Goal: Task Accomplishment & Management: Manage account settings

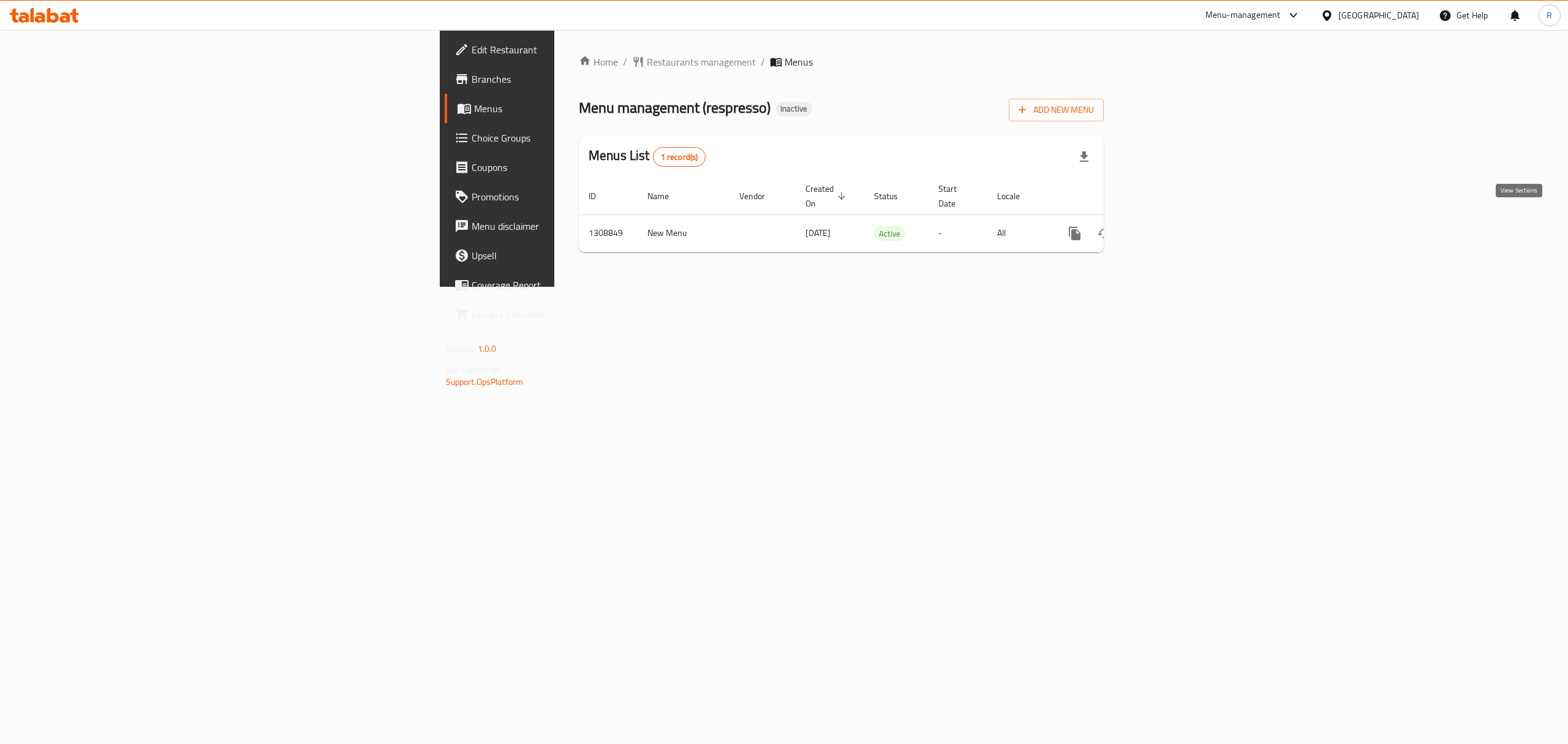
click at [1170, 226] on icon "enhanced table" at bounding box center [1163, 233] width 15 height 15
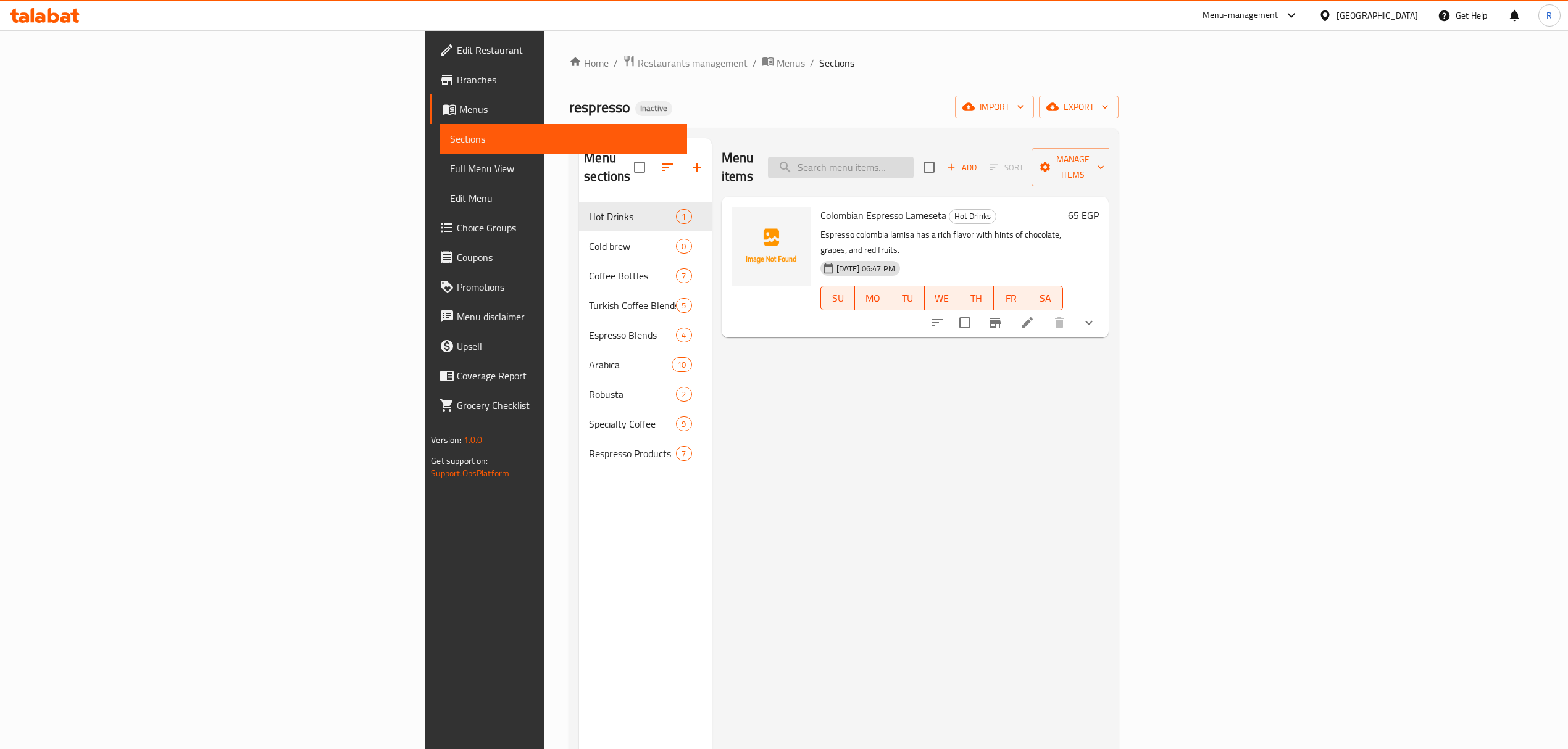
click at [914, 164] on input "search" at bounding box center [841, 168] width 146 height 22
type input "peru"
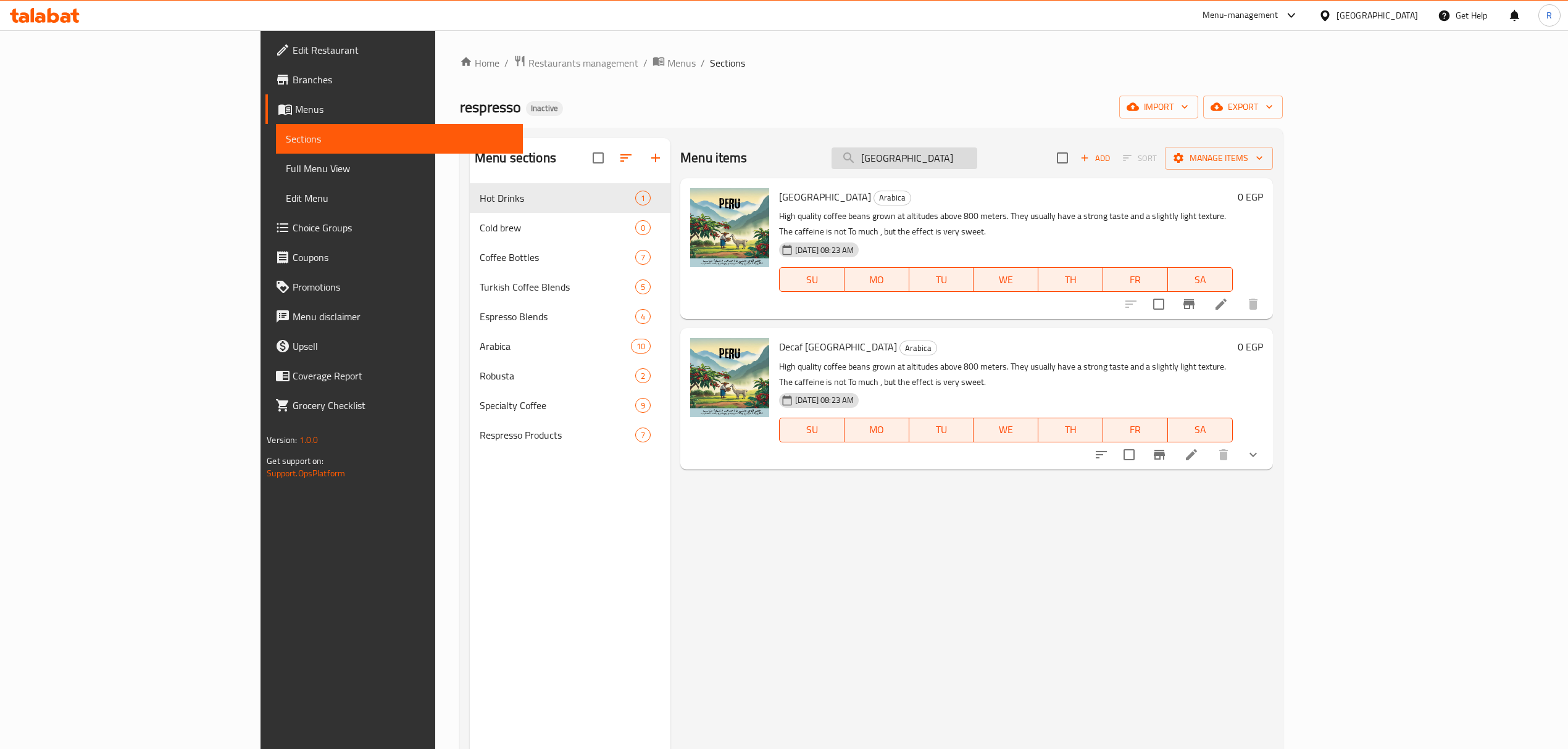
click at [977, 148] on input "peru" at bounding box center [904, 158] width 146 height 22
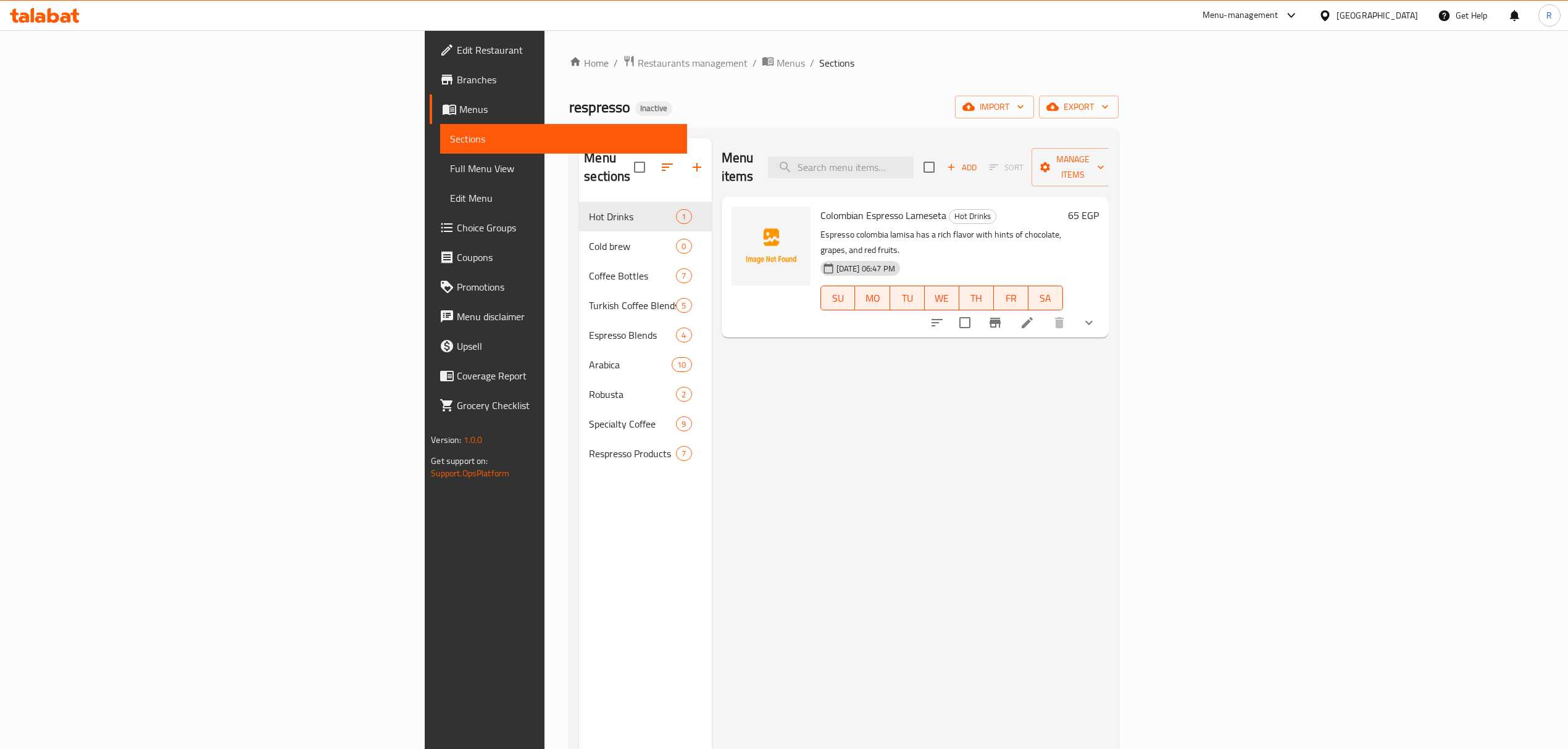
drag, startPoint x: 102, startPoint y: 171, endPoint x: 390, endPoint y: 1, distance: 334.4
click at [450, 171] on span "Full Menu View" at bounding box center [563, 168] width 227 height 15
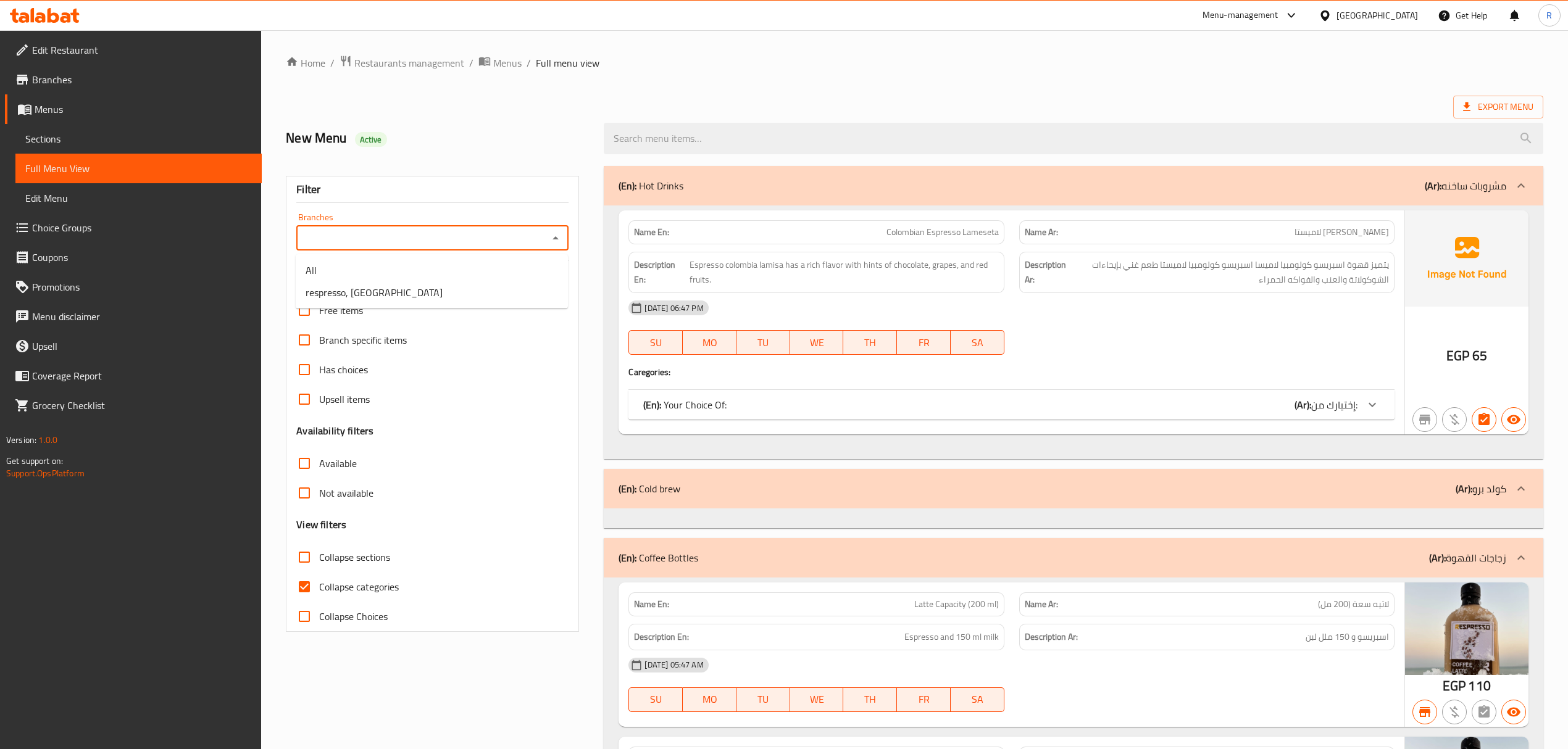
click at [482, 230] on input "Branches" at bounding box center [422, 238] width 245 height 17
click at [418, 292] on li "respresso, [GEOGRAPHIC_DATA]" at bounding box center [432, 292] width 272 height 22
type input "respresso, [GEOGRAPHIC_DATA]"
click at [901, 99] on div "Export Menu" at bounding box center [914, 107] width 1257 height 23
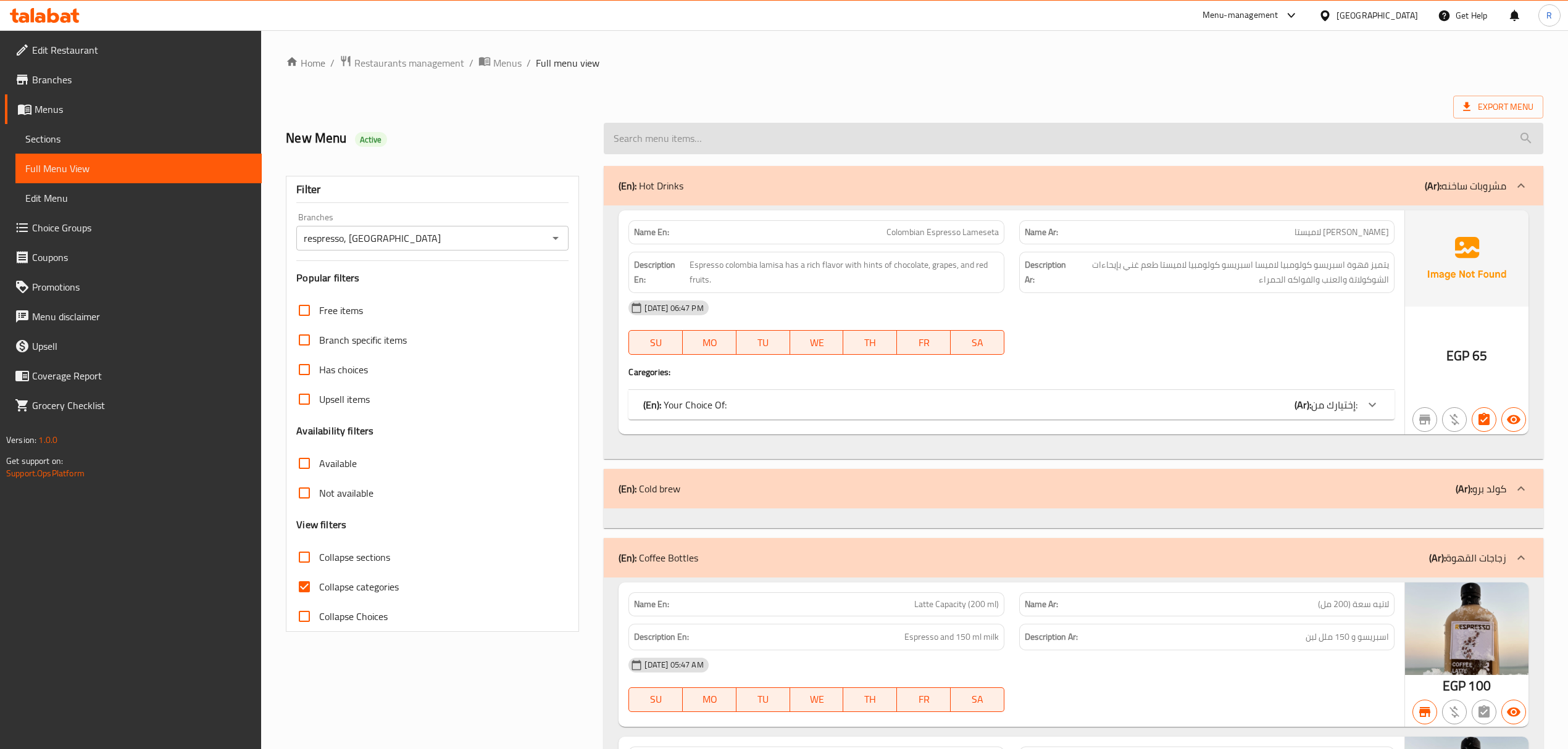
click at [878, 134] on input "search" at bounding box center [1073, 138] width 939 height 31
paste input "peru"
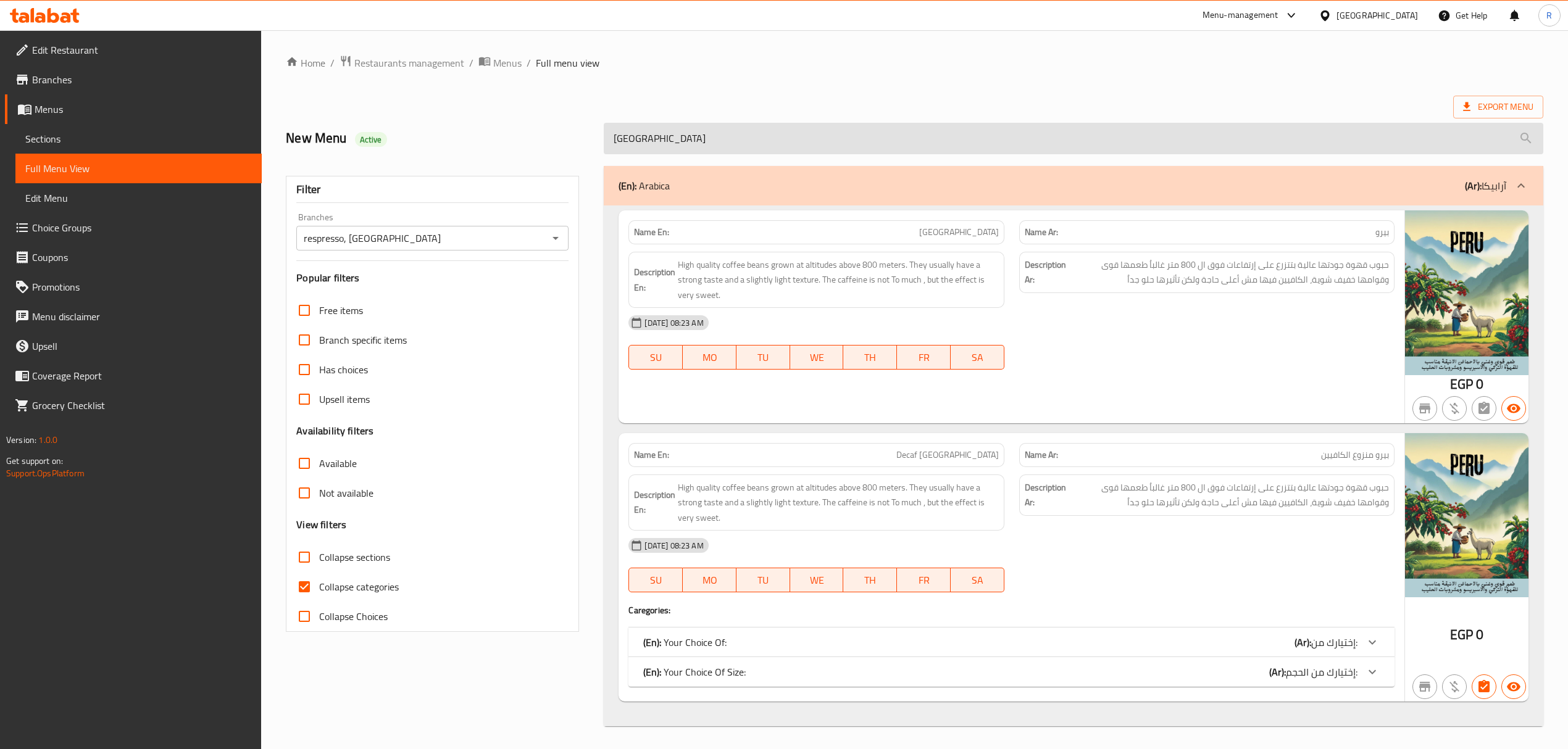
scroll to position [3, 0]
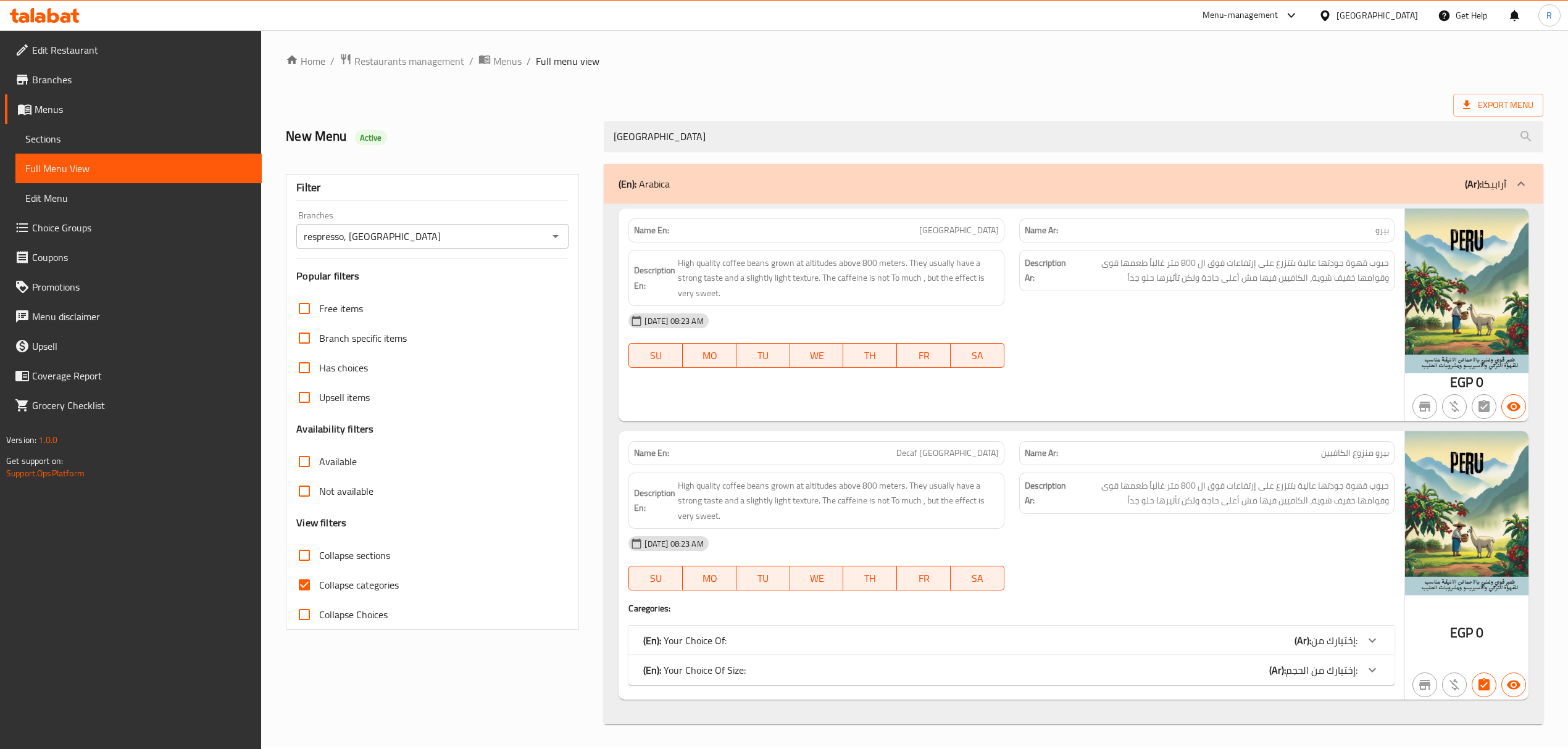
type input "peru"
click at [1156, 672] on div "(En): Your Choice Of Size: (Ar): إختيارك من الحجم:" at bounding box center [1000, 670] width 714 height 15
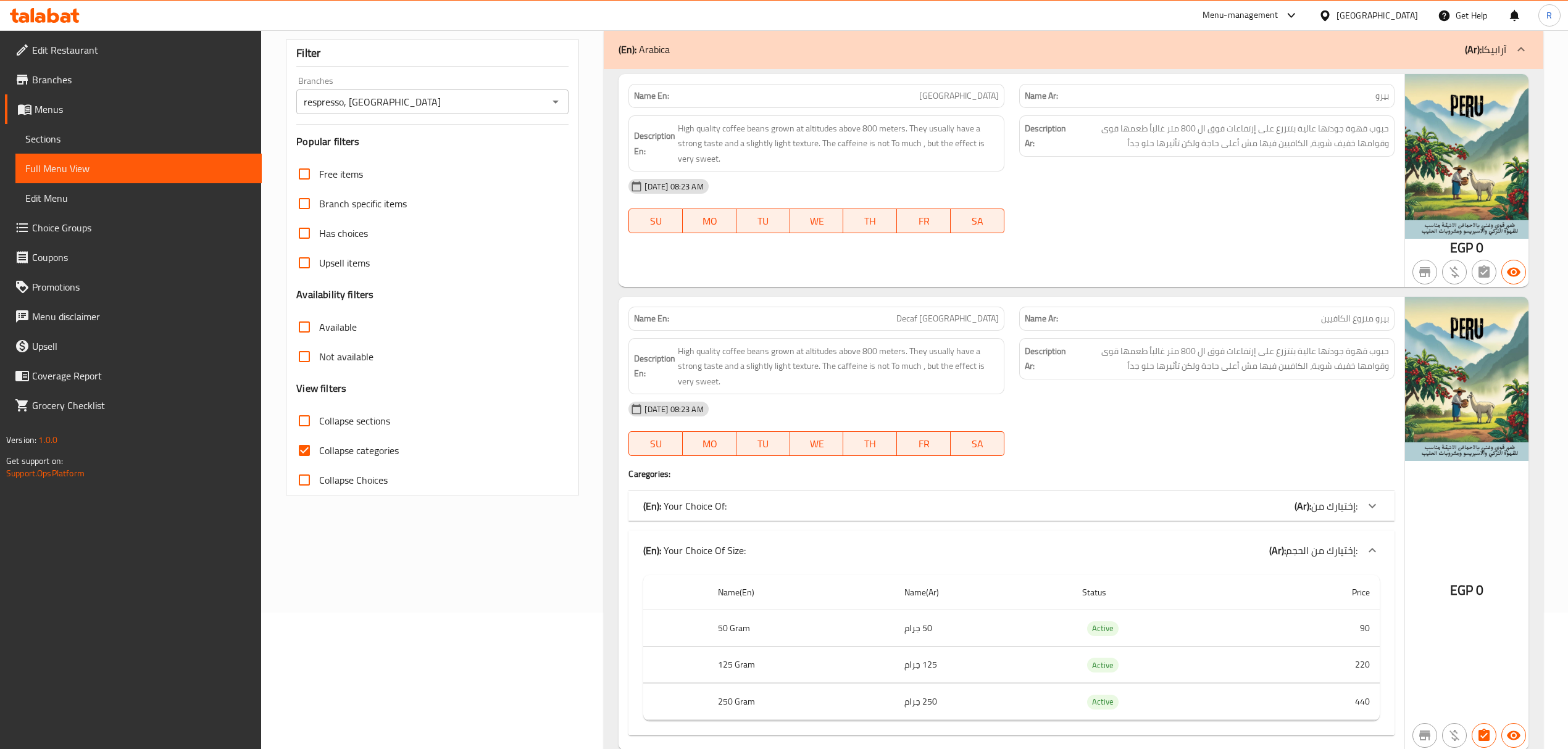
scroll to position [107, 0]
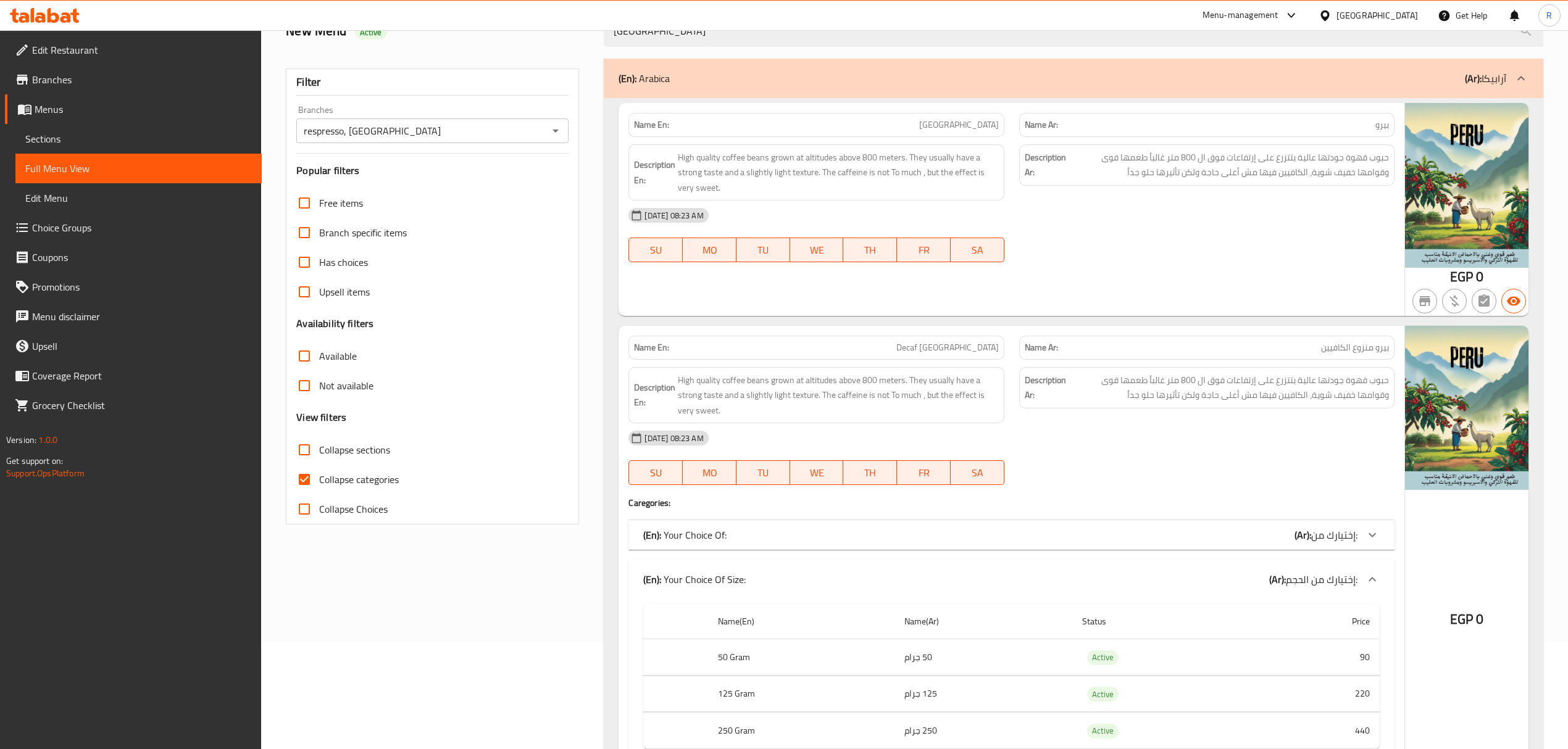
click at [927, 534] on div "(En): Your Choice Of: (Ar): إختيارك من:" at bounding box center [1000, 535] width 714 height 15
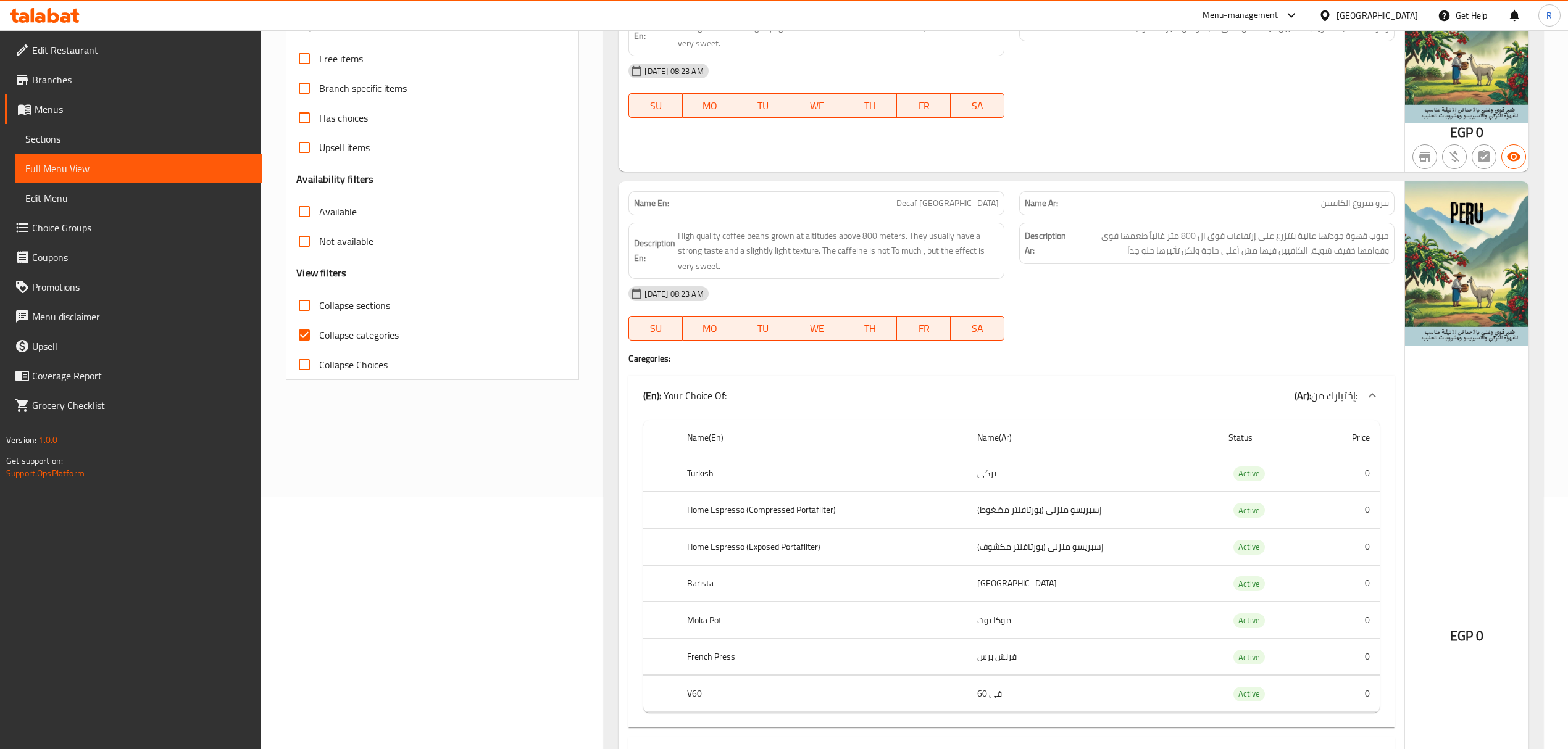
scroll to position [272, 0]
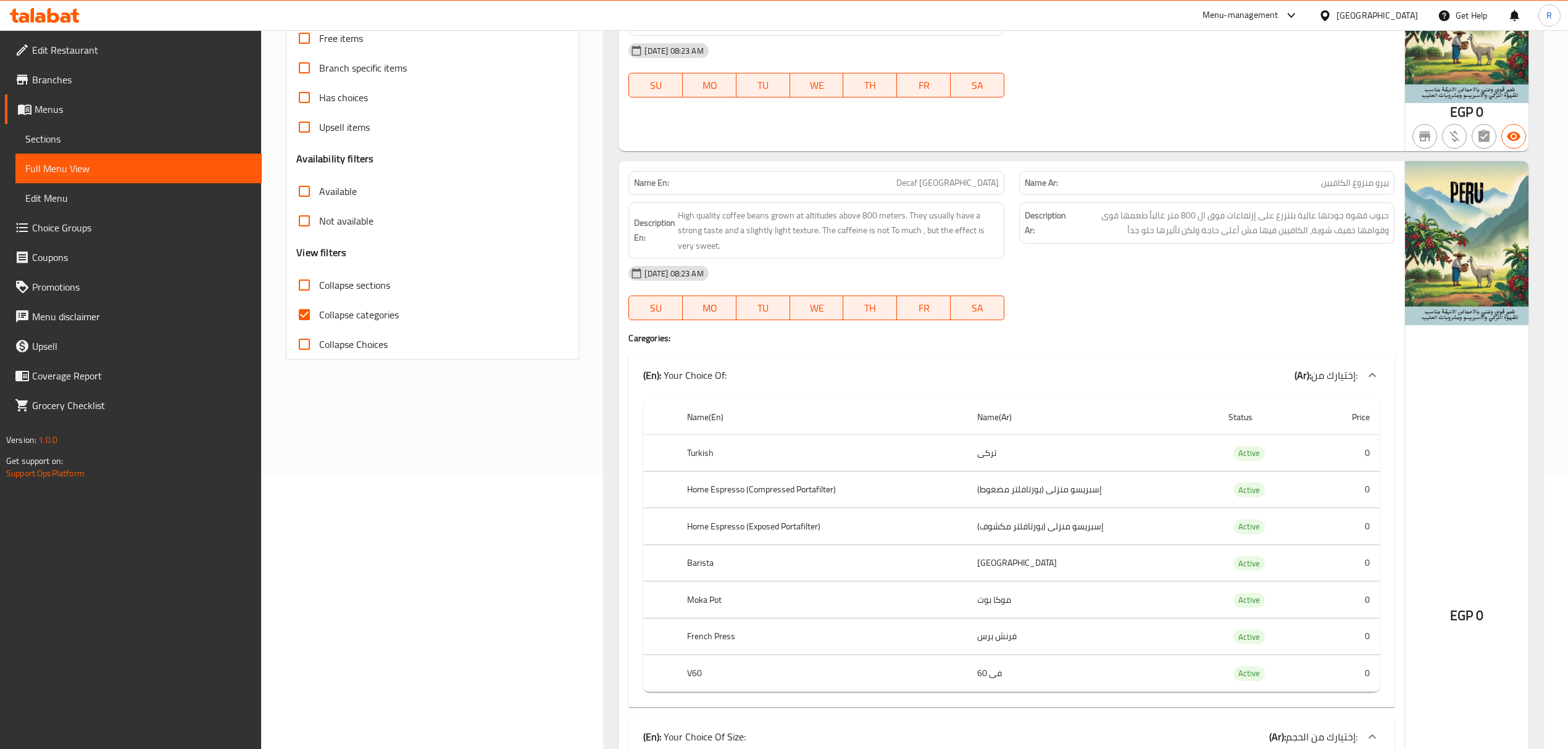
click at [1076, 369] on div "(En): Your Choice Of: (Ar): إختيارك من:" at bounding box center [1000, 375] width 714 height 15
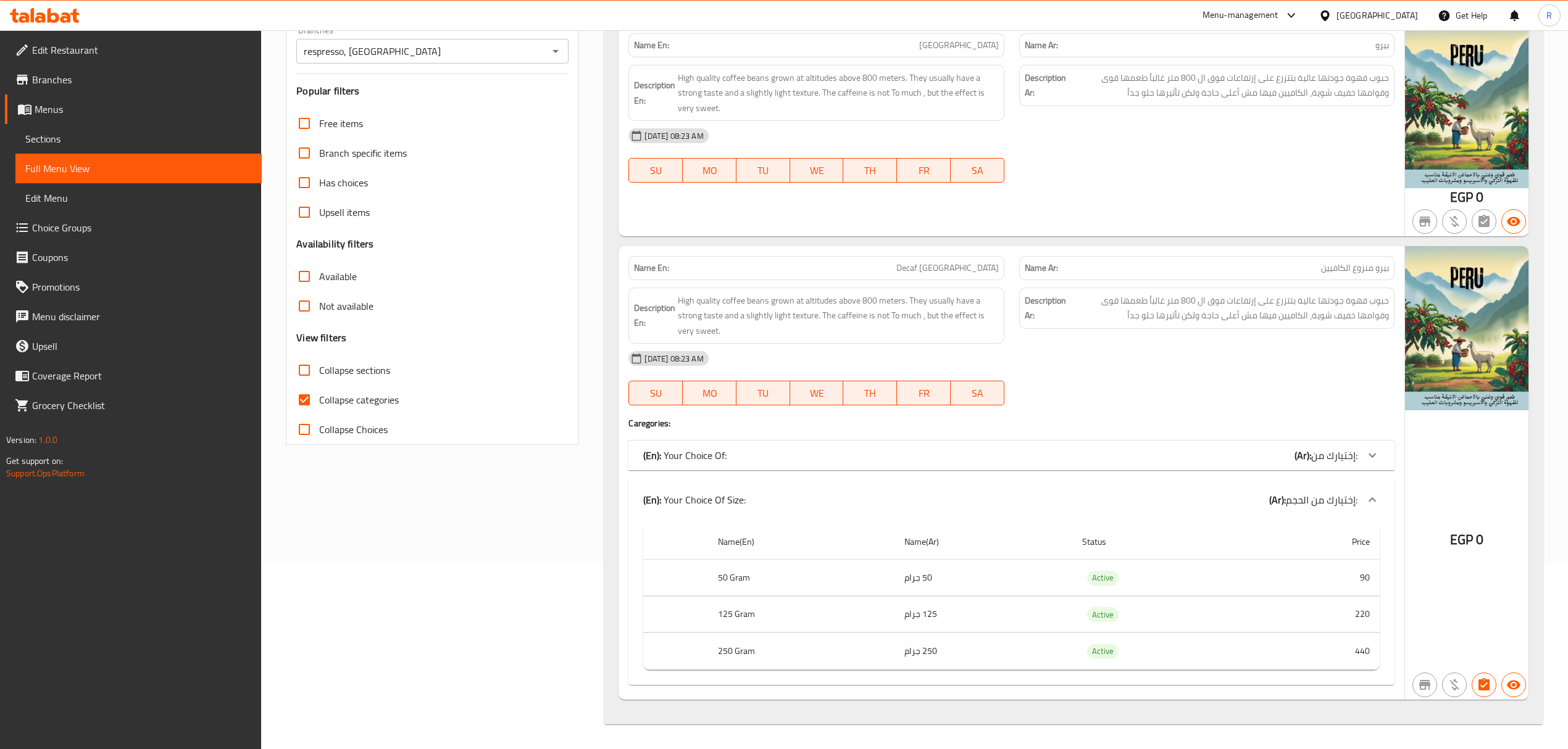
scroll to position [190, 0]
click at [1073, 480] on div "(En): Your Choice Of Size: (Ar): إختيارك من الحجم:" at bounding box center [1010, 500] width 765 height 40
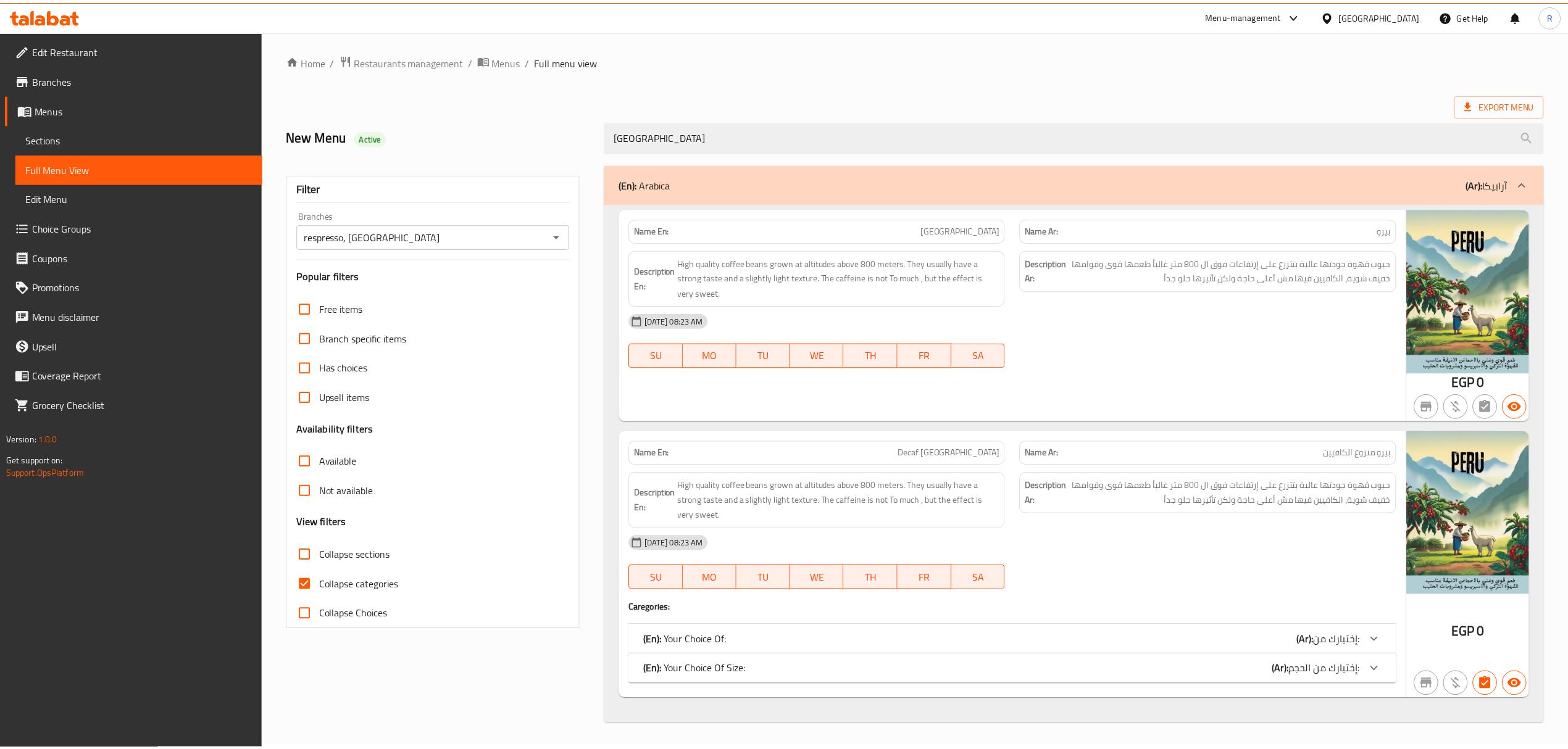
scroll to position [3, 0]
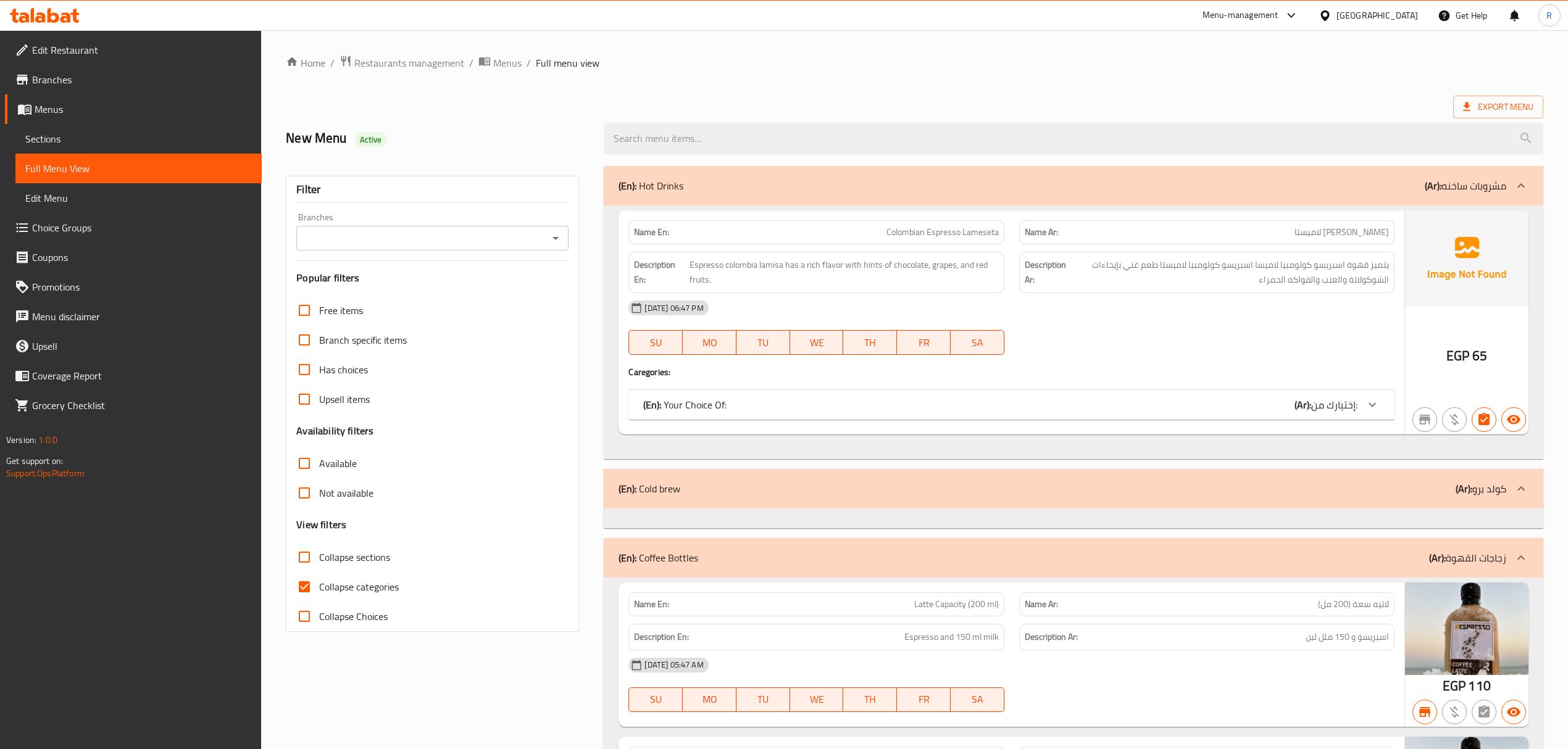
drag, startPoint x: 62, startPoint y: 129, endPoint x: 65, endPoint y: 138, distance: 9.5
click at [62, 131] on link "Sections" at bounding box center [139, 138] width 247 height 29
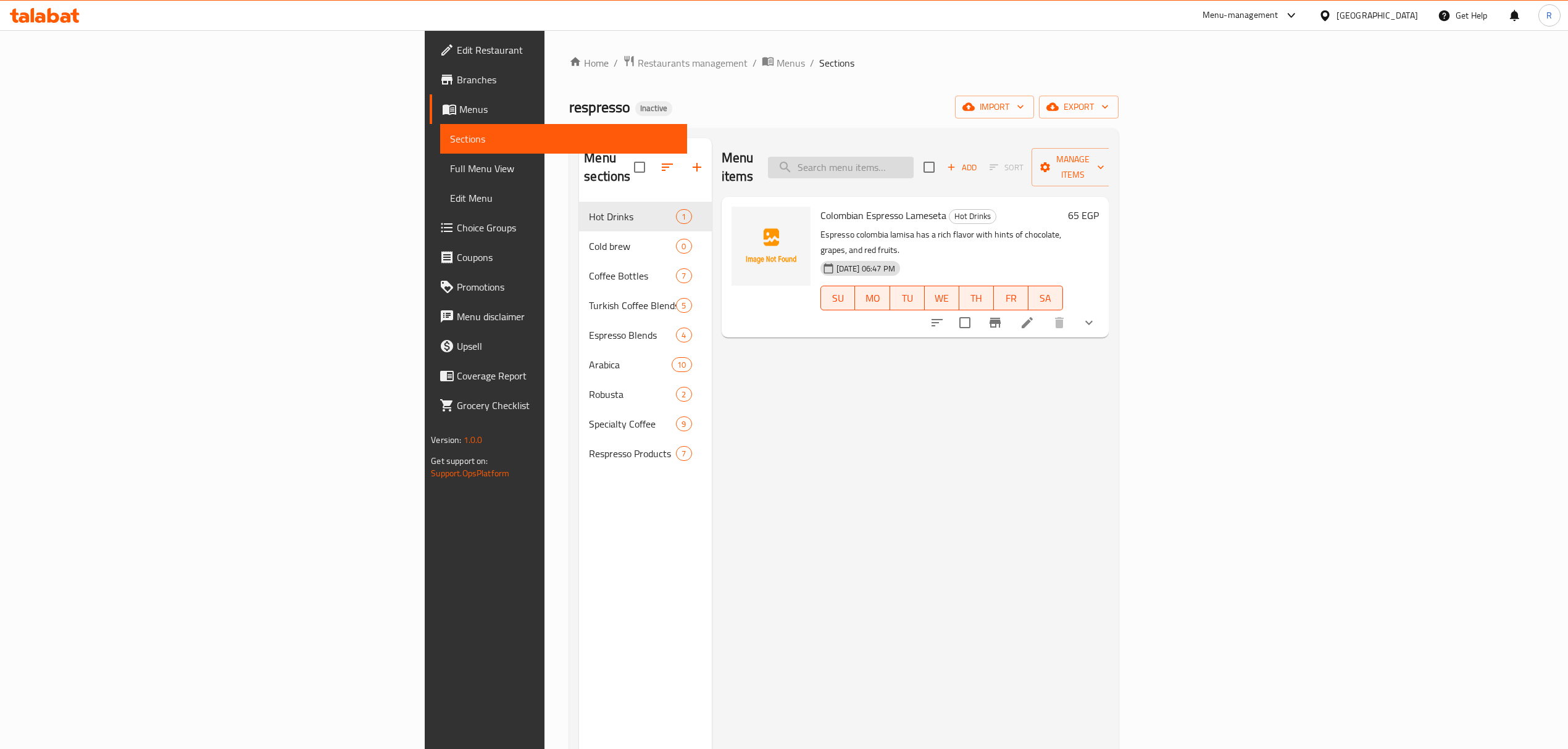
click at [914, 160] on input "search" at bounding box center [841, 168] width 146 height 22
paste input "peru"
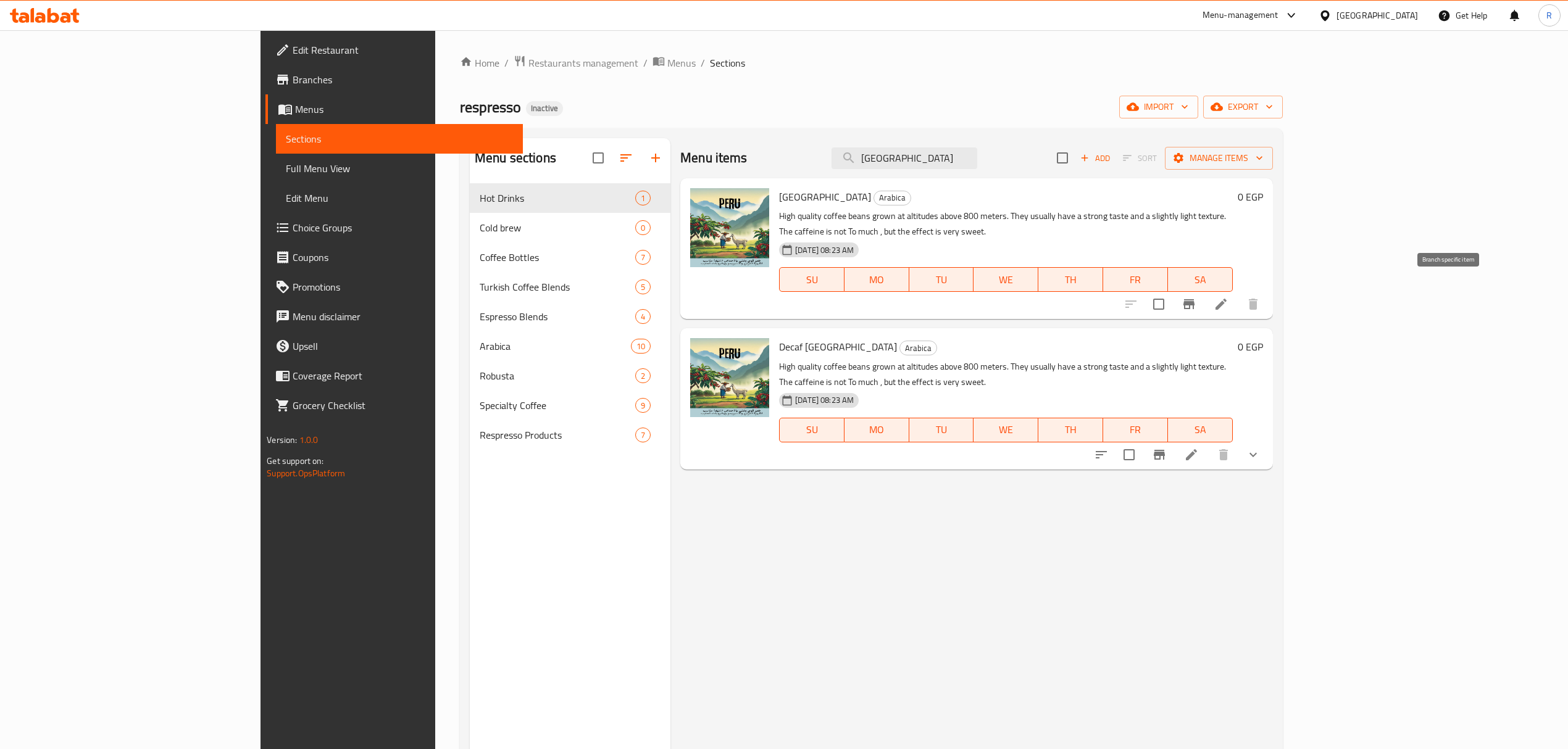
type input "peru"
click at [1228, 296] on icon at bounding box center [1221, 304] width 15 height 15
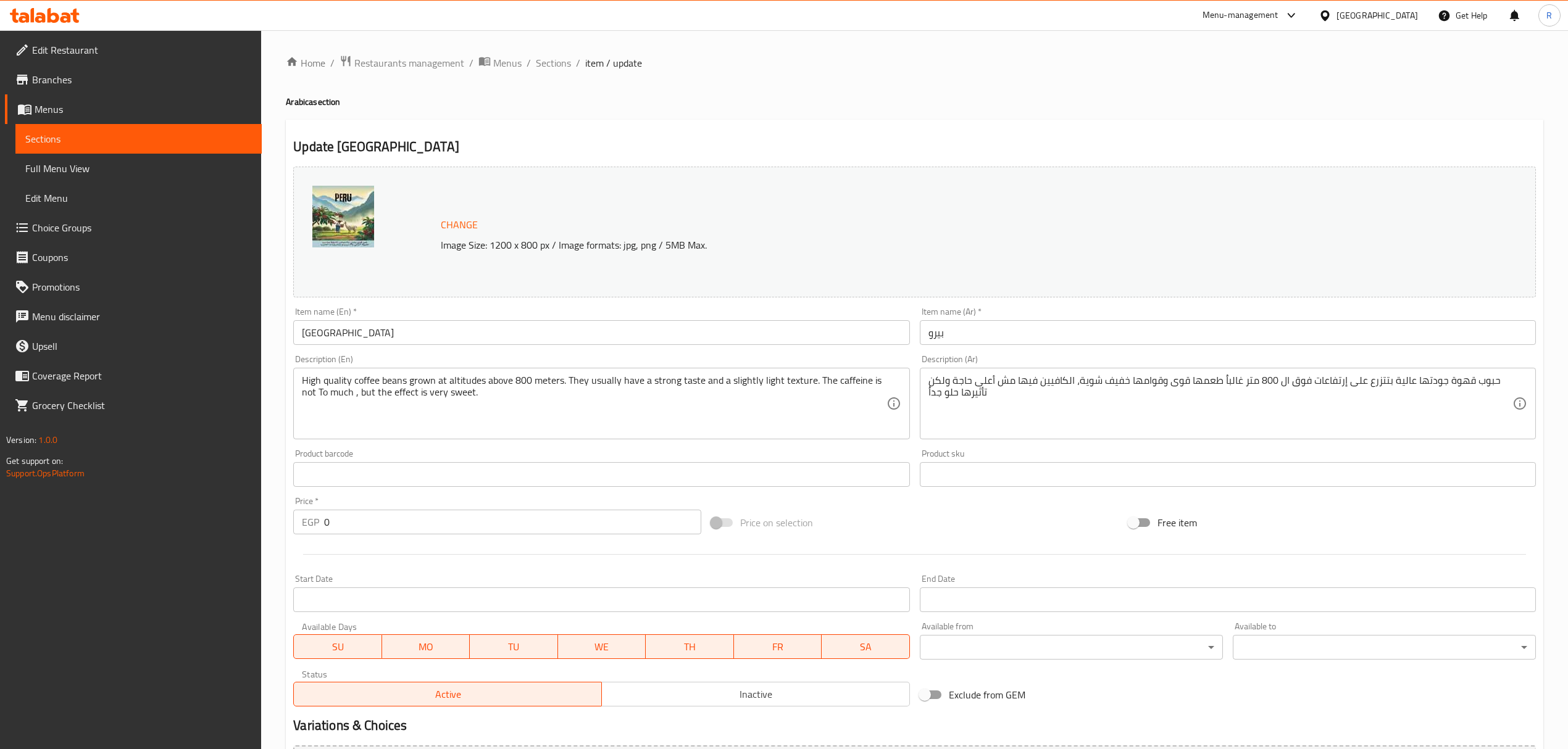
click at [1015, 51] on div "Home / Restaurants management / Menus / Sections / item / update Arabica sectio…" at bounding box center [914, 459] width 1307 height 859
click at [558, 62] on span "Sections" at bounding box center [553, 63] width 35 height 15
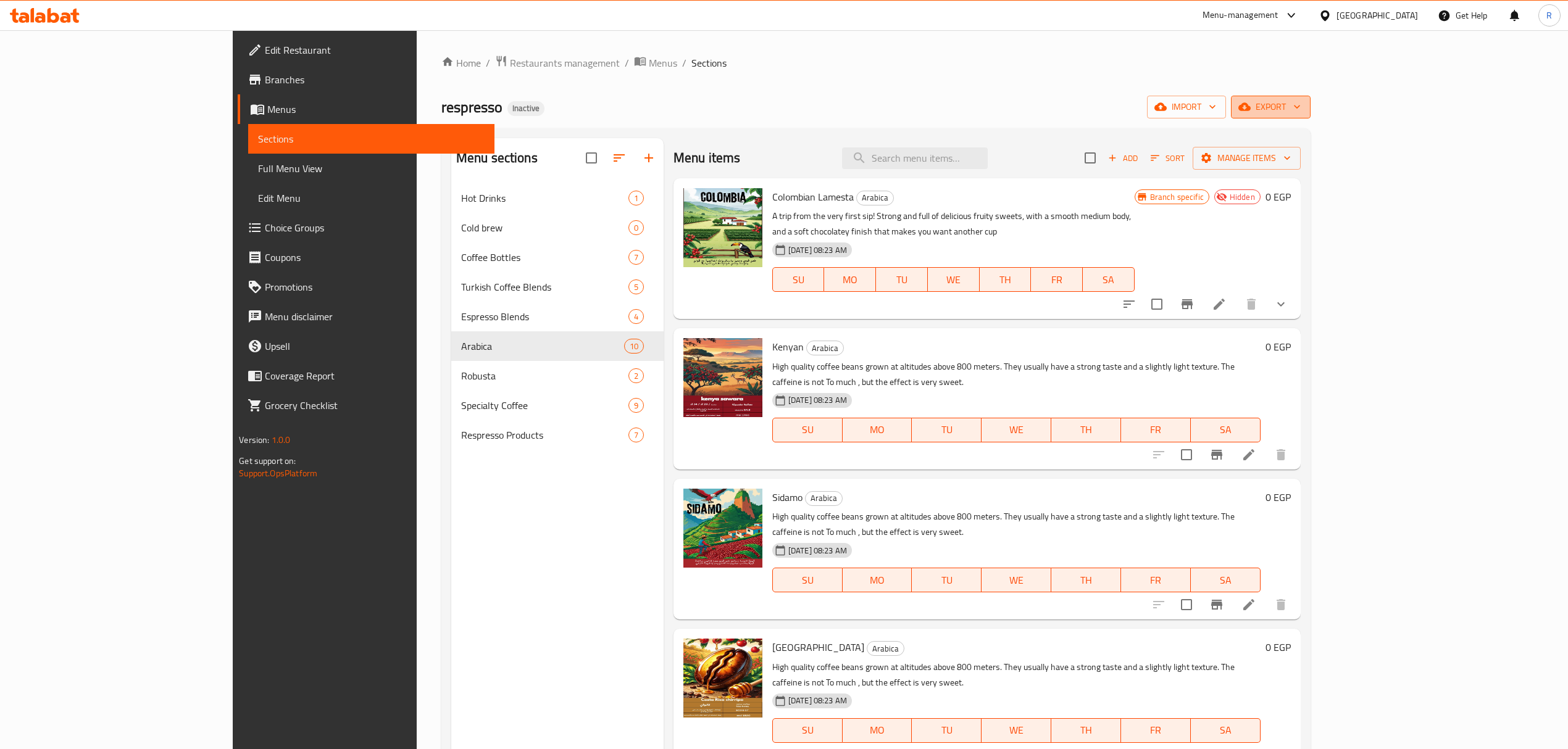
click at [1301, 112] on span "export" at bounding box center [1270, 107] width 60 height 16
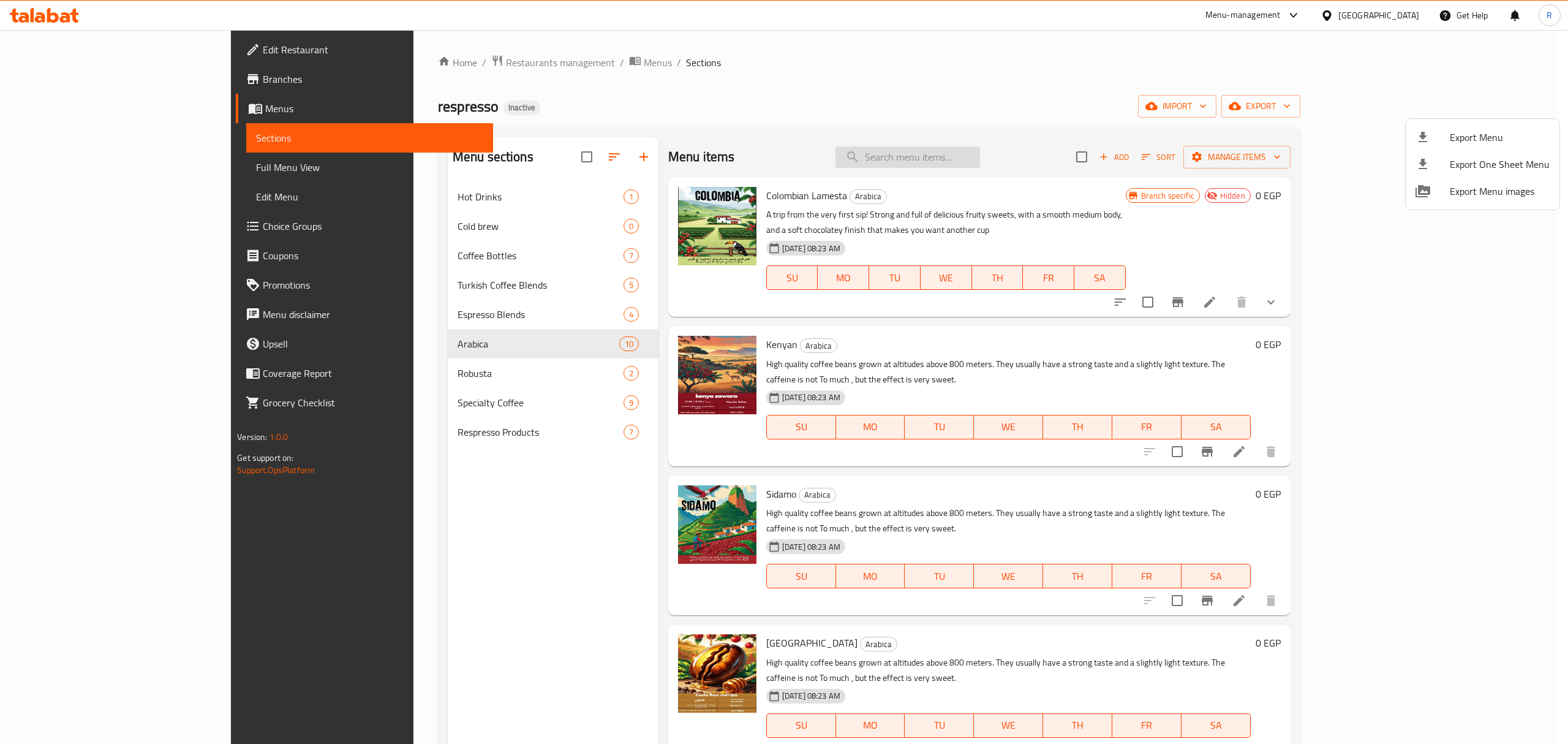
drag, startPoint x: 1010, startPoint y: 148, endPoint x: 1003, endPoint y: 155, distance: 9.9
click at [1009, 150] on div at bounding box center [784, 372] width 1568 height 744
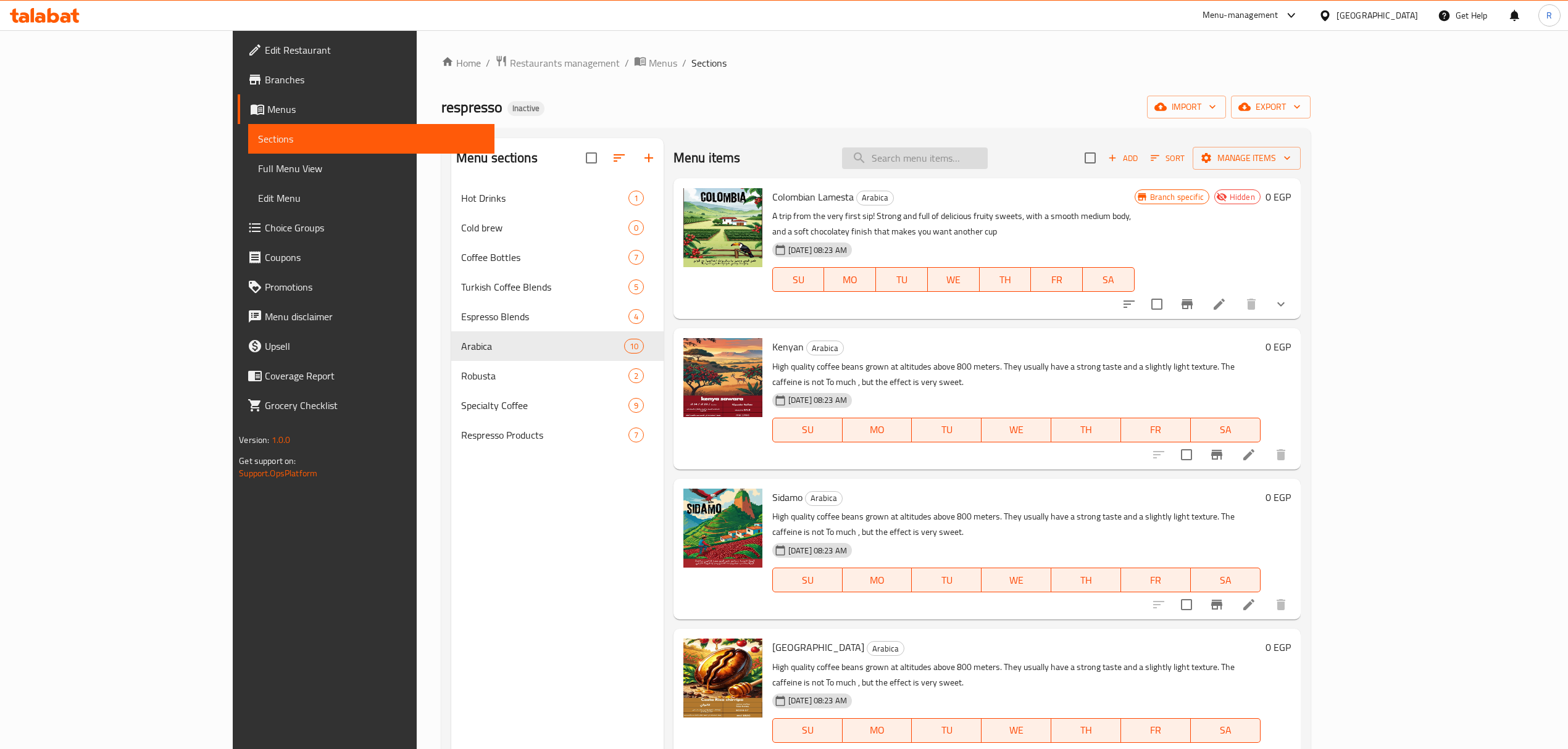
click at [988, 159] on input "search" at bounding box center [914, 158] width 146 height 22
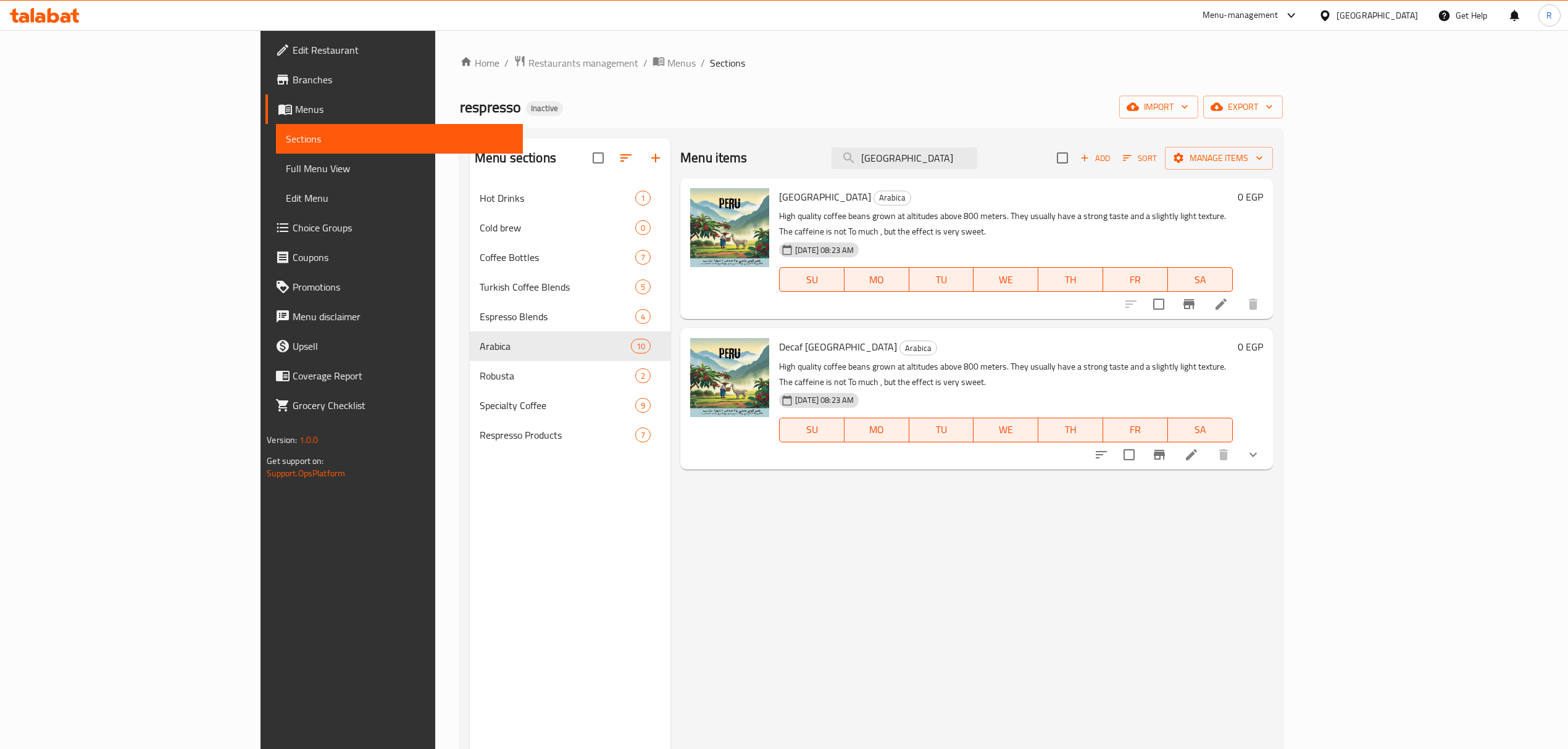
type input "peru"
click at [1199, 447] on icon at bounding box center [1191, 455] width 15 height 15
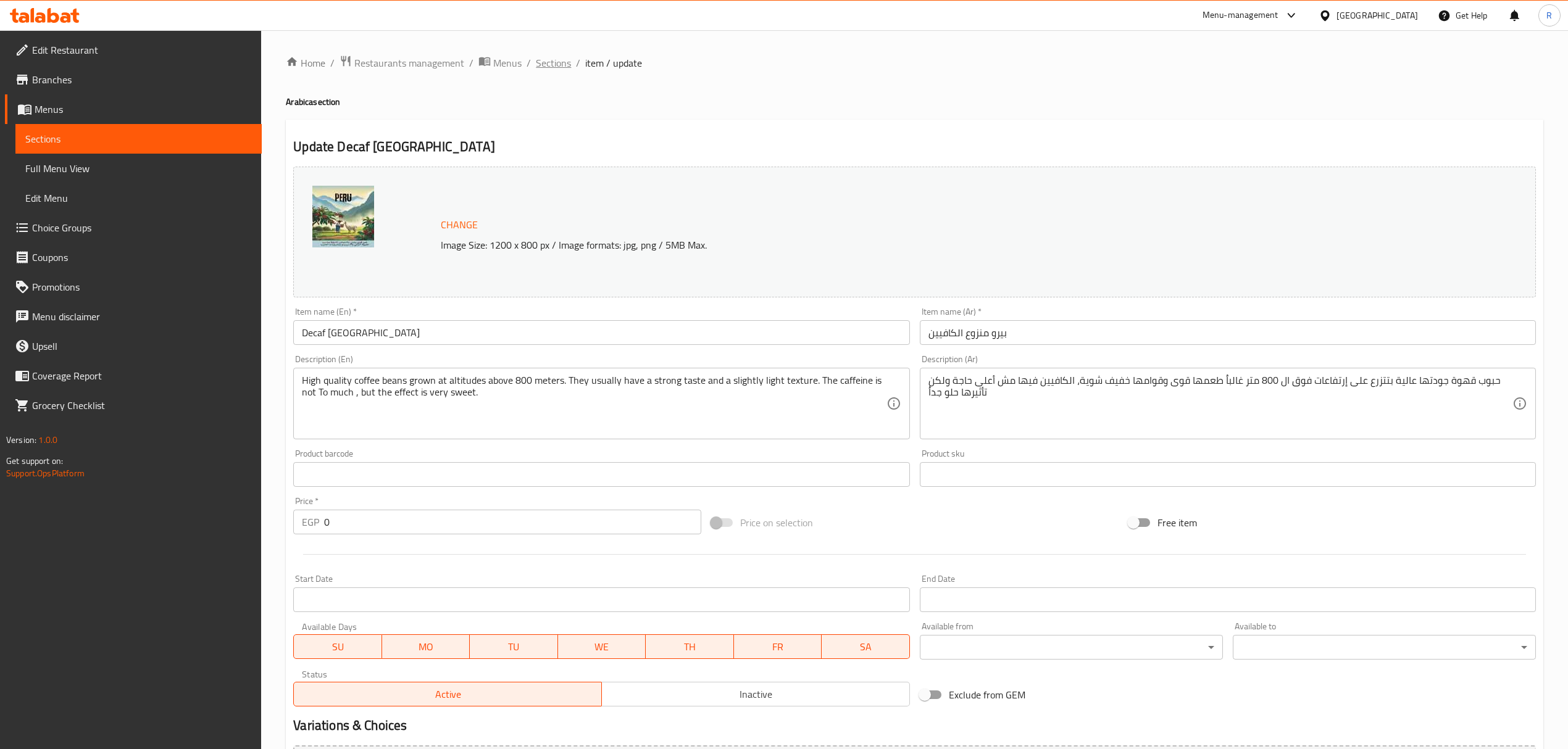
click at [546, 58] on span "Sections" at bounding box center [553, 63] width 35 height 15
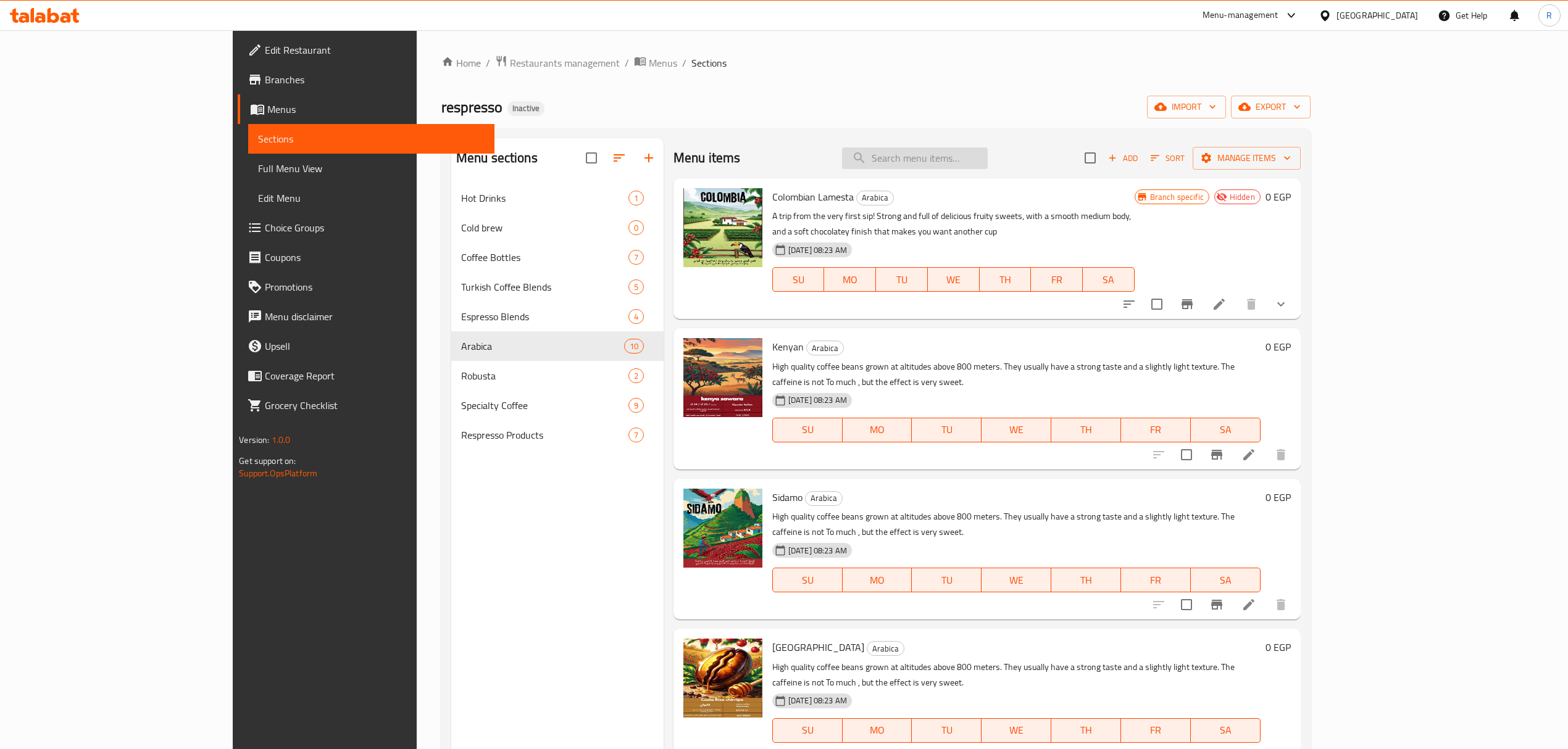
click at [976, 158] on input "search" at bounding box center [914, 158] width 146 height 22
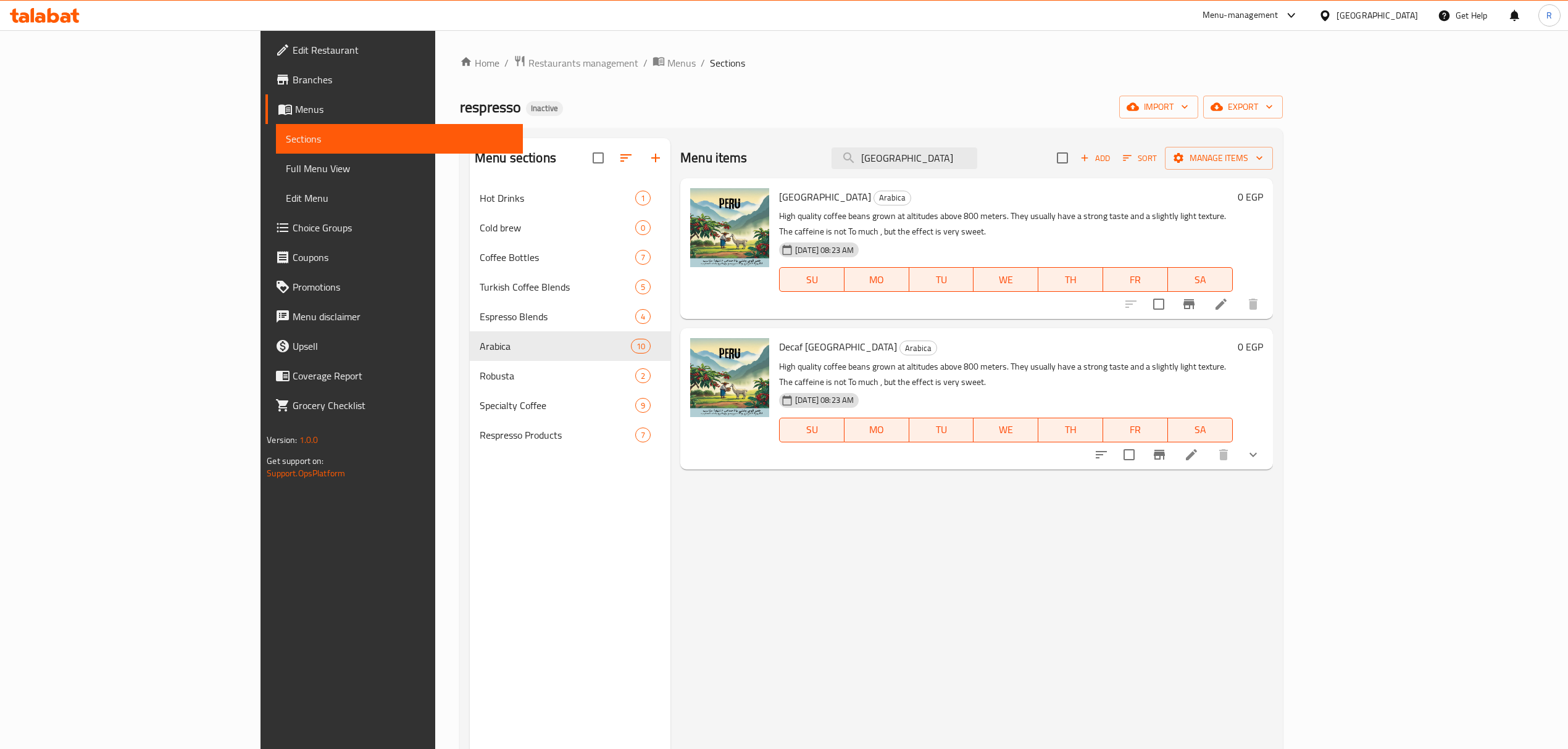
type input "peru"
click at [1239, 293] on li at bounding box center [1221, 304] width 34 height 22
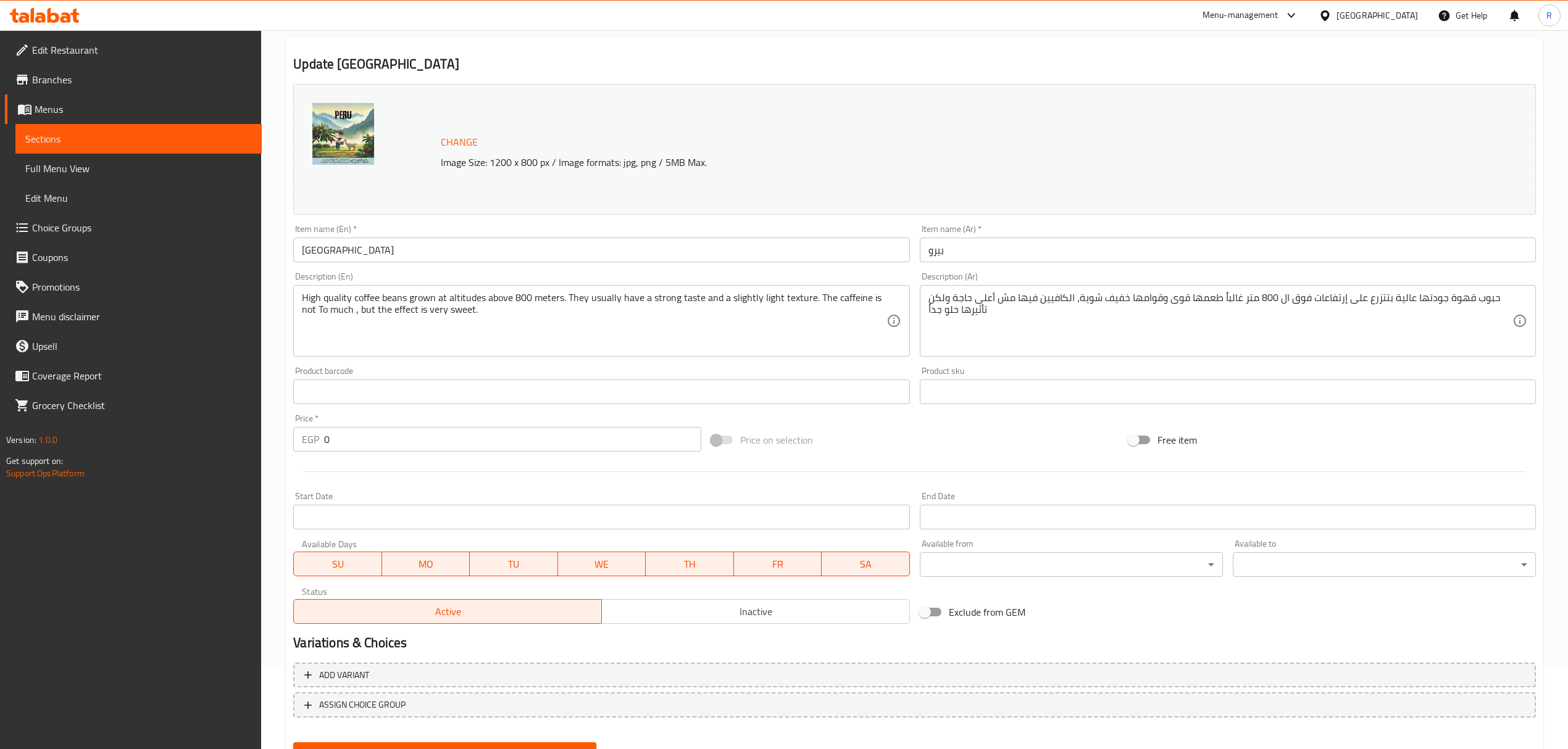
scroll to position [140, 0]
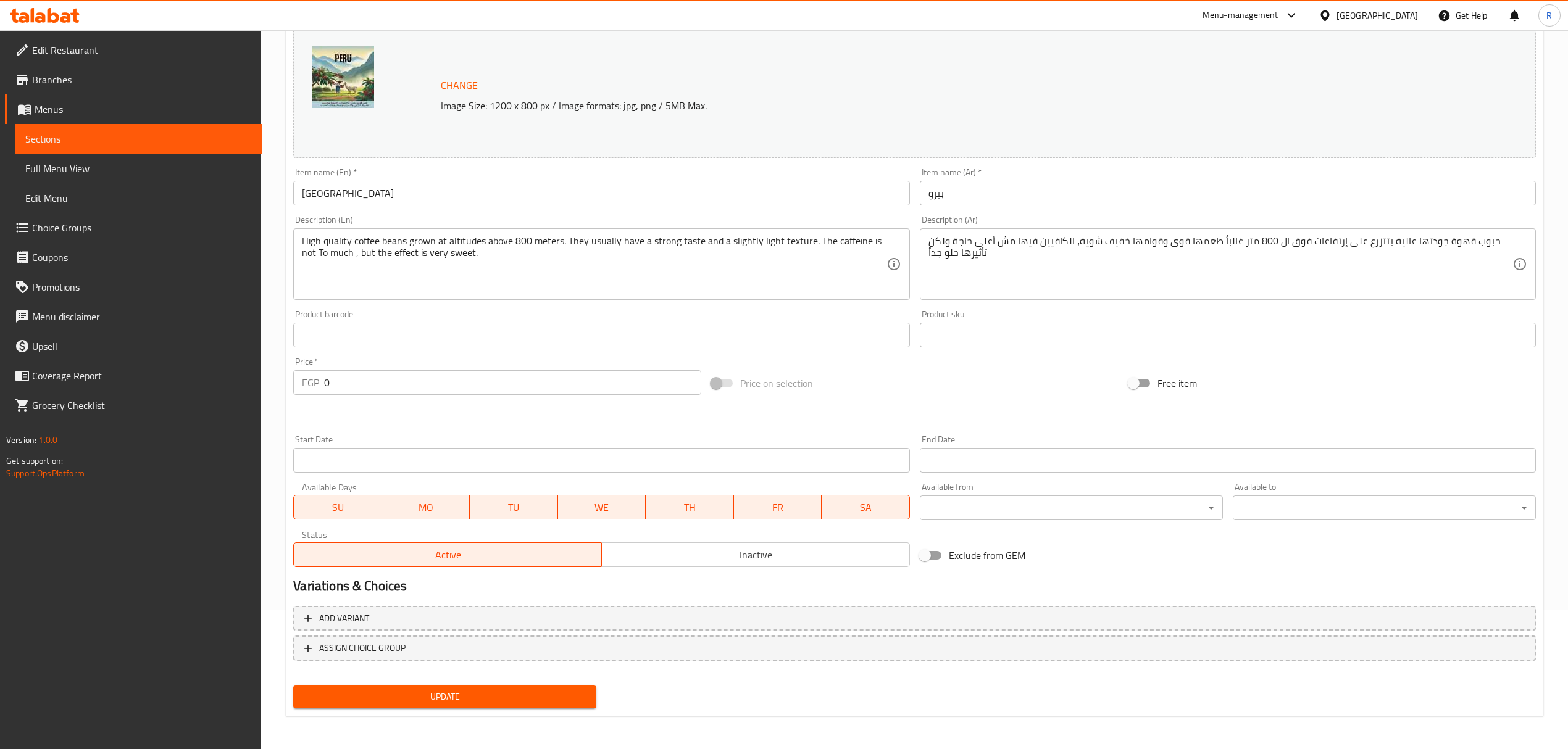
click at [719, 551] on span "Inactive" at bounding box center [756, 555] width 298 height 18
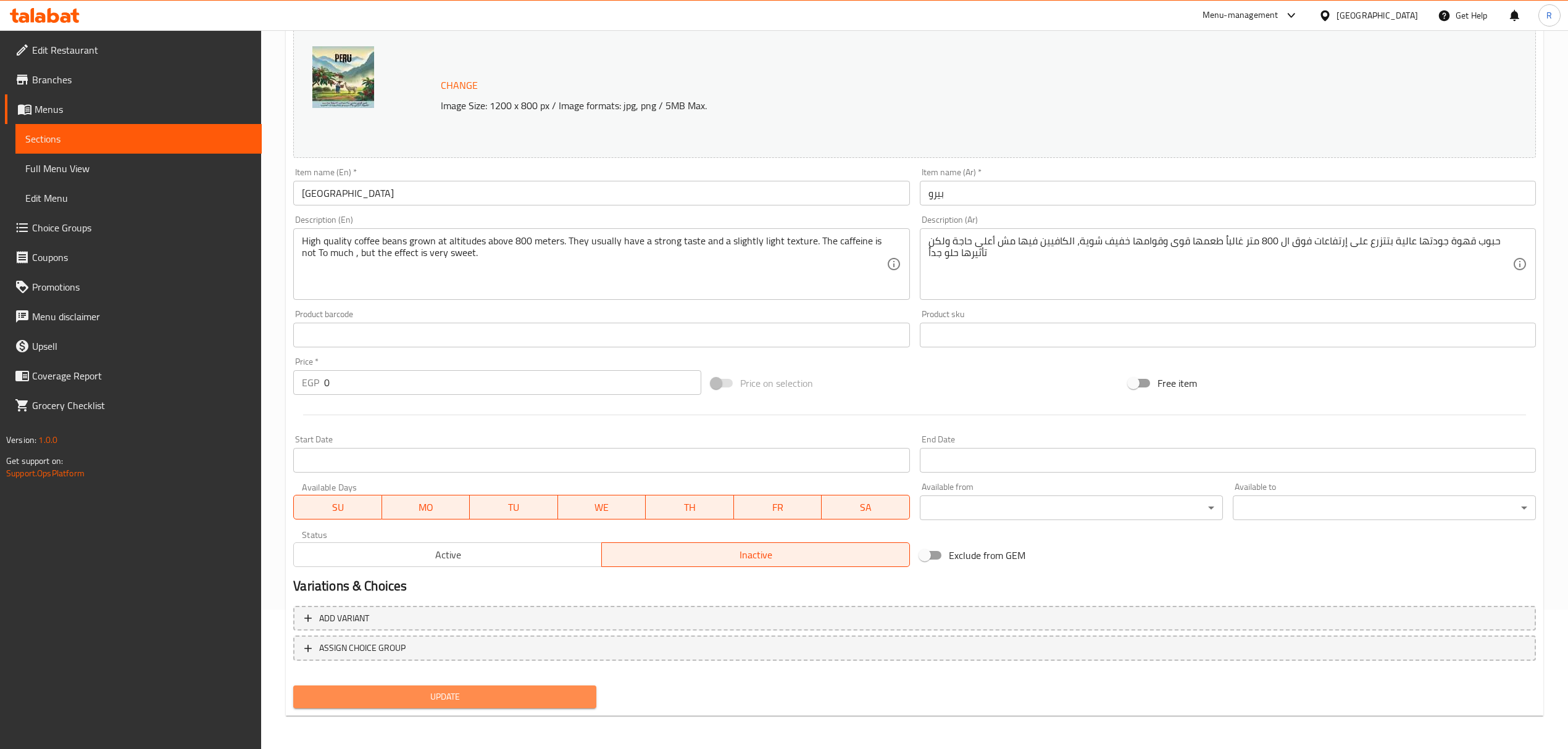
click at [484, 702] on span "Update" at bounding box center [445, 696] width 284 height 16
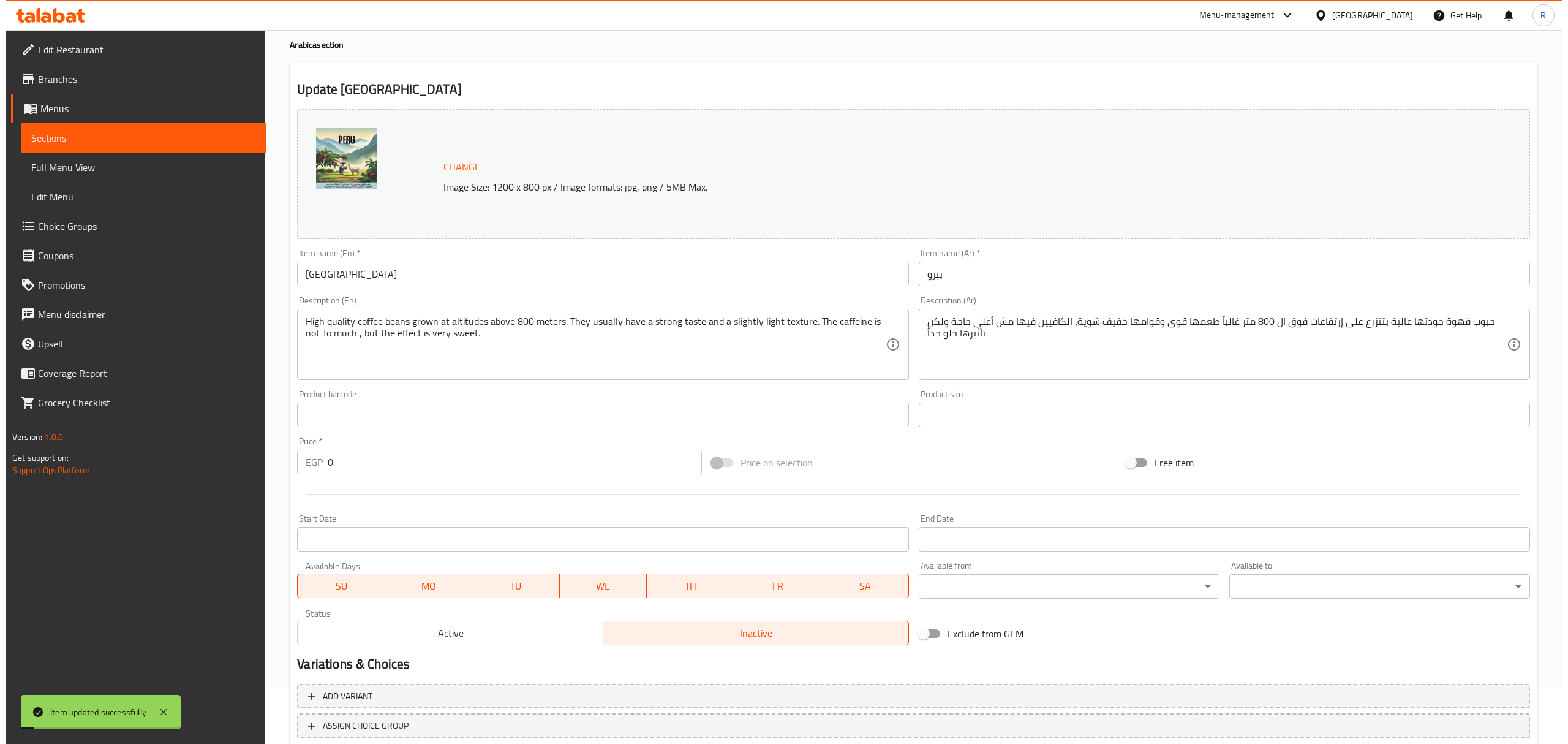
scroll to position [0, 0]
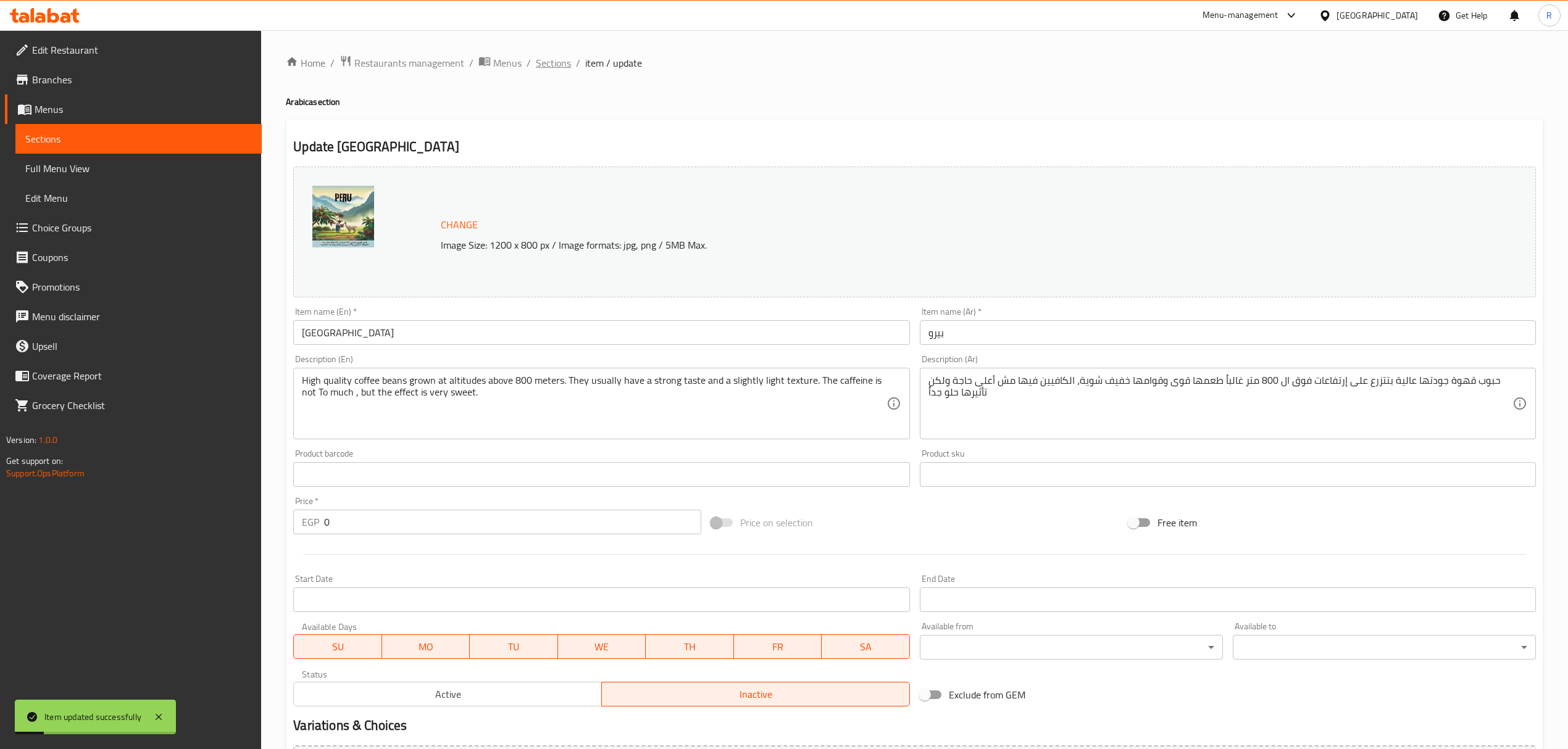
click at [551, 60] on span "Sections" at bounding box center [553, 63] width 35 height 15
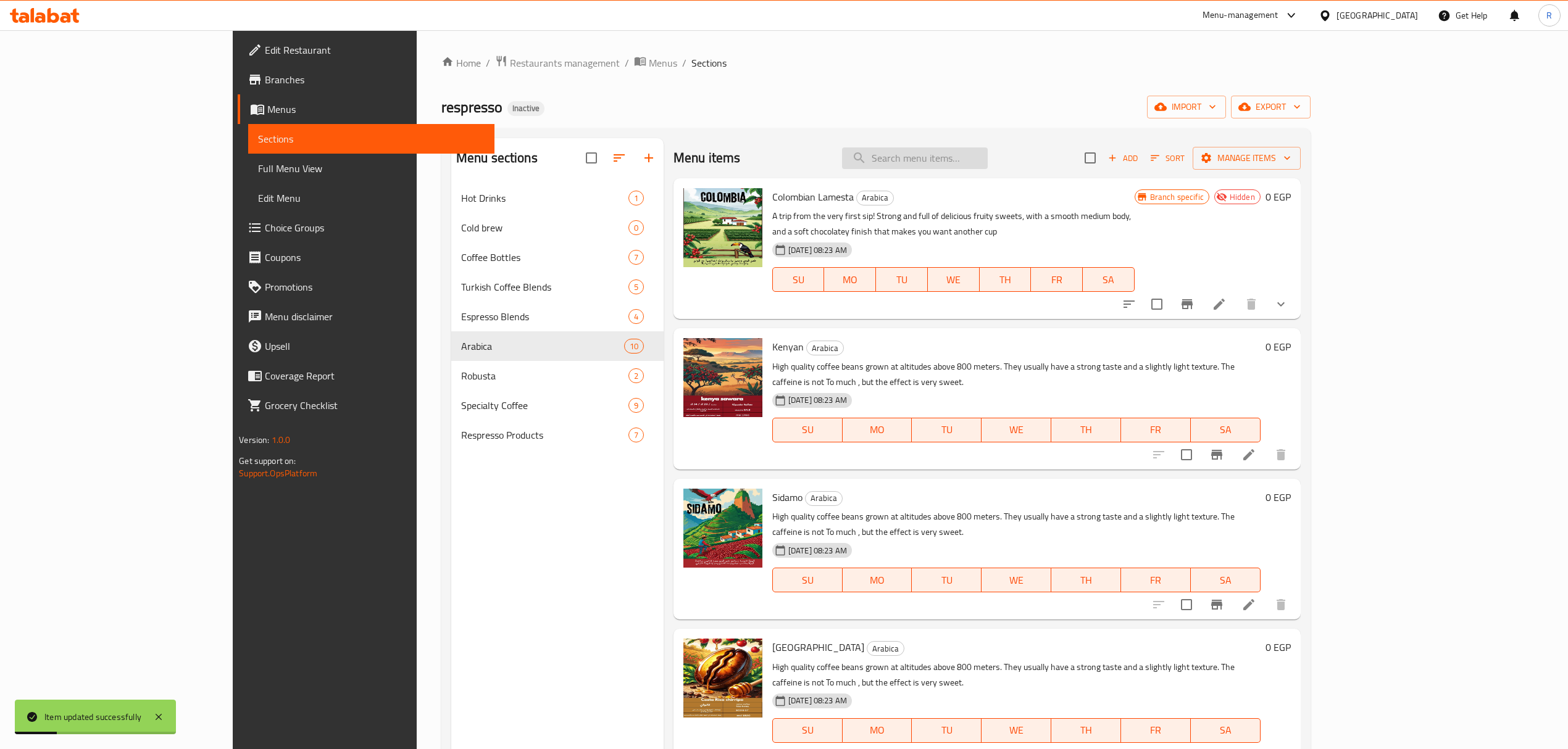
click at [988, 168] on input "search" at bounding box center [914, 158] width 146 height 22
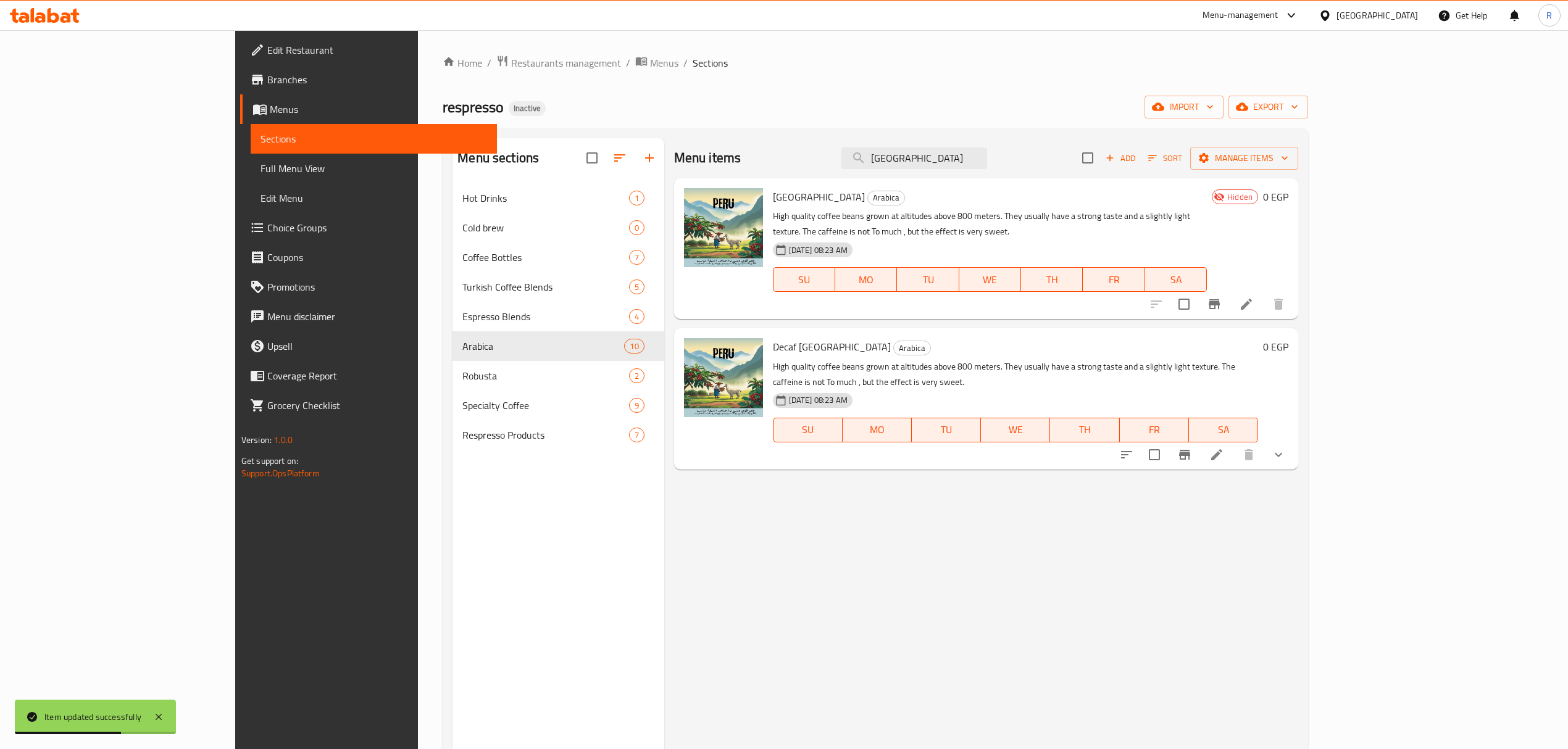
type input "peru"
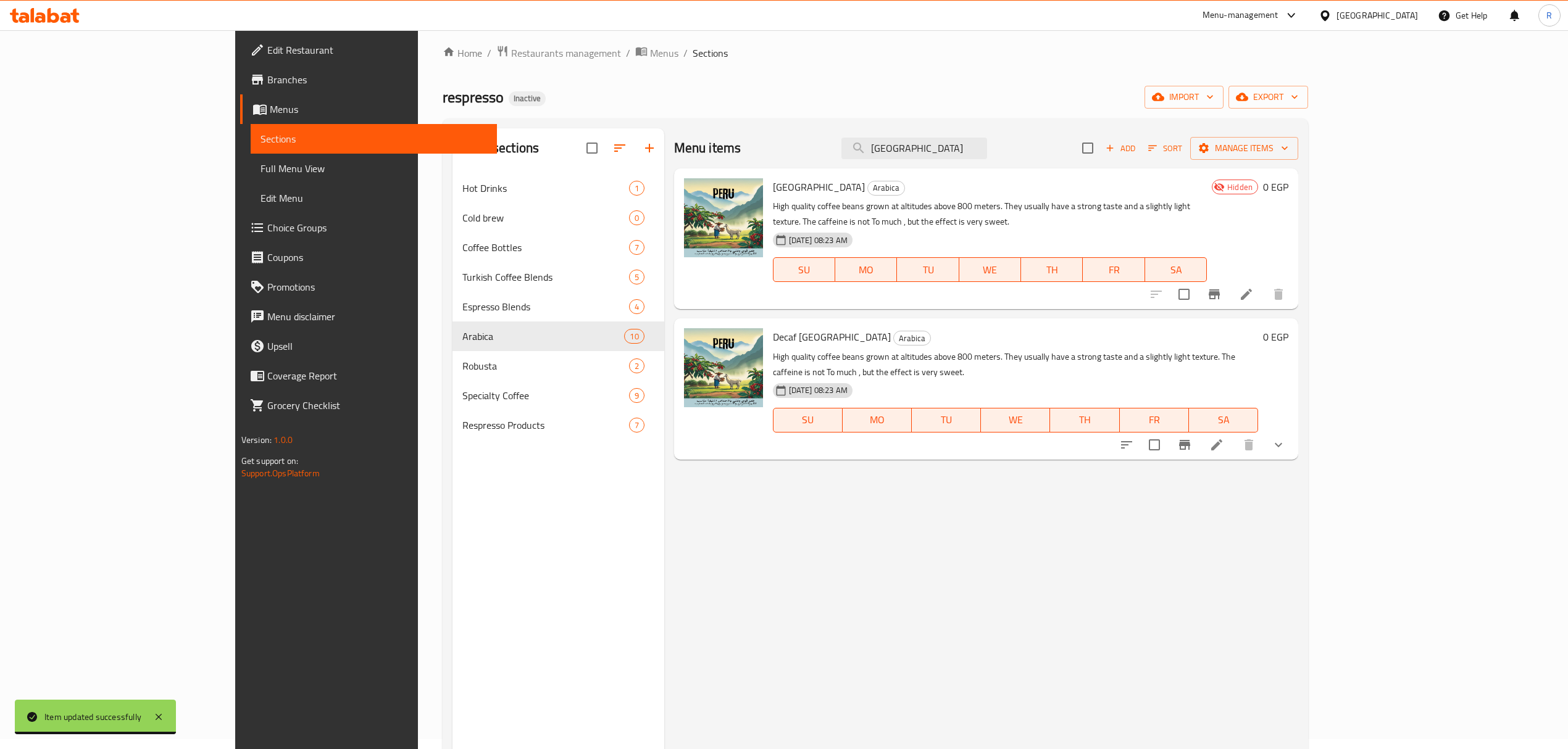
scroll to position [9, 0]
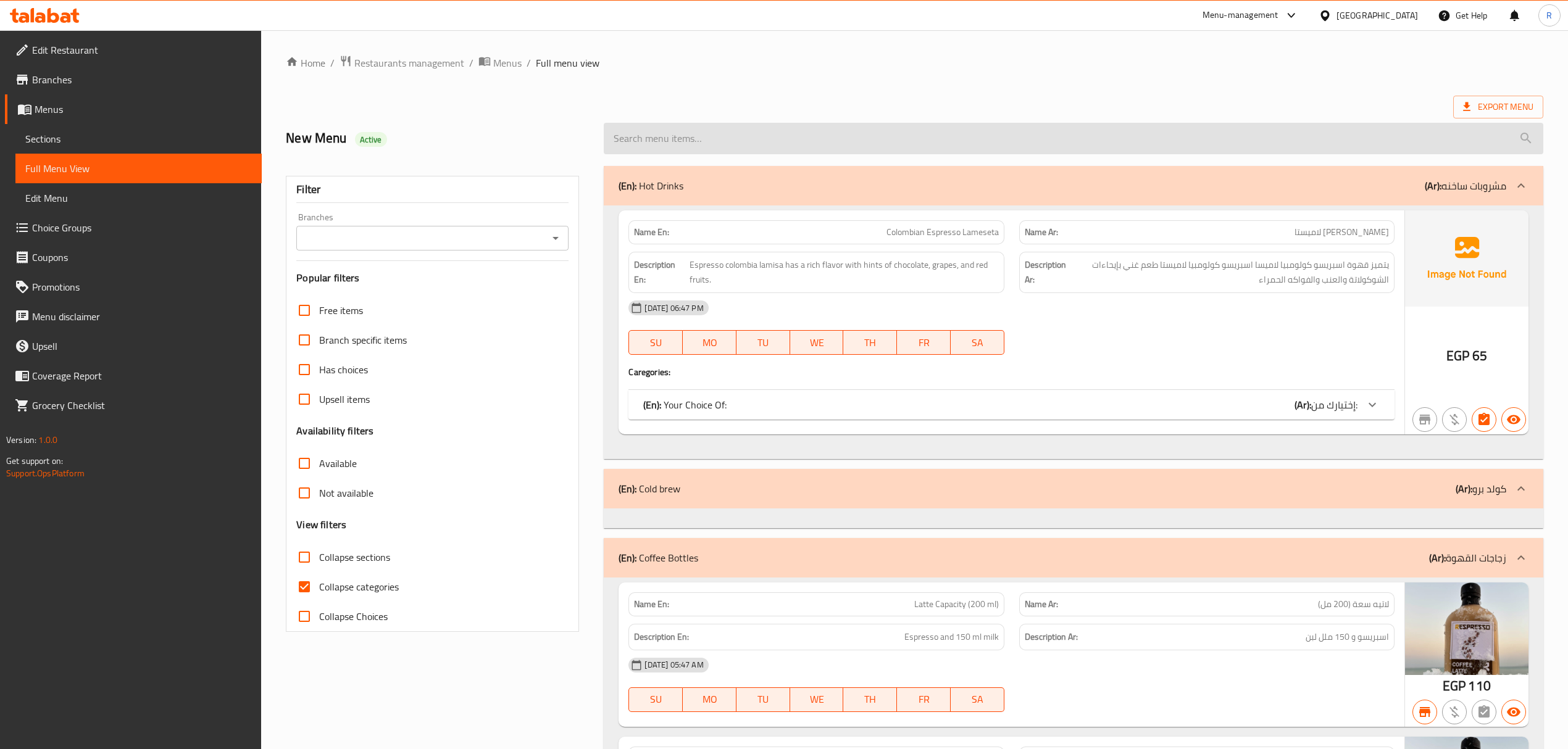
click at [771, 136] on input "search" at bounding box center [1073, 138] width 939 height 31
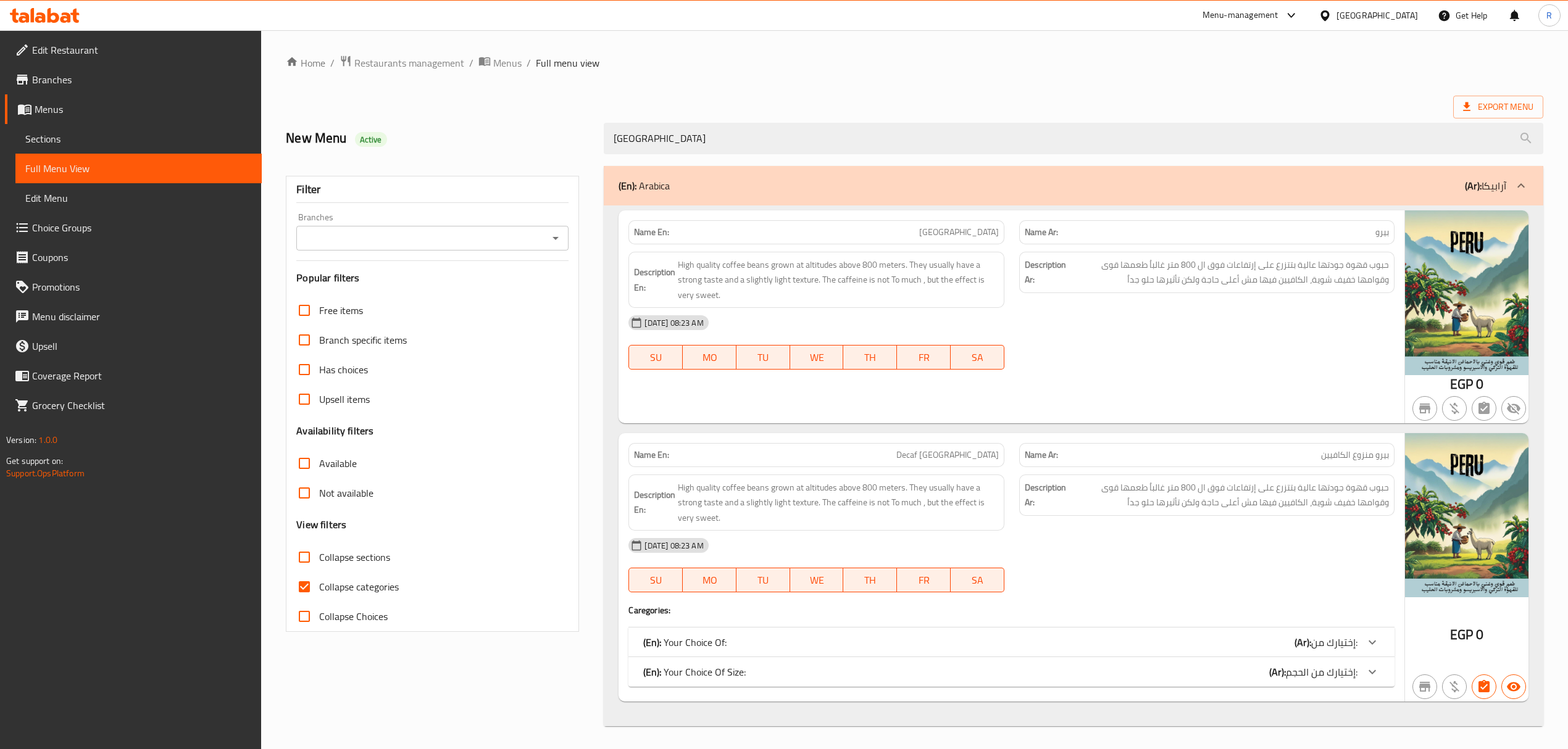
click at [427, 250] on div "Branches" at bounding box center [432, 238] width 272 height 25
type input "peru"
click at [413, 242] on input "Branches" at bounding box center [422, 238] width 245 height 17
click at [418, 283] on li "respresso, Suez University" at bounding box center [432, 292] width 272 height 22
type input "respresso, Suez University"
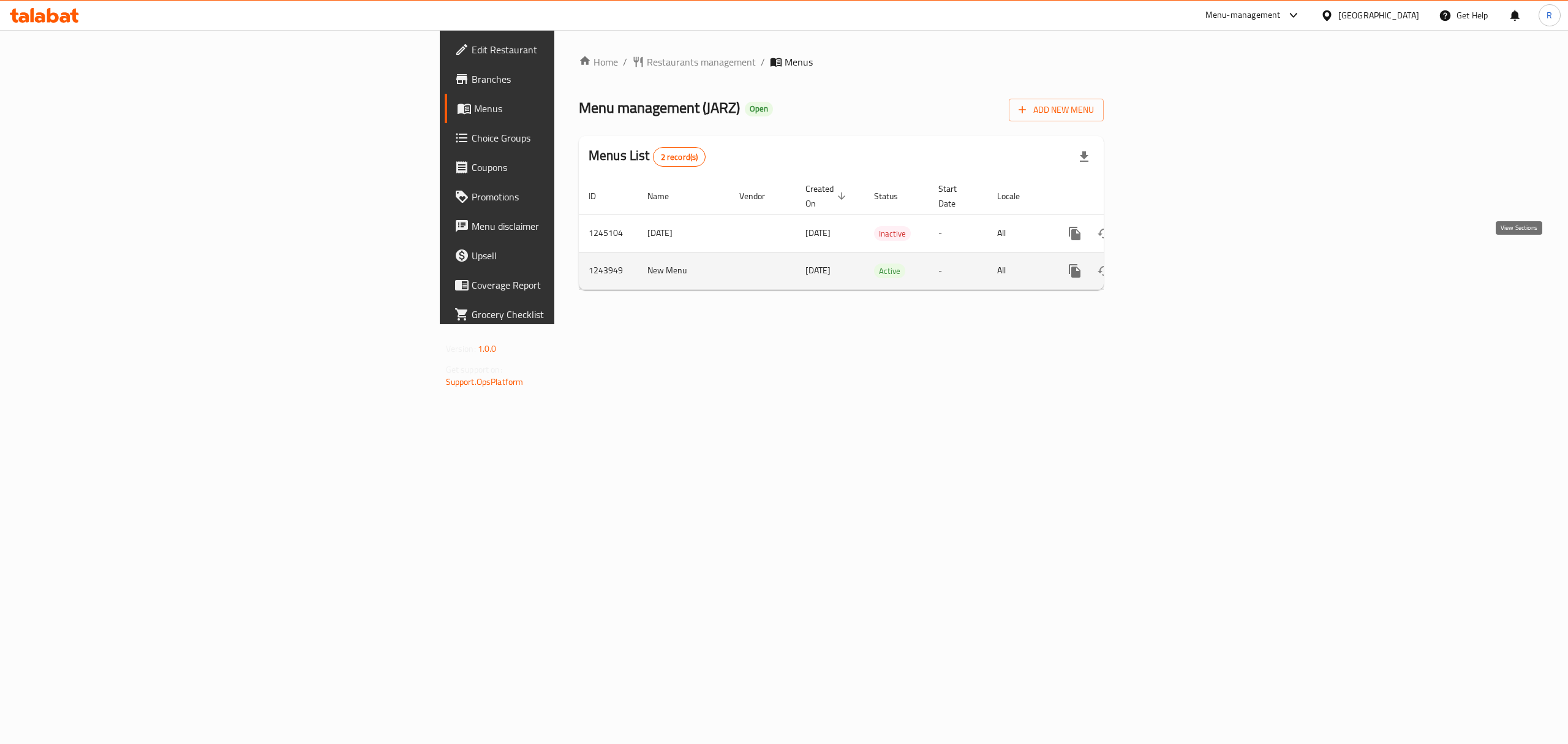
click at [1170, 263] on icon "enhanced table" at bounding box center [1163, 271] width 15 height 15
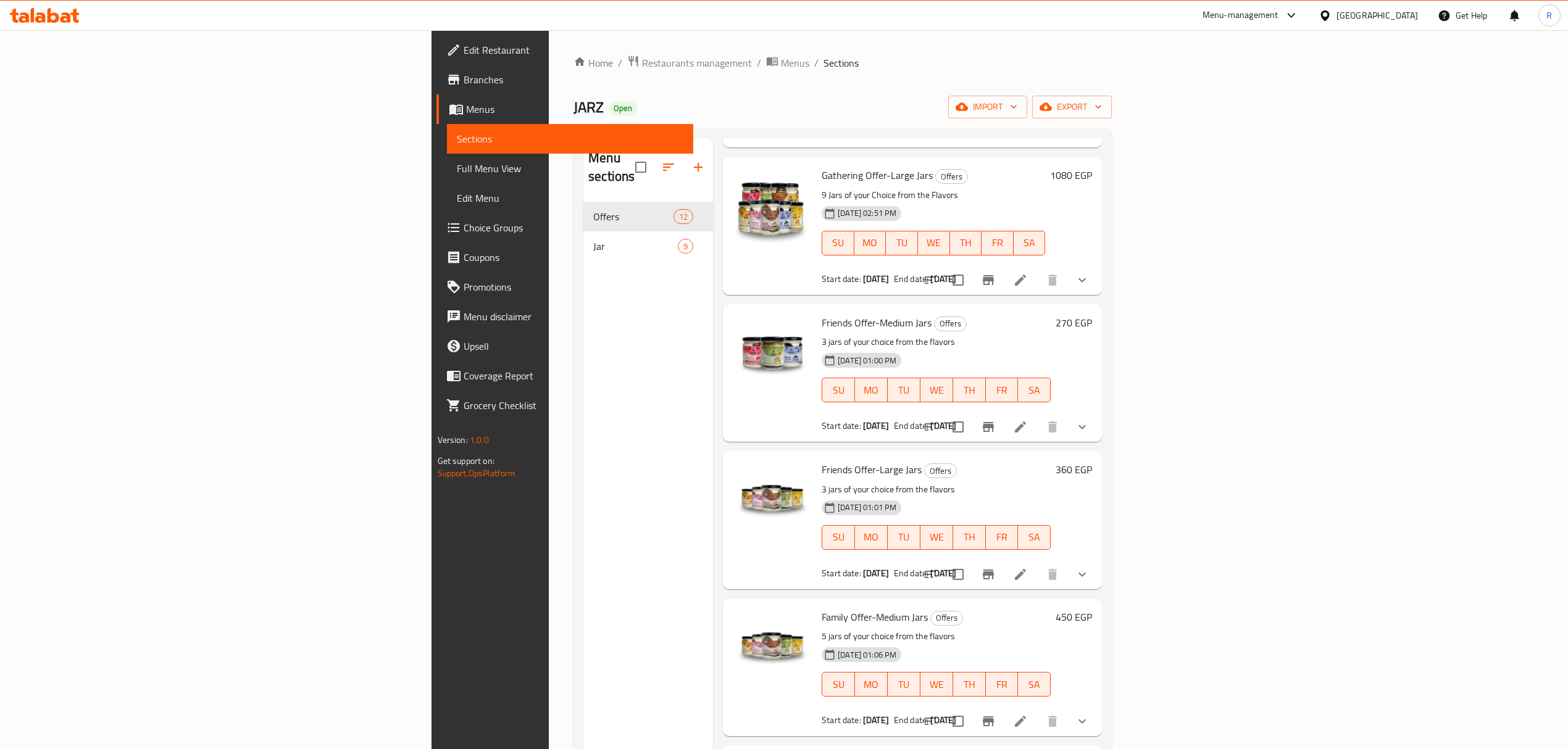
scroll to position [822, 0]
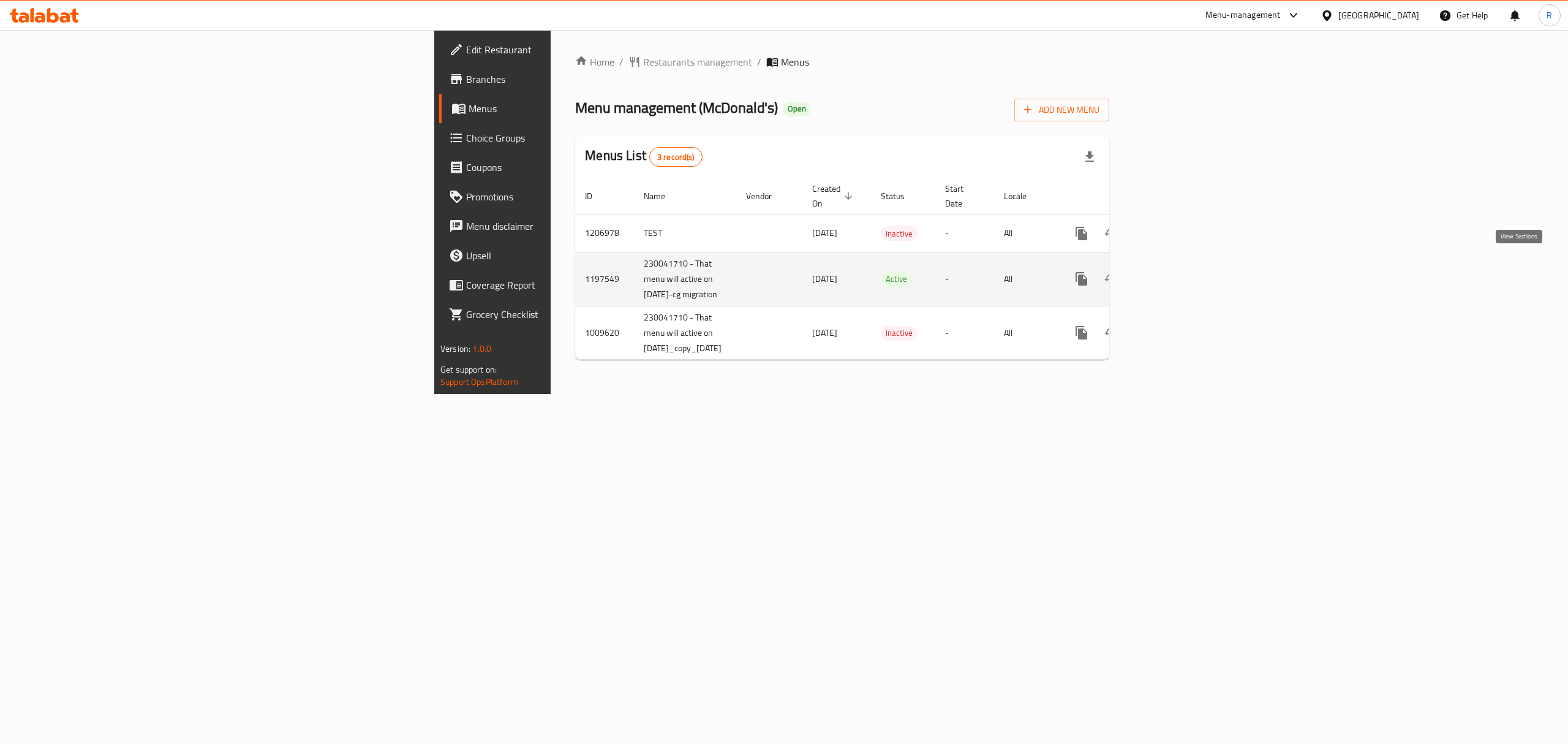
click at [1177, 271] on icon "enhanced table" at bounding box center [1170, 279] width 15 height 15
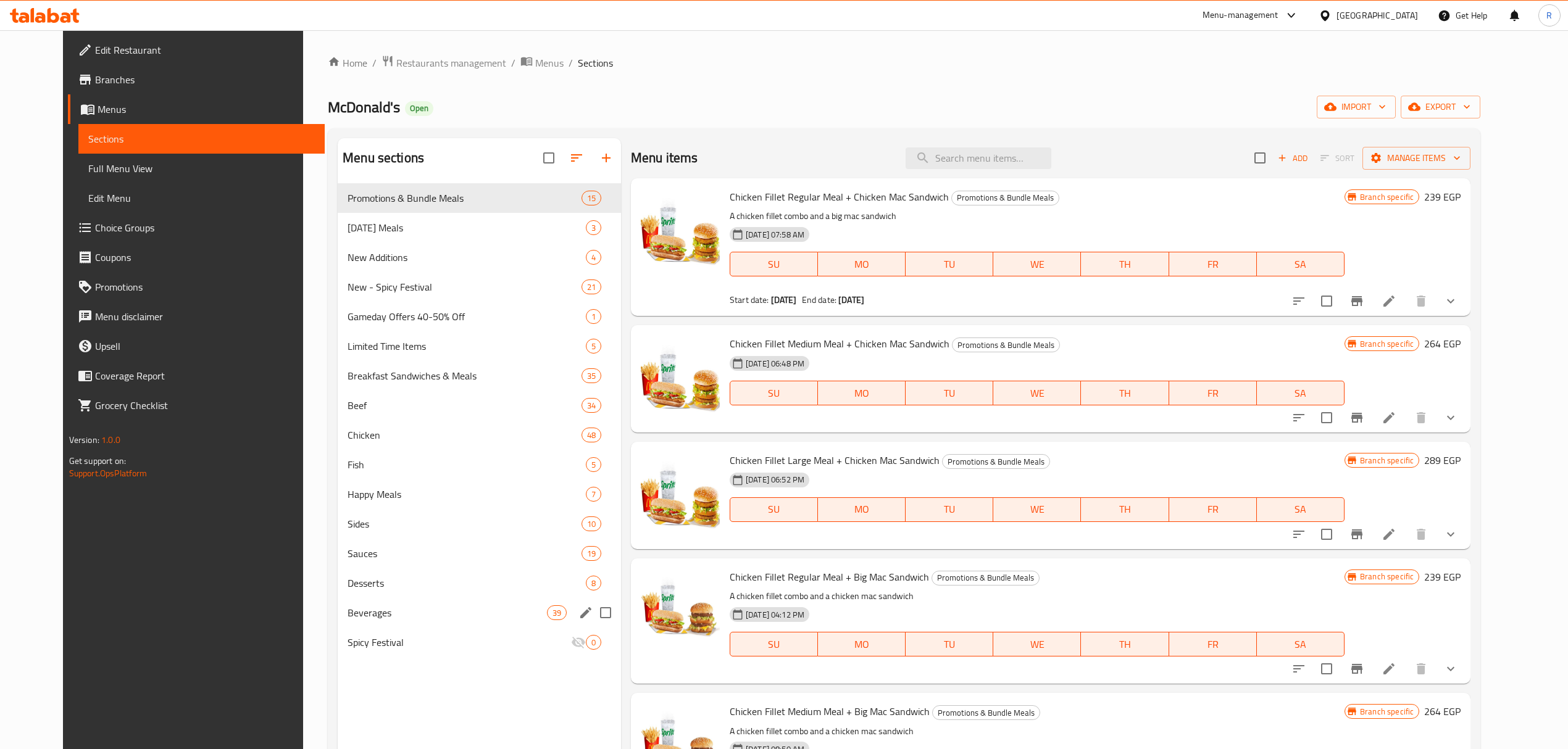
click at [450, 605] on div "Beverages 39" at bounding box center [480, 612] width 284 height 29
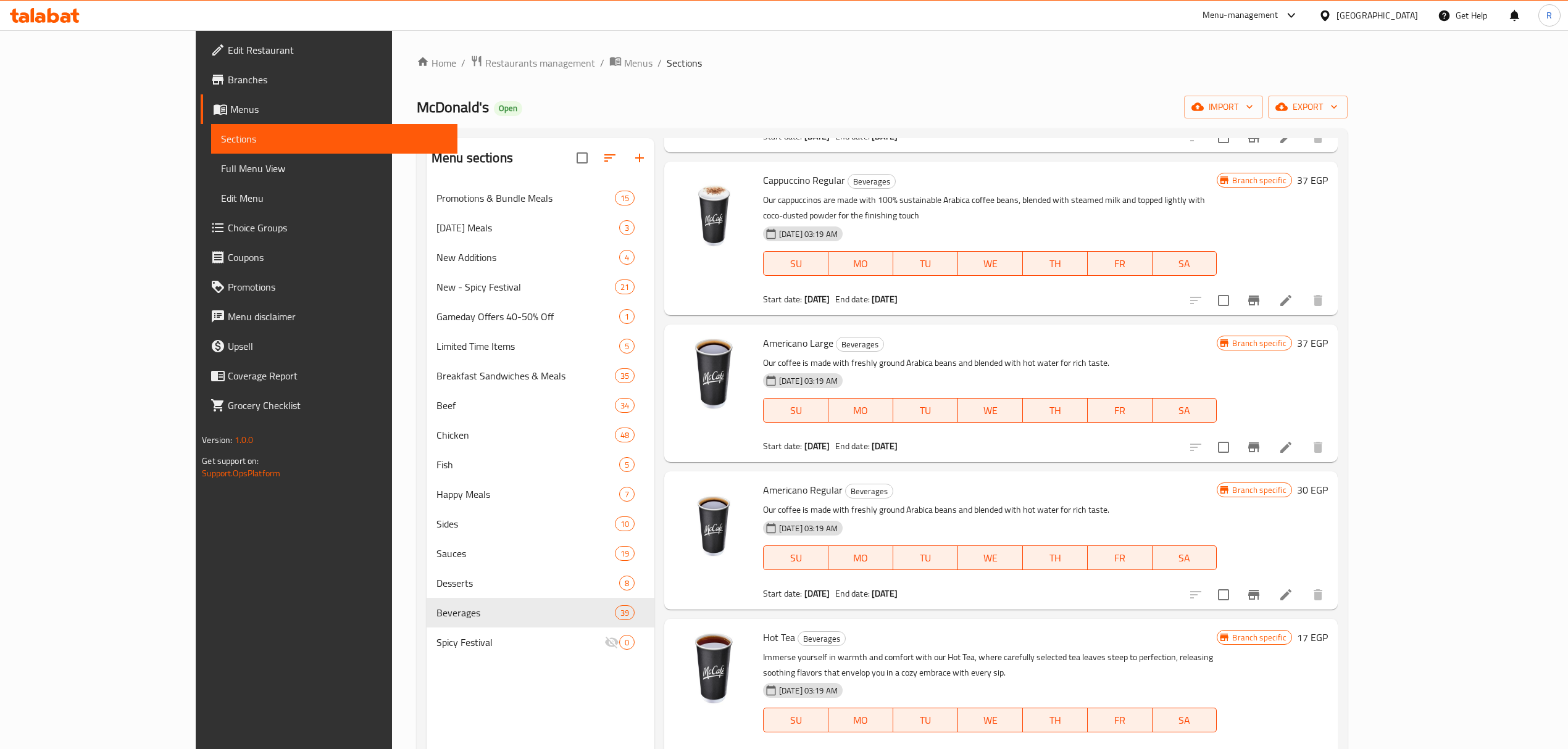
scroll to position [173, 0]
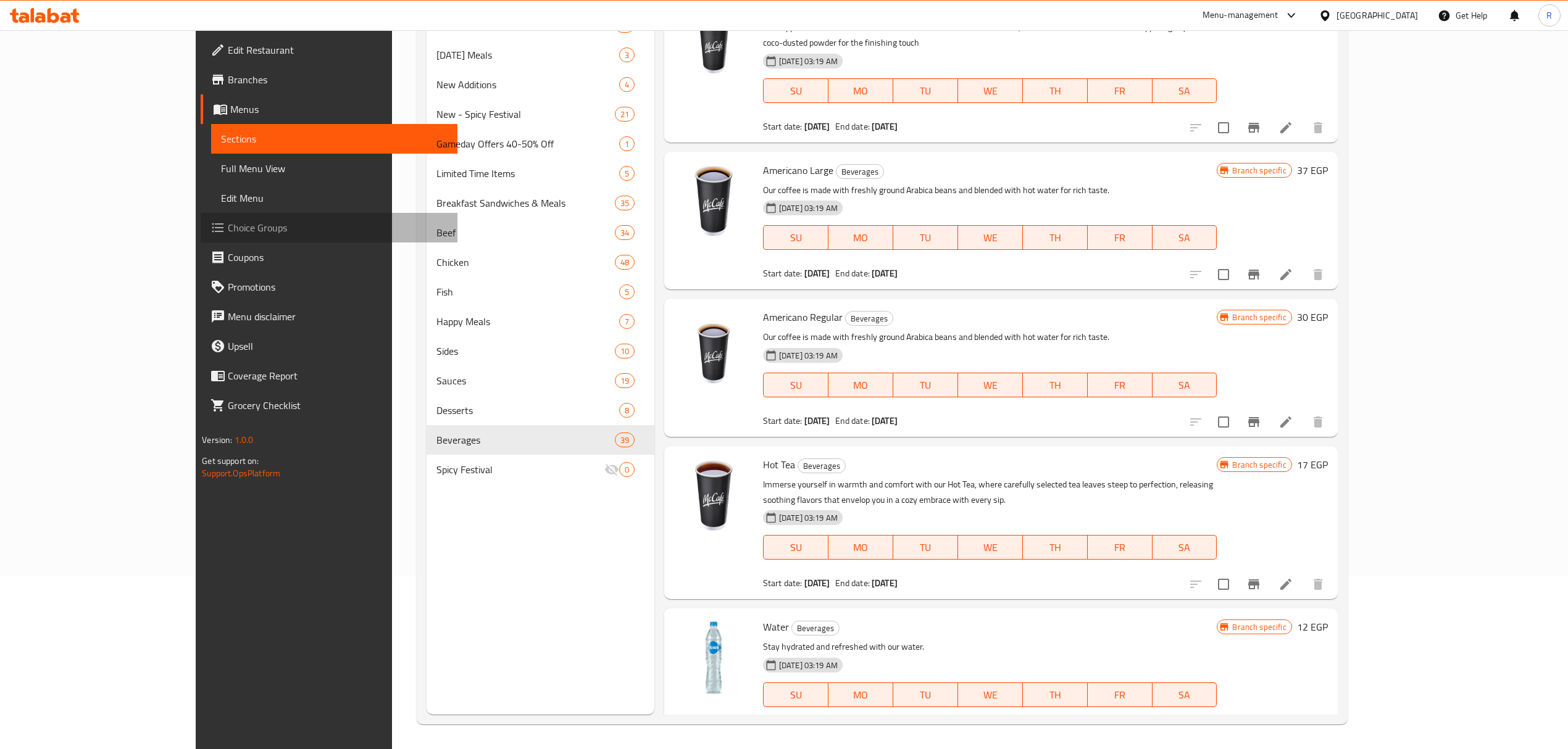
click at [227, 225] on span "Choice Groups" at bounding box center [337, 228] width 220 height 15
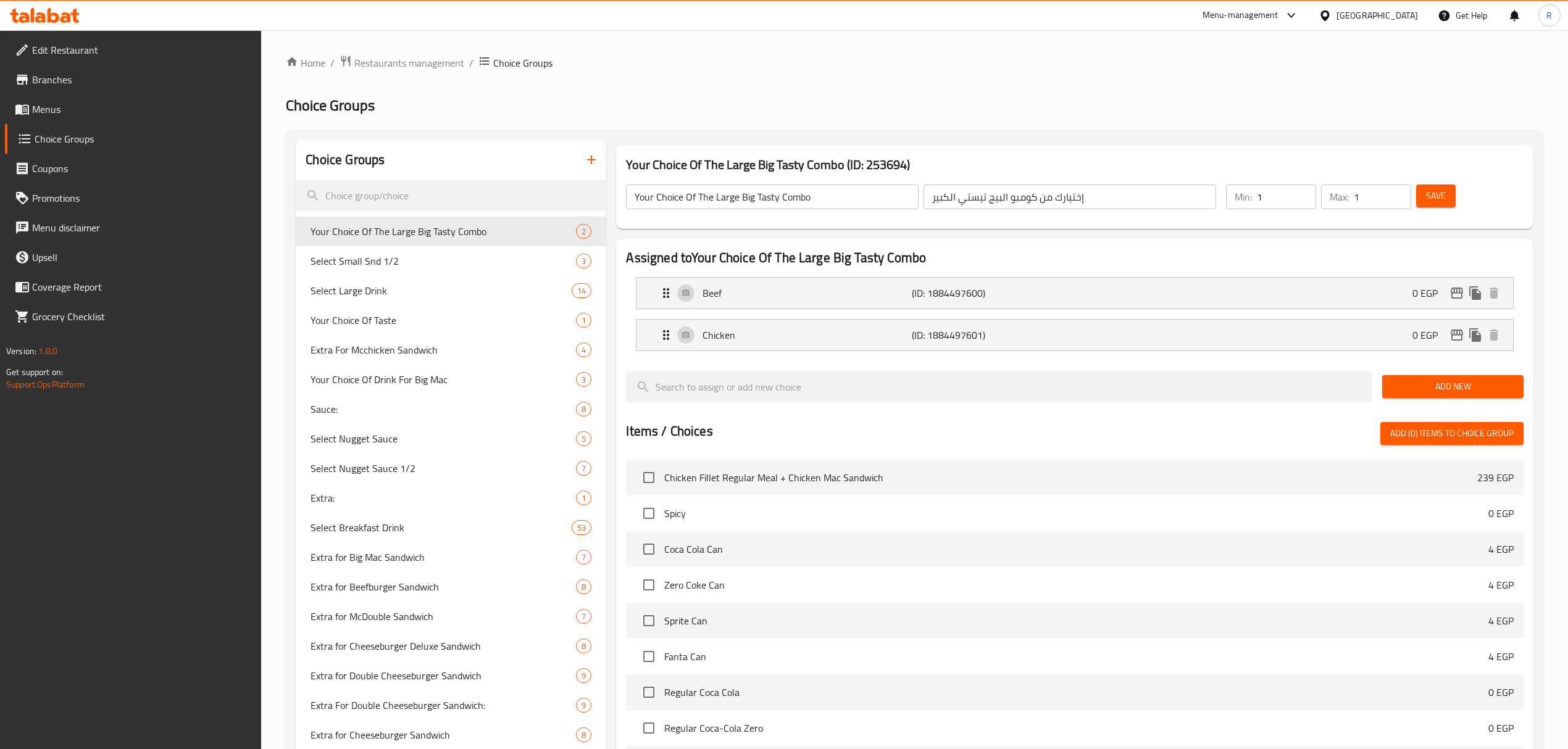
click at [401, 189] on input "search" at bounding box center [451, 196] width 310 height 31
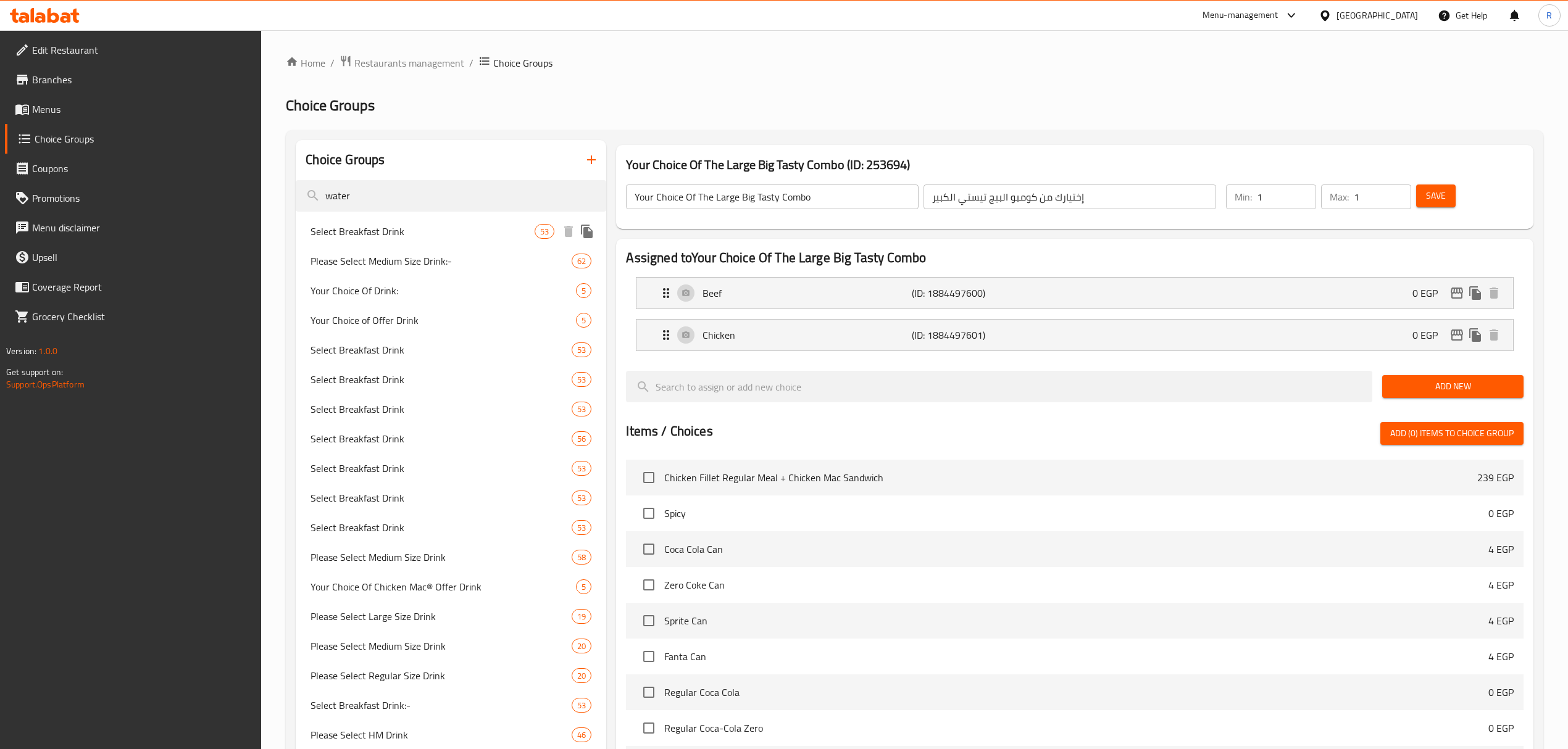
type input "water"
click at [381, 230] on span "Select Breakfast Drink" at bounding box center [422, 231] width 224 height 15
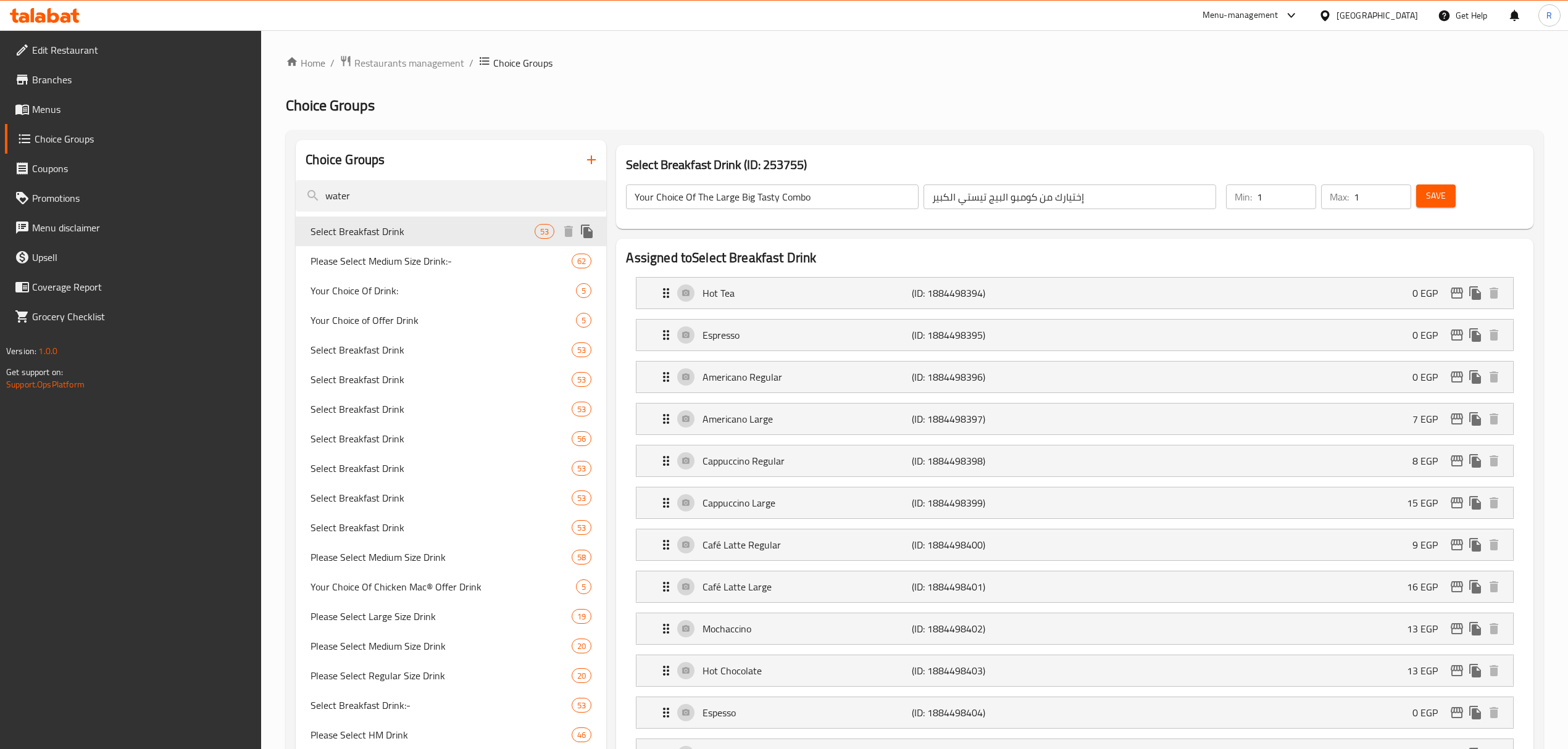
type input "Select Breakfast Drink"
type input "فضلا اختار مشروب الفطور"
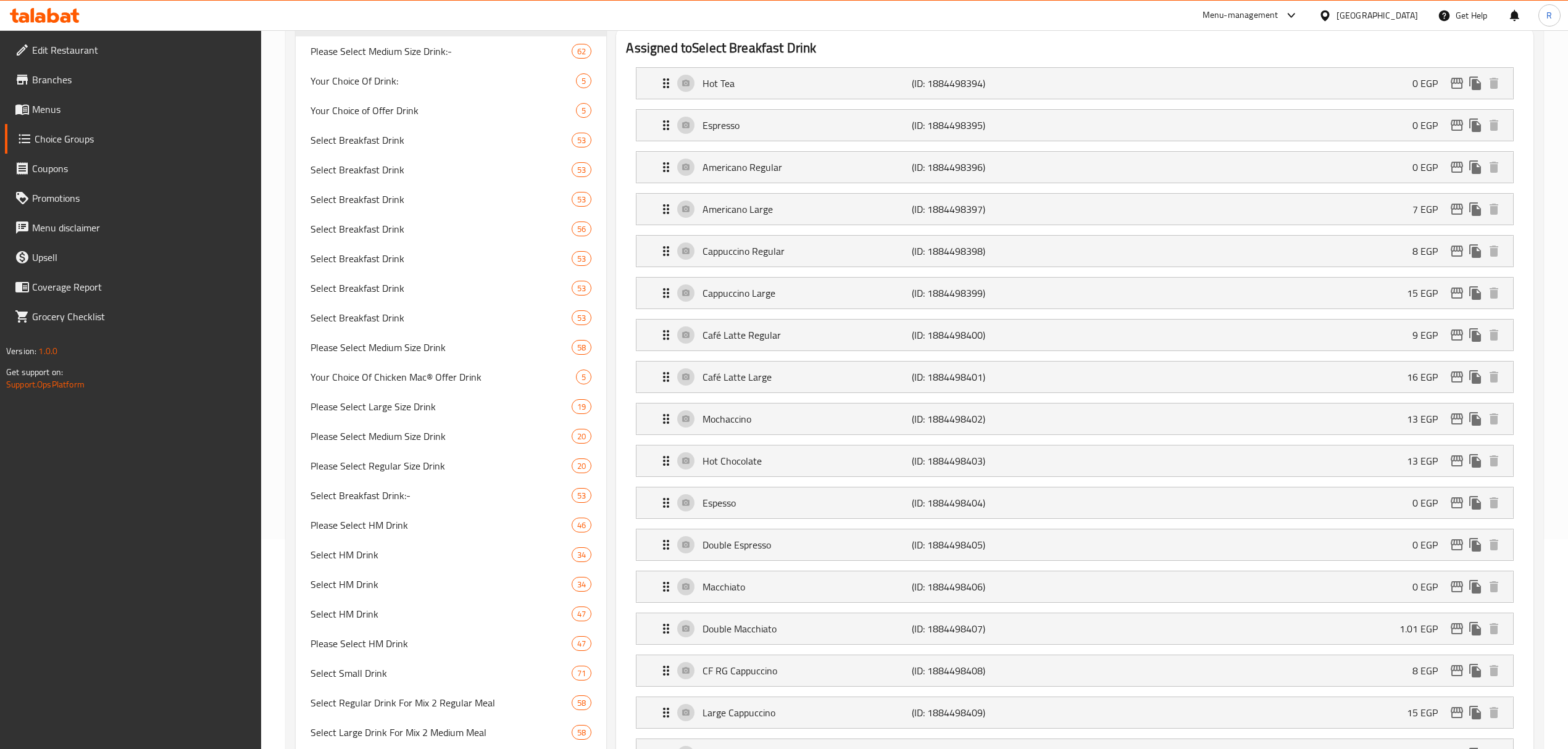
scroll to position [164, 0]
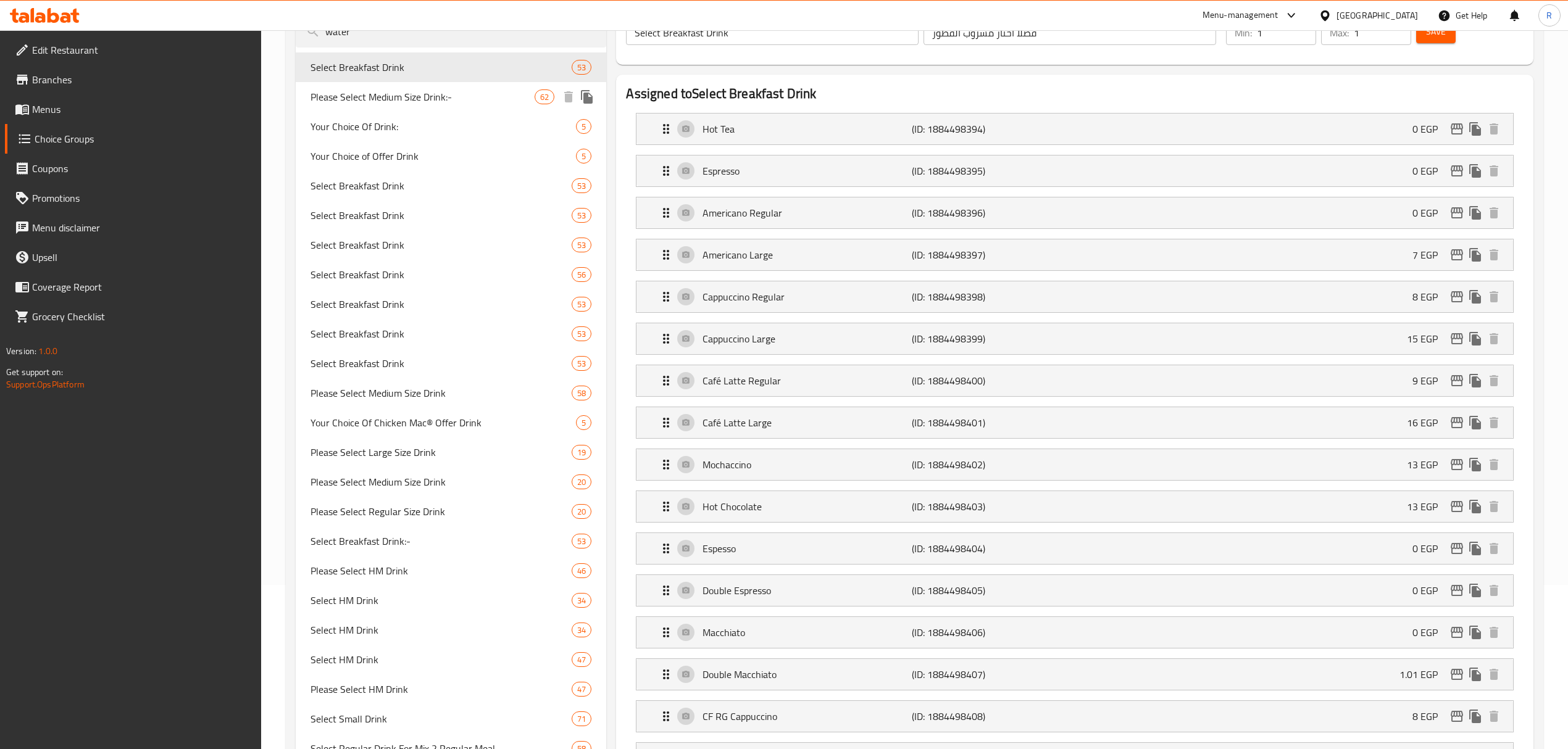
click at [443, 99] on span "Please Select Medium Size Drink:-" at bounding box center [422, 97] width 224 height 15
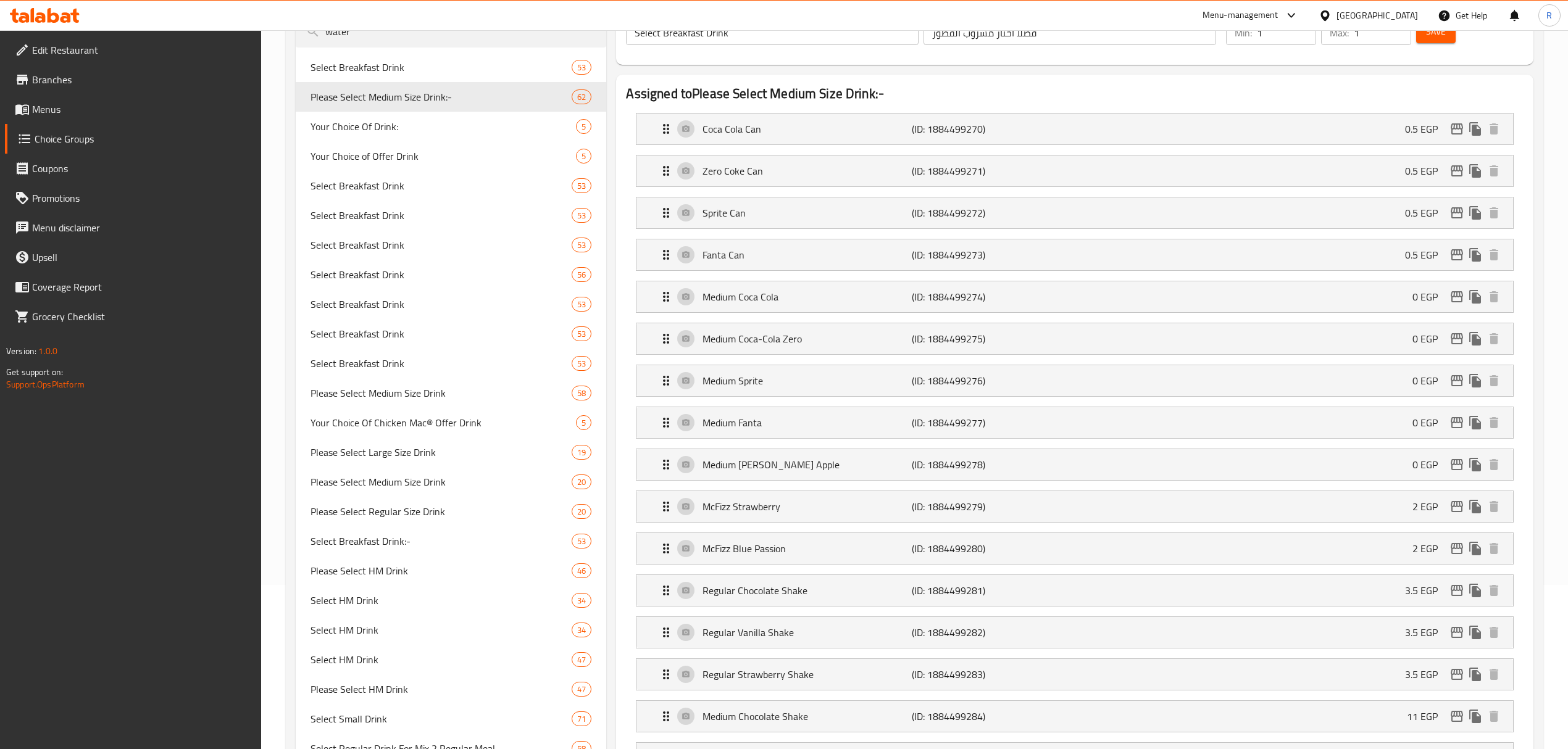
type input "Please Select Medium Size Drink:-"
type input "فضلا اختار مشروب حجم وسط:-"
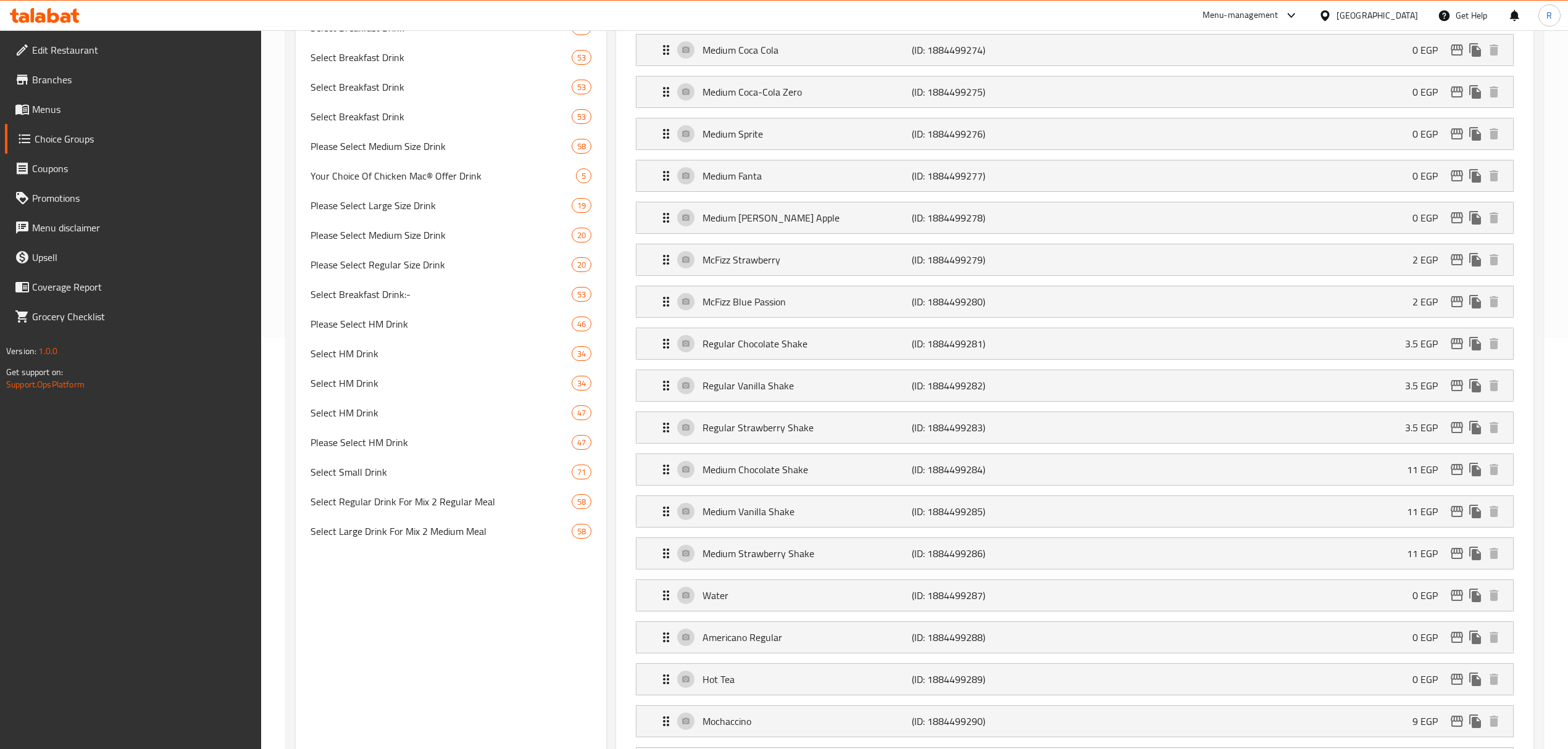
scroll to position [0, 0]
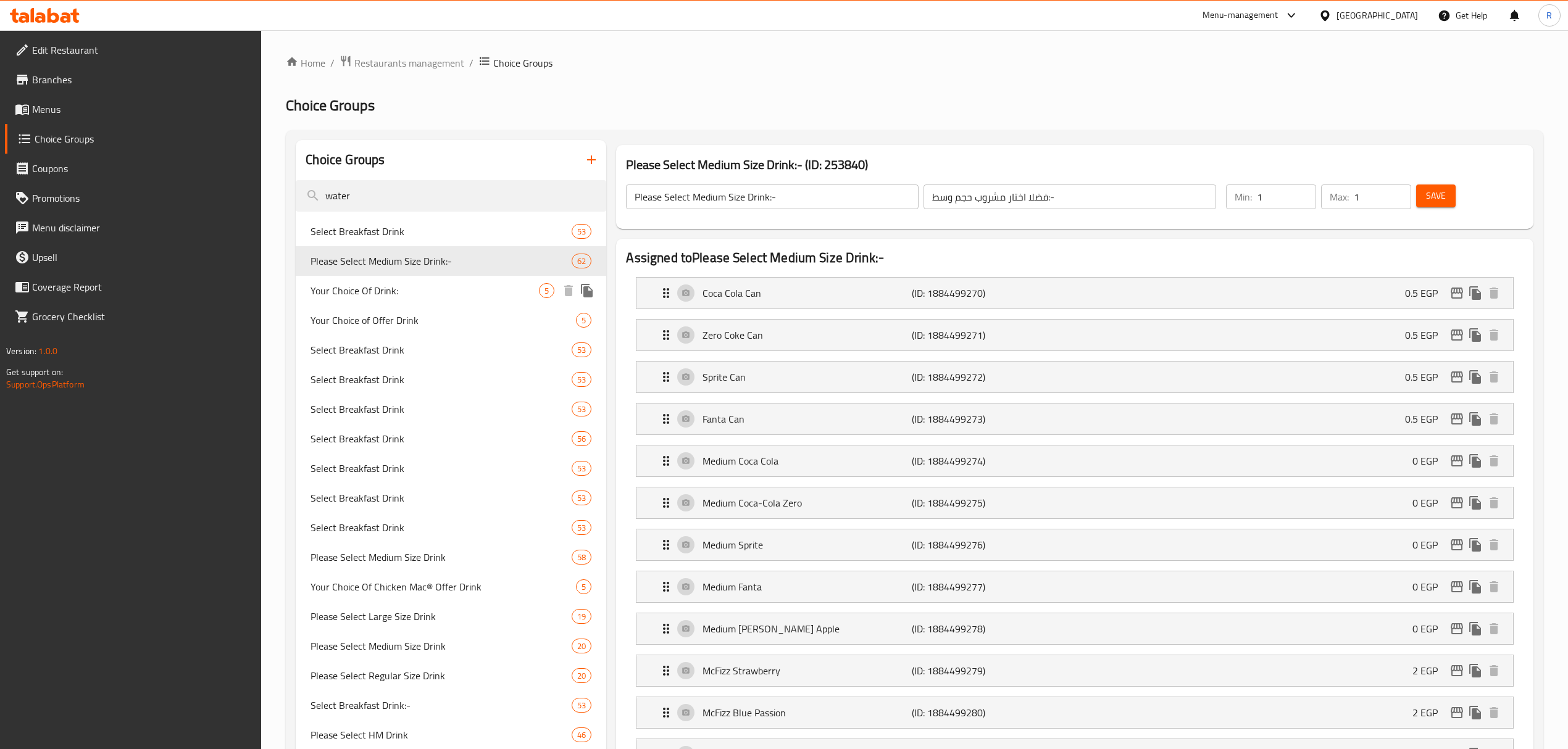
drag, startPoint x: 435, startPoint y: 294, endPoint x: 489, endPoint y: 344, distance: 73.6
click at [436, 294] on span "Your Choice Of Drink:" at bounding box center [424, 291] width 228 height 15
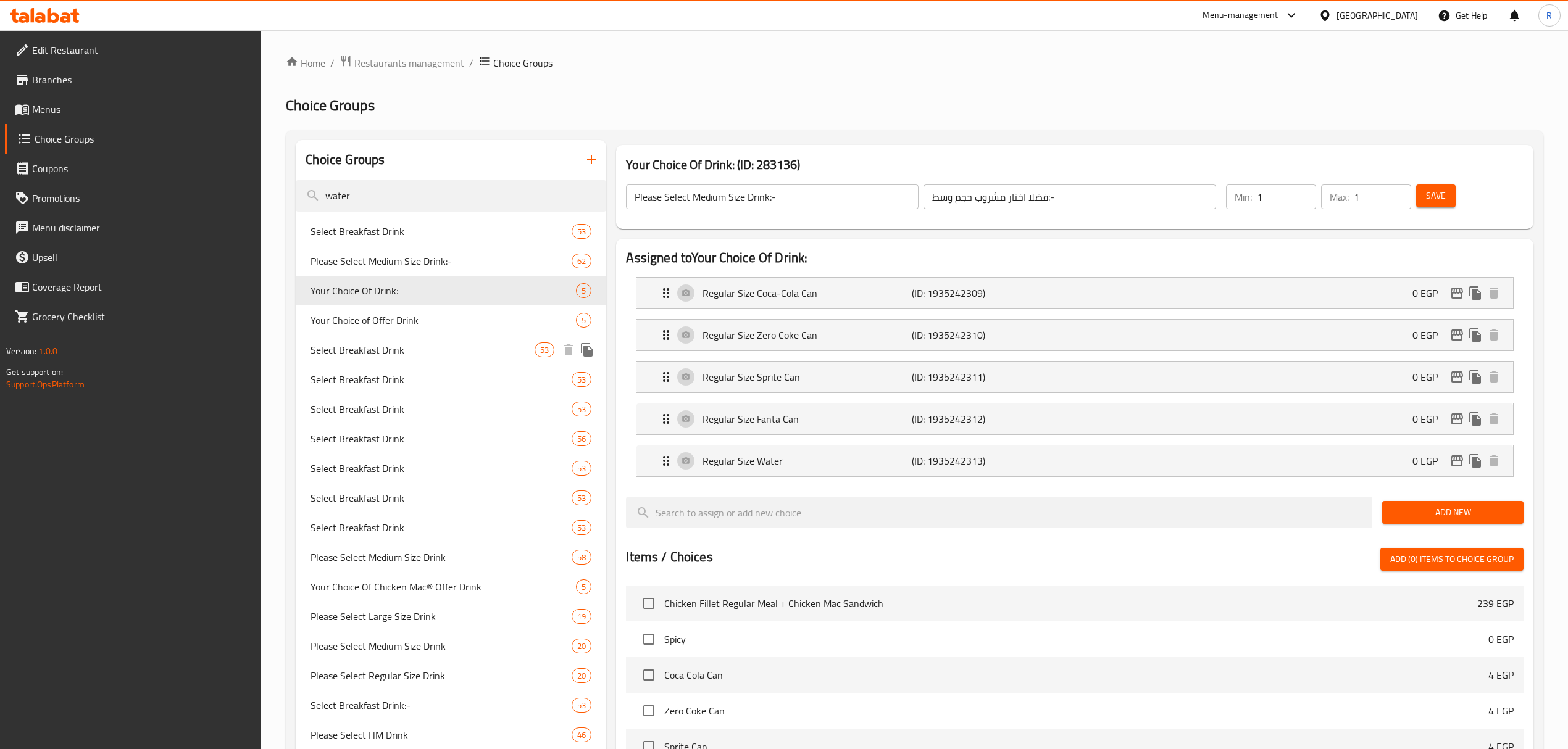
type input "Your Choice Of Drink:"
type input "اختيارك للمشروب:"
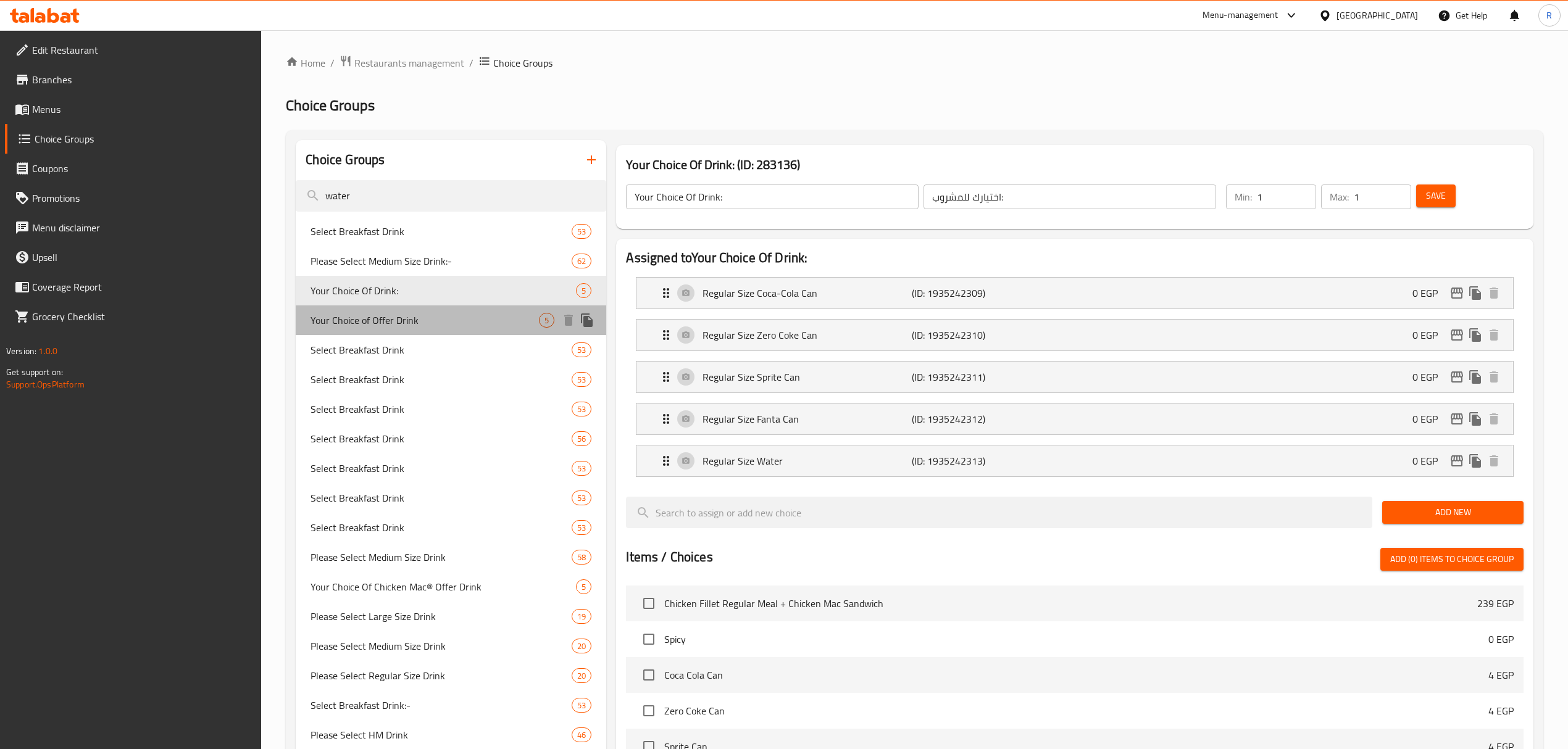
click at [440, 325] on span "Your Choice of Offer Drink" at bounding box center [424, 320] width 228 height 15
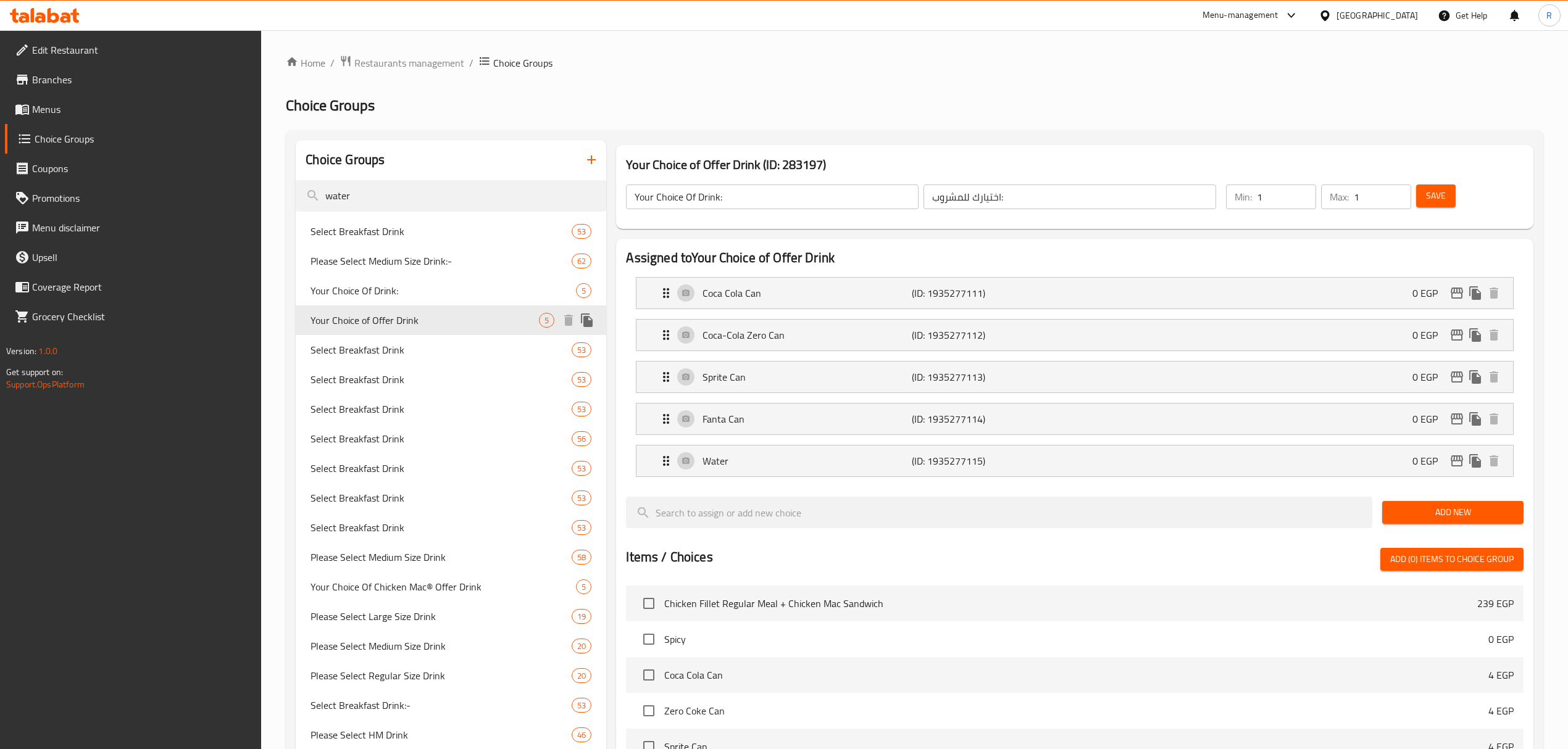
type input "Your Choice of Offer Drink"
type input "إختيارك من مشروب العرض"
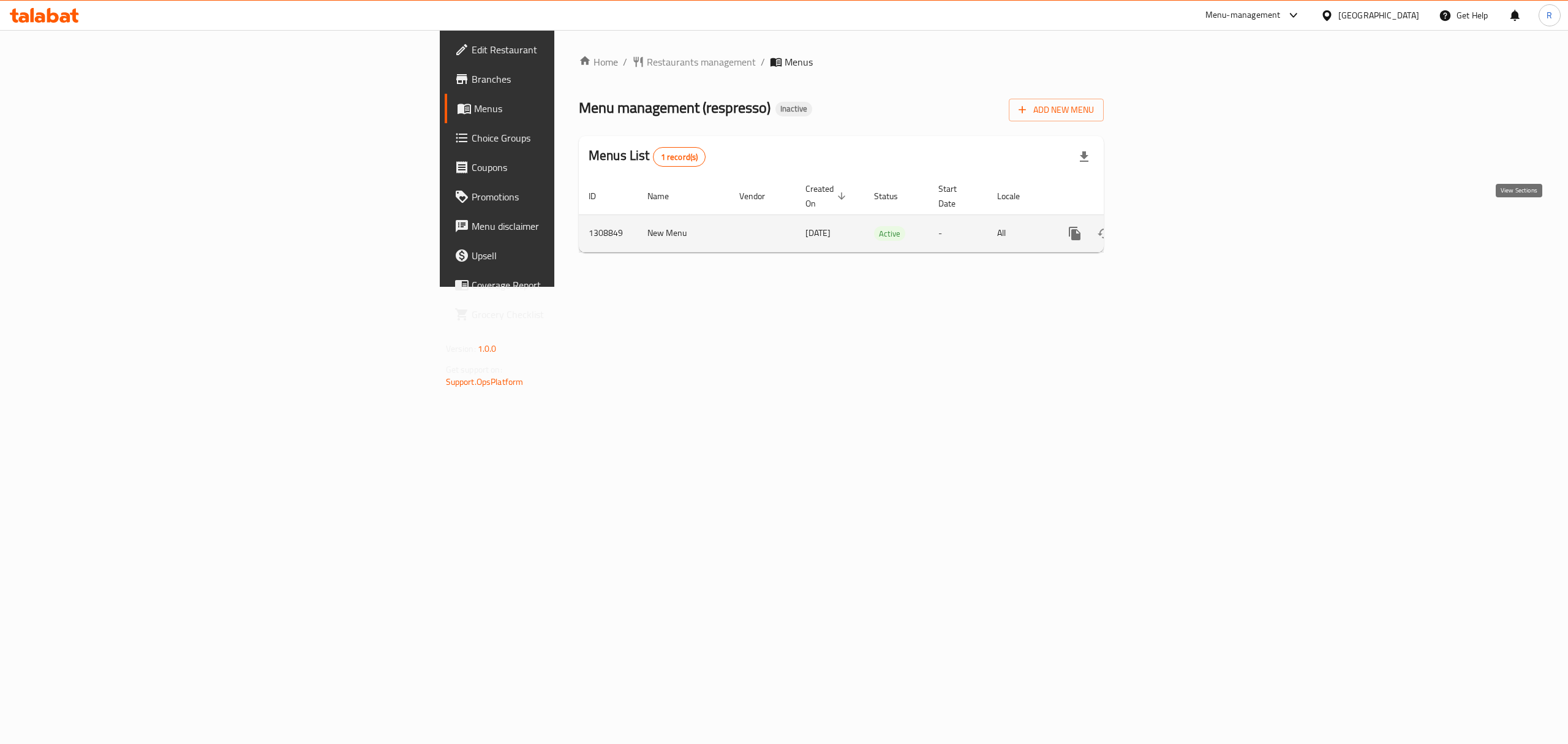
click at [1170, 226] on icon "enhanced table" at bounding box center [1163, 233] width 15 height 15
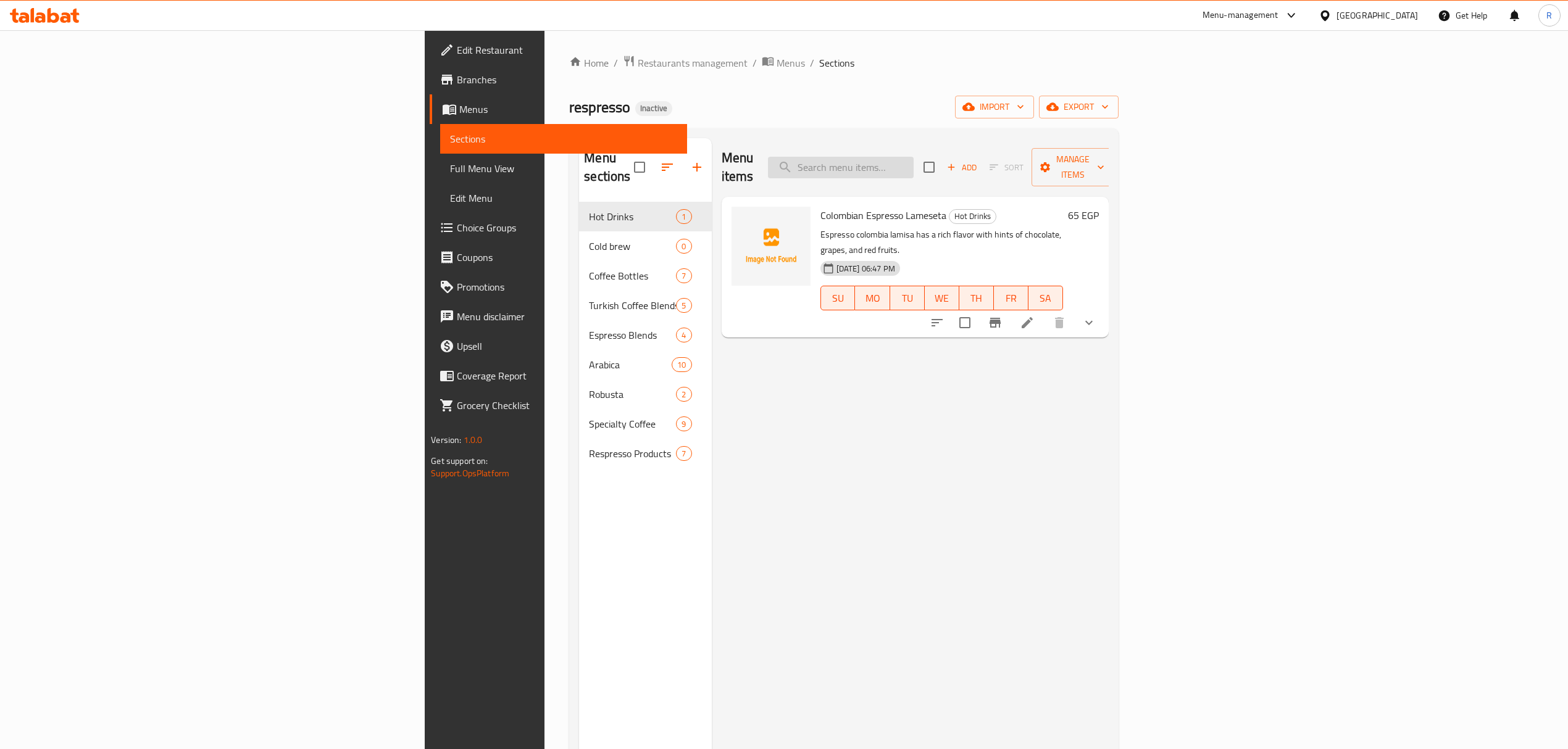
paste input "Kenyan"
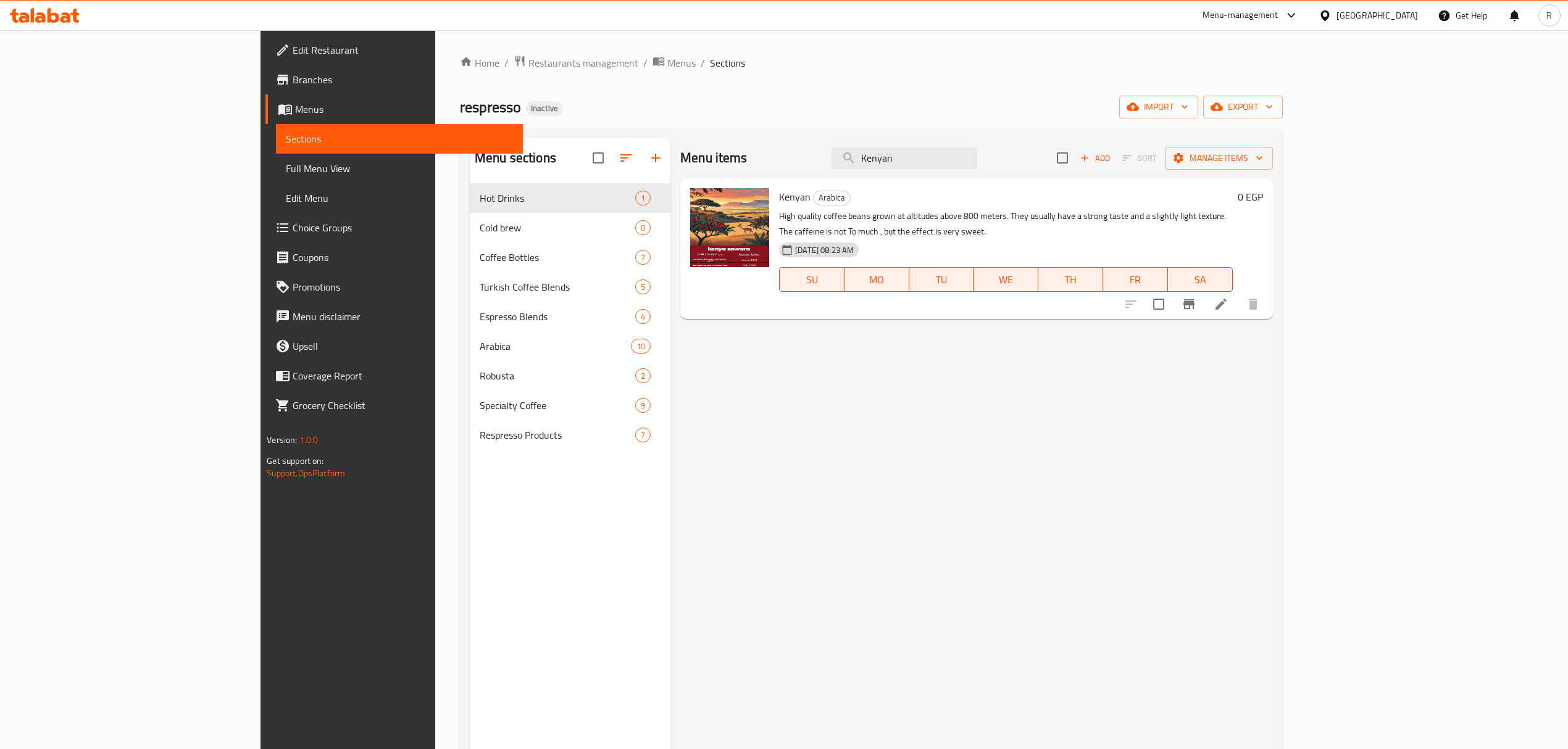
type input "Kenyan"
click at [286, 168] on span "Full Menu View" at bounding box center [399, 168] width 227 height 15
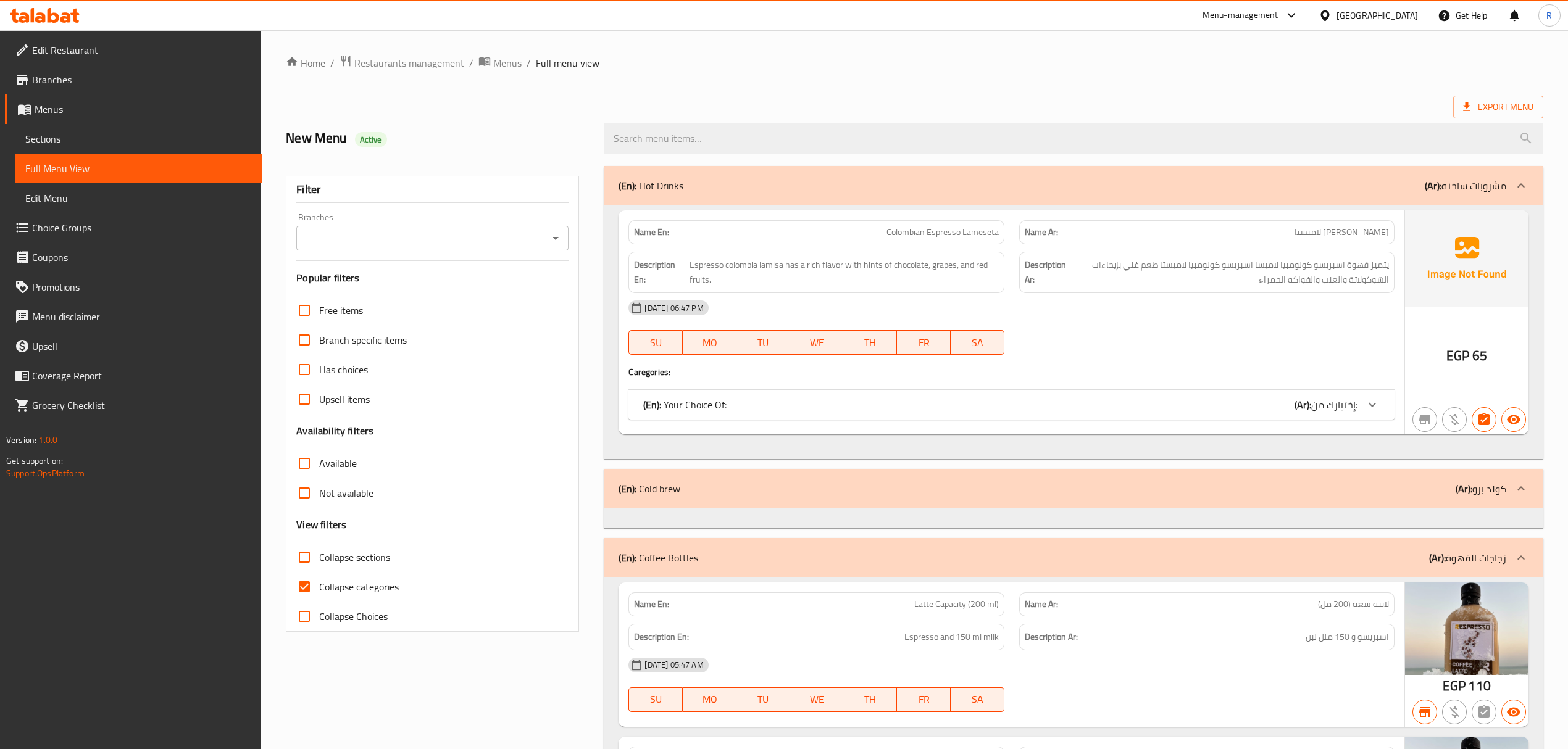
click at [453, 240] on input "Branches" at bounding box center [422, 238] width 245 height 17
click at [428, 294] on li "respresso, [GEOGRAPHIC_DATA]" at bounding box center [432, 292] width 272 height 22
type input "respresso, [GEOGRAPHIC_DATA]"
paste input "Kenyan"
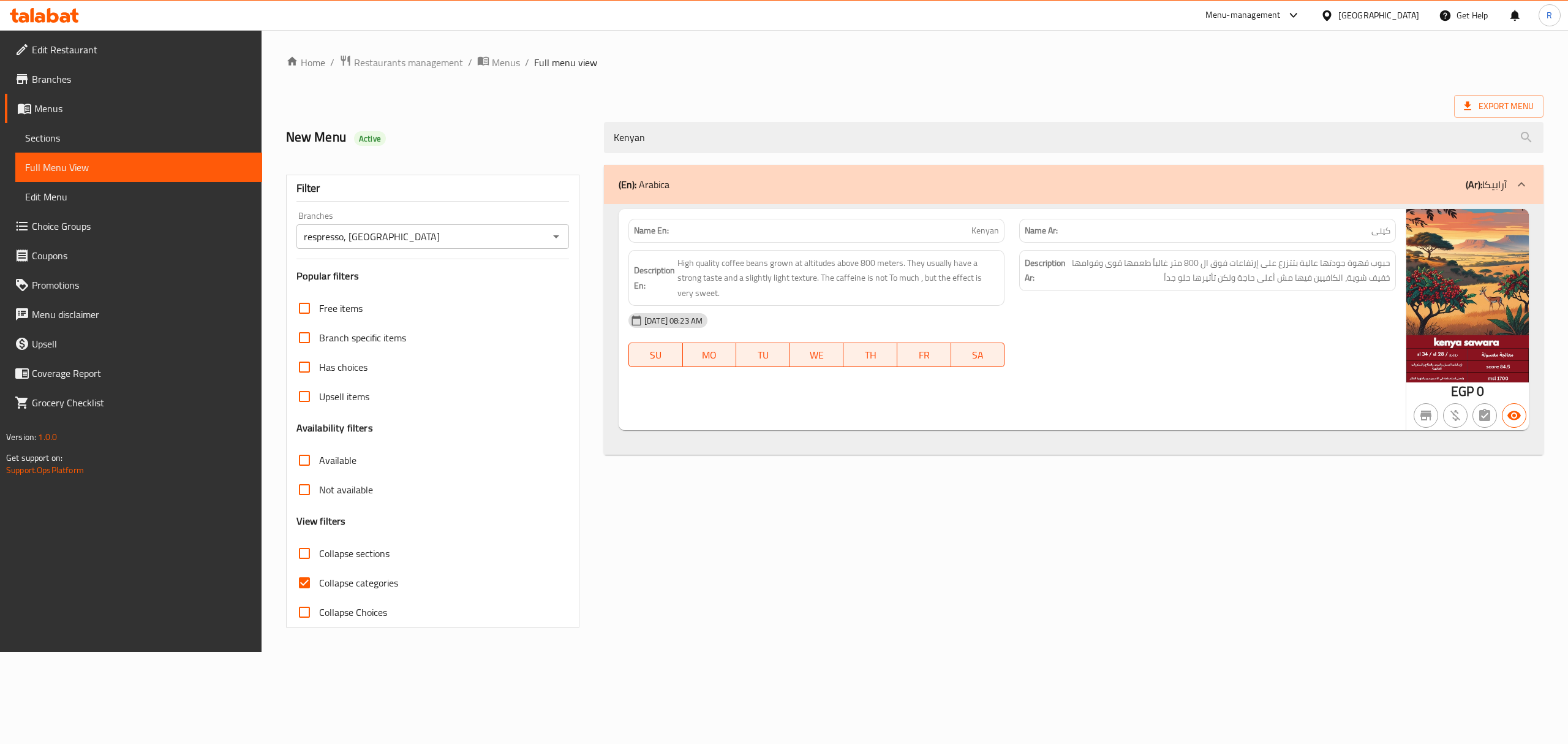
type input "Kenyan"
click at [145, 139] on span "Sections" at bounding box center [139, 138] width 227 height 15
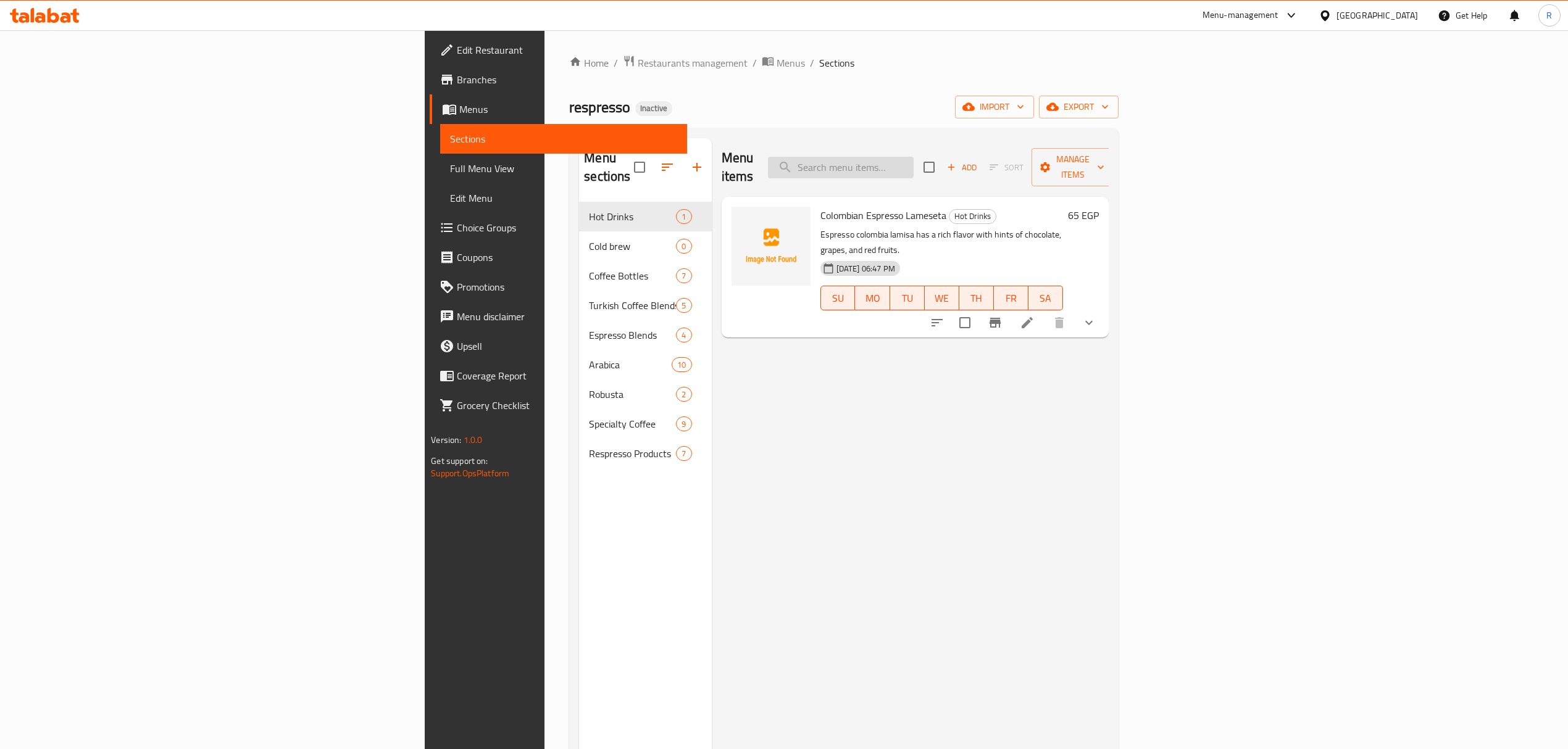
paste input "Kenyan"
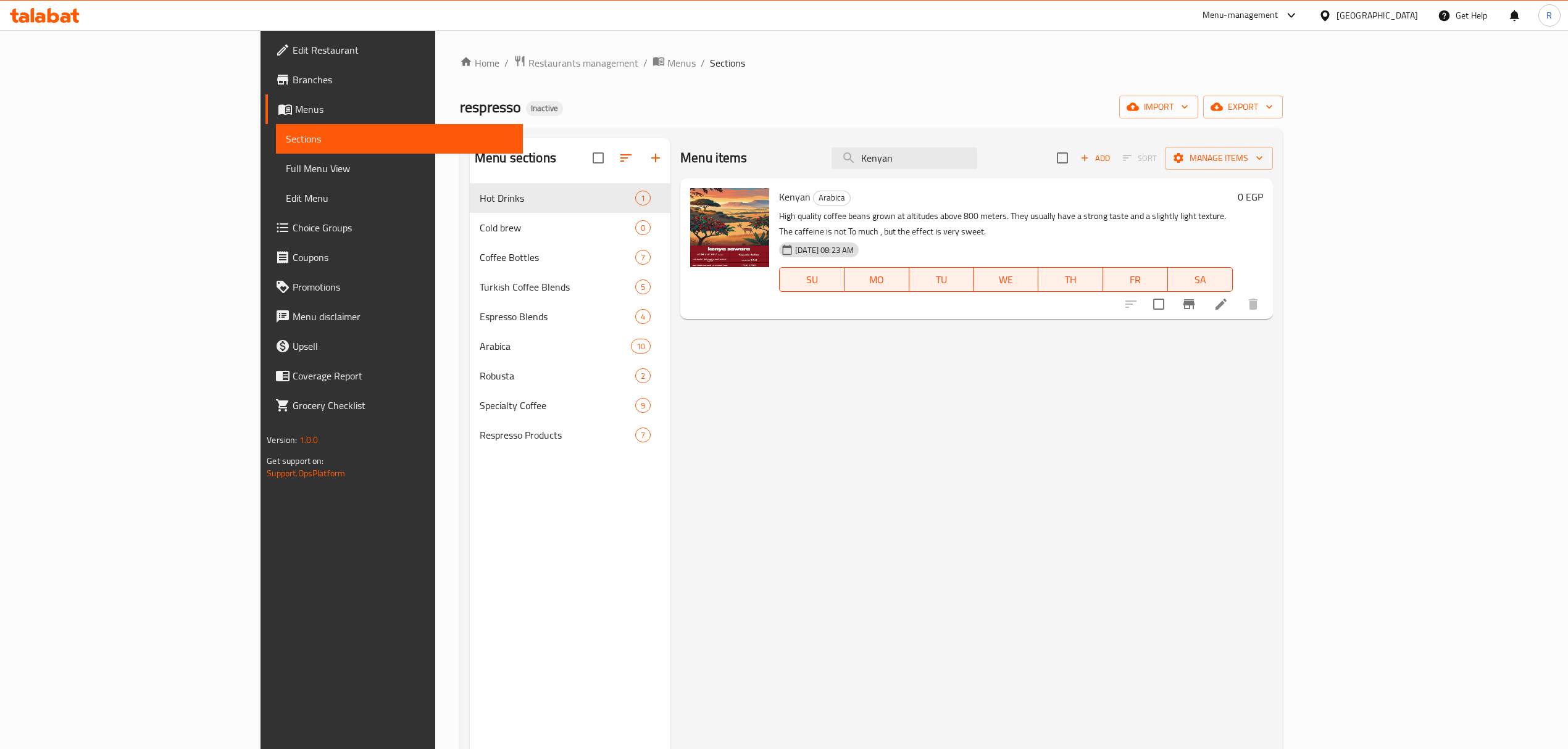
type input "Kenyan"
click at [1239, 299] on li at bounding box center [1221, 304] width 34 height 22
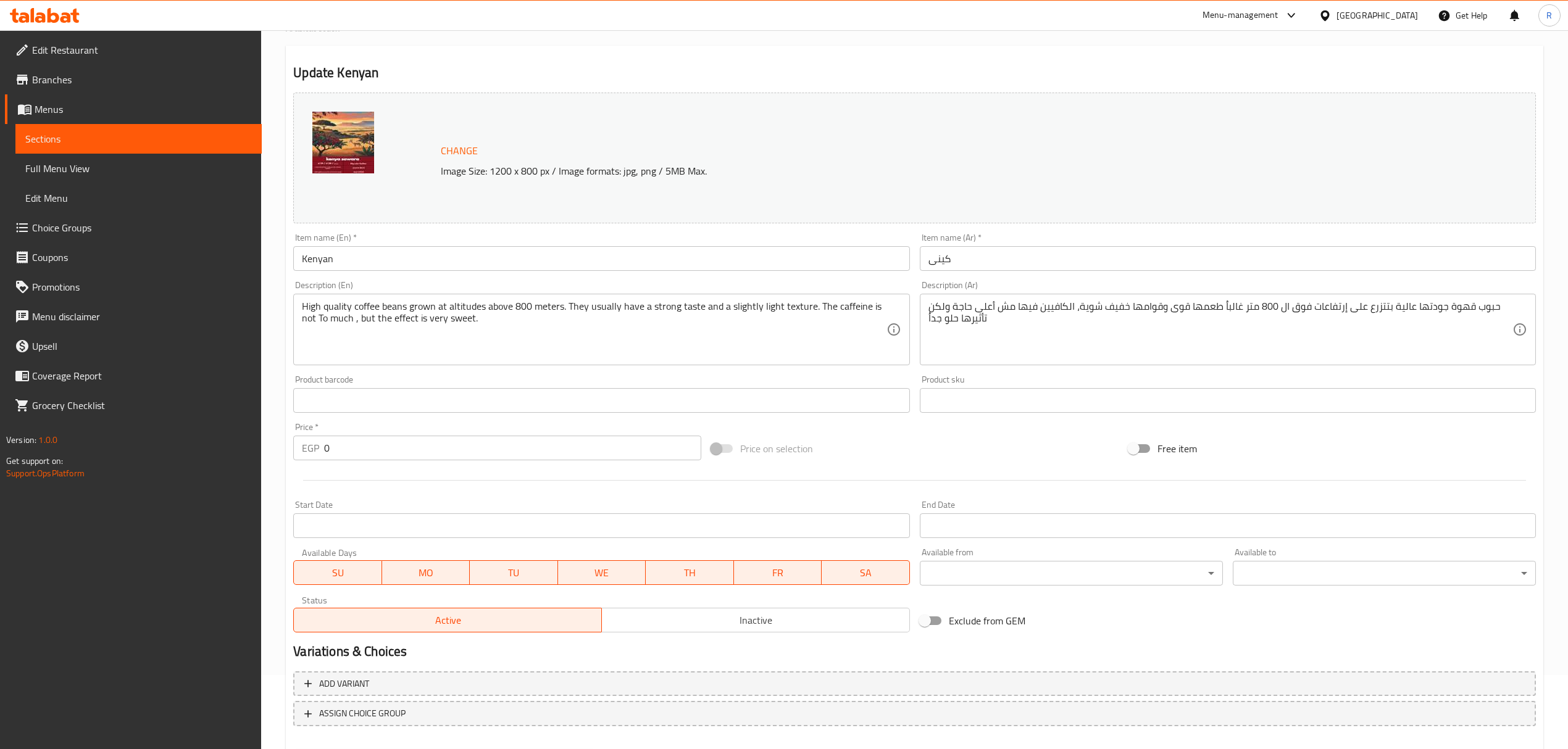
scroll to position [140, 0]
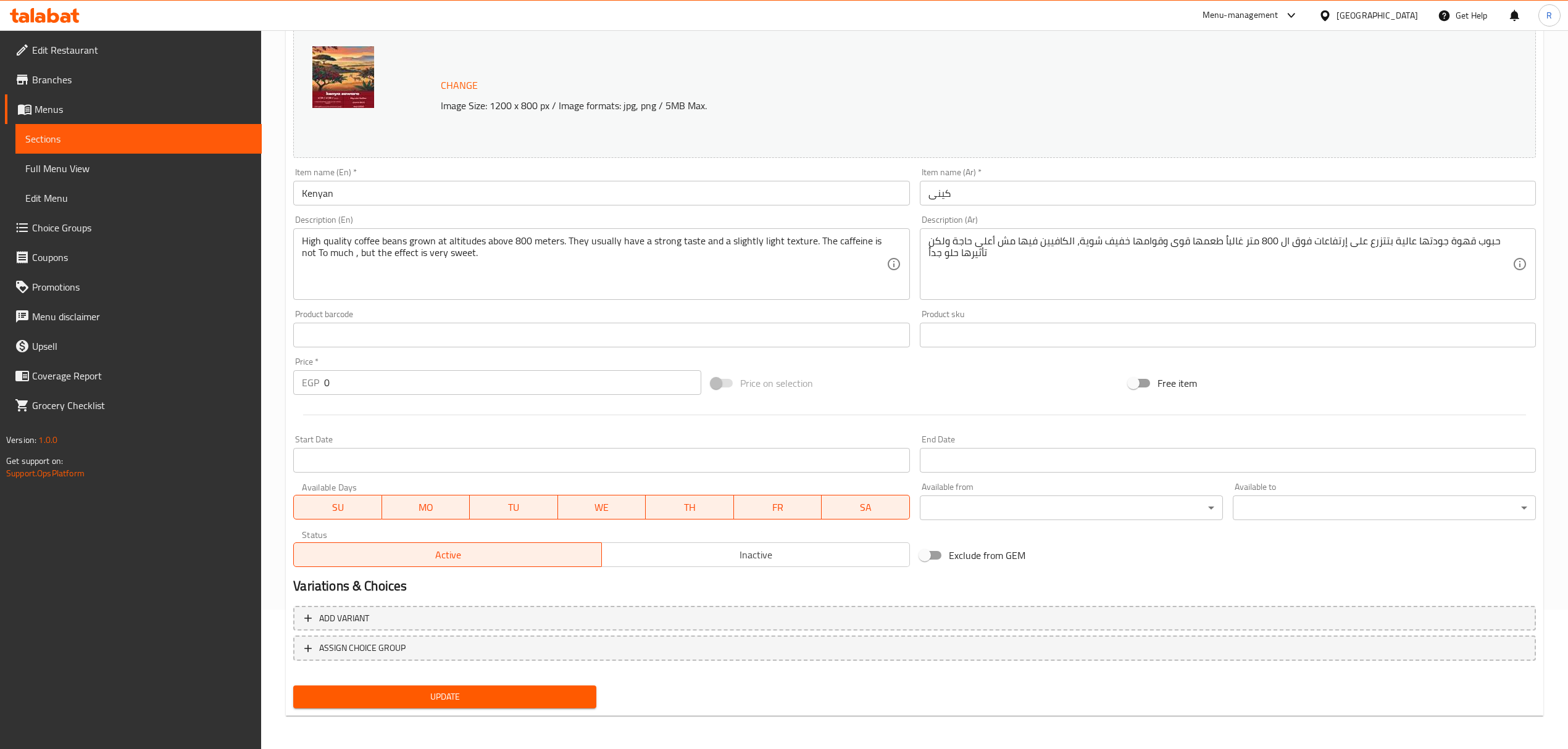
click at [667, 563] on span "Inactive" at bounding box center [756, 555] width 298 height 18
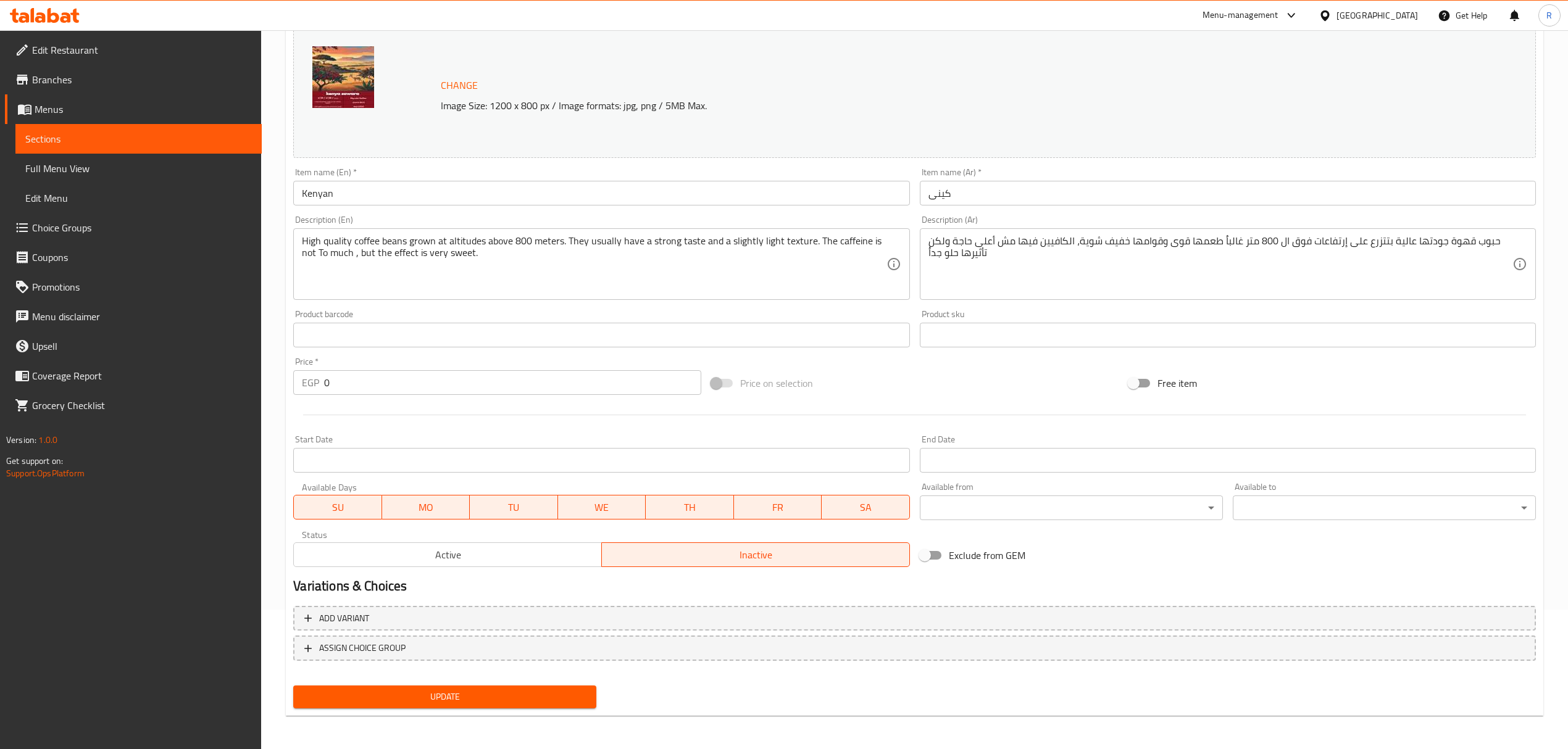
click at [571, 691] on span "Update" at bounding box center [445, 696] width 284 height 16
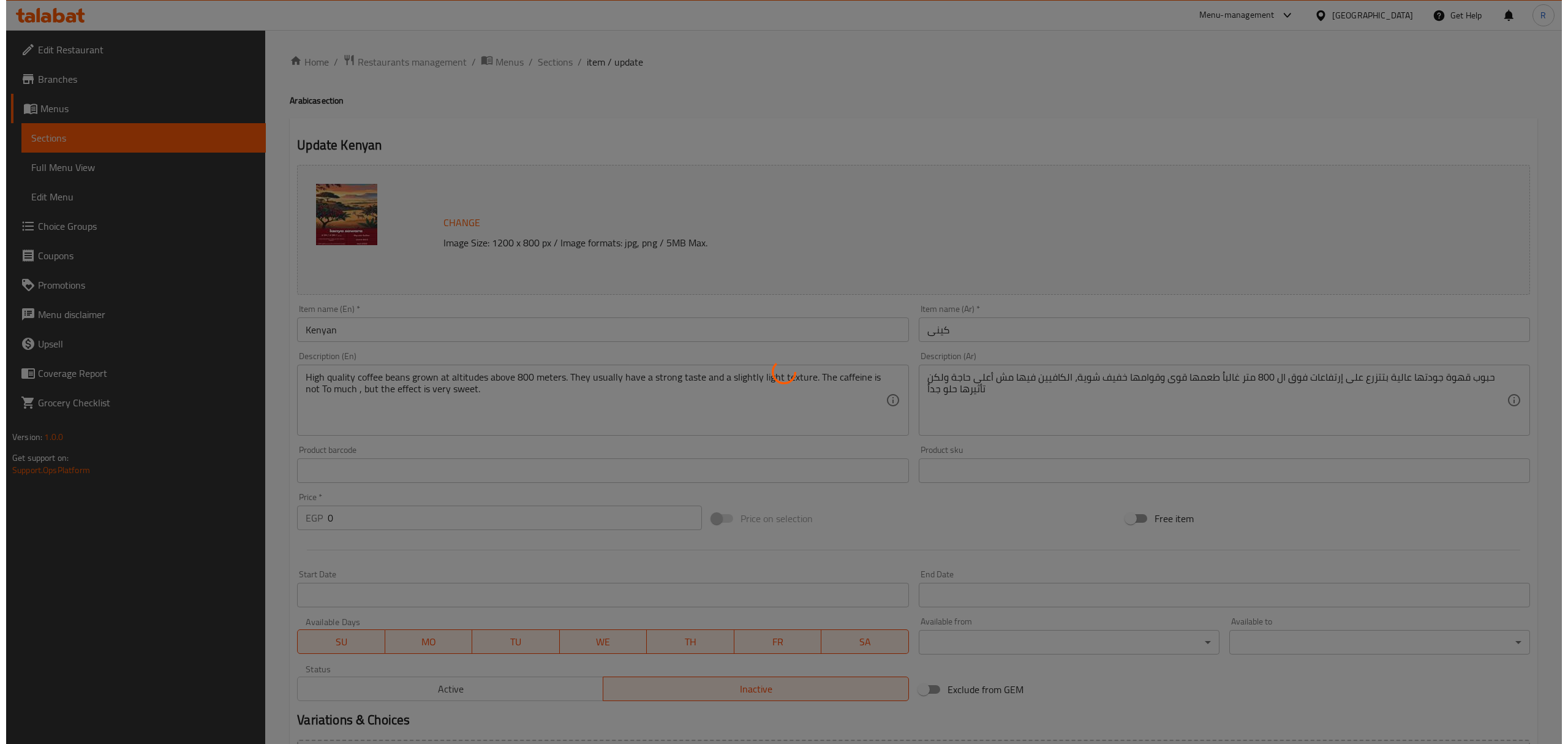
scroll to position [0, 0]
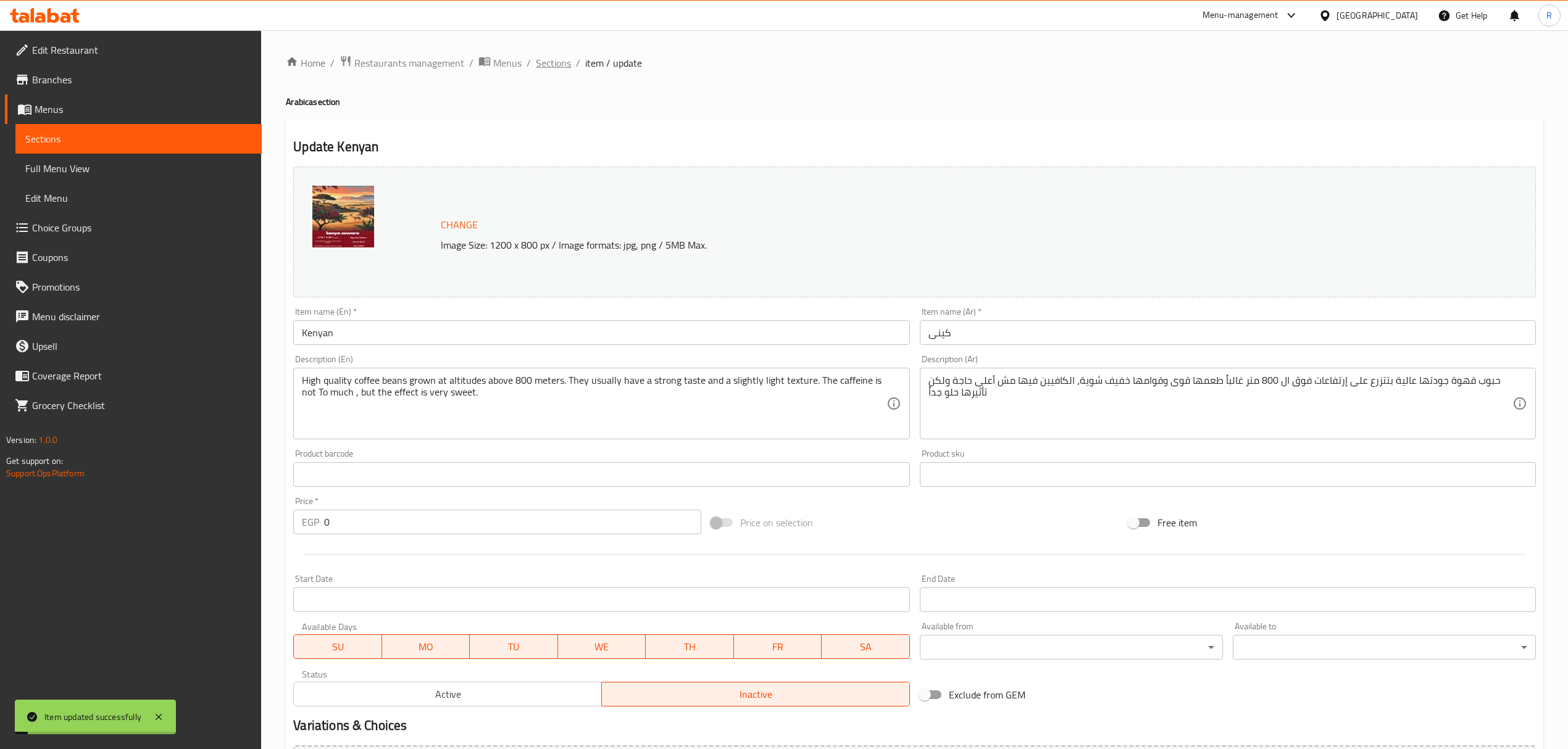
click at [554, 57] on span "Sections" at bounding box center [553, 63] width 35 height 15
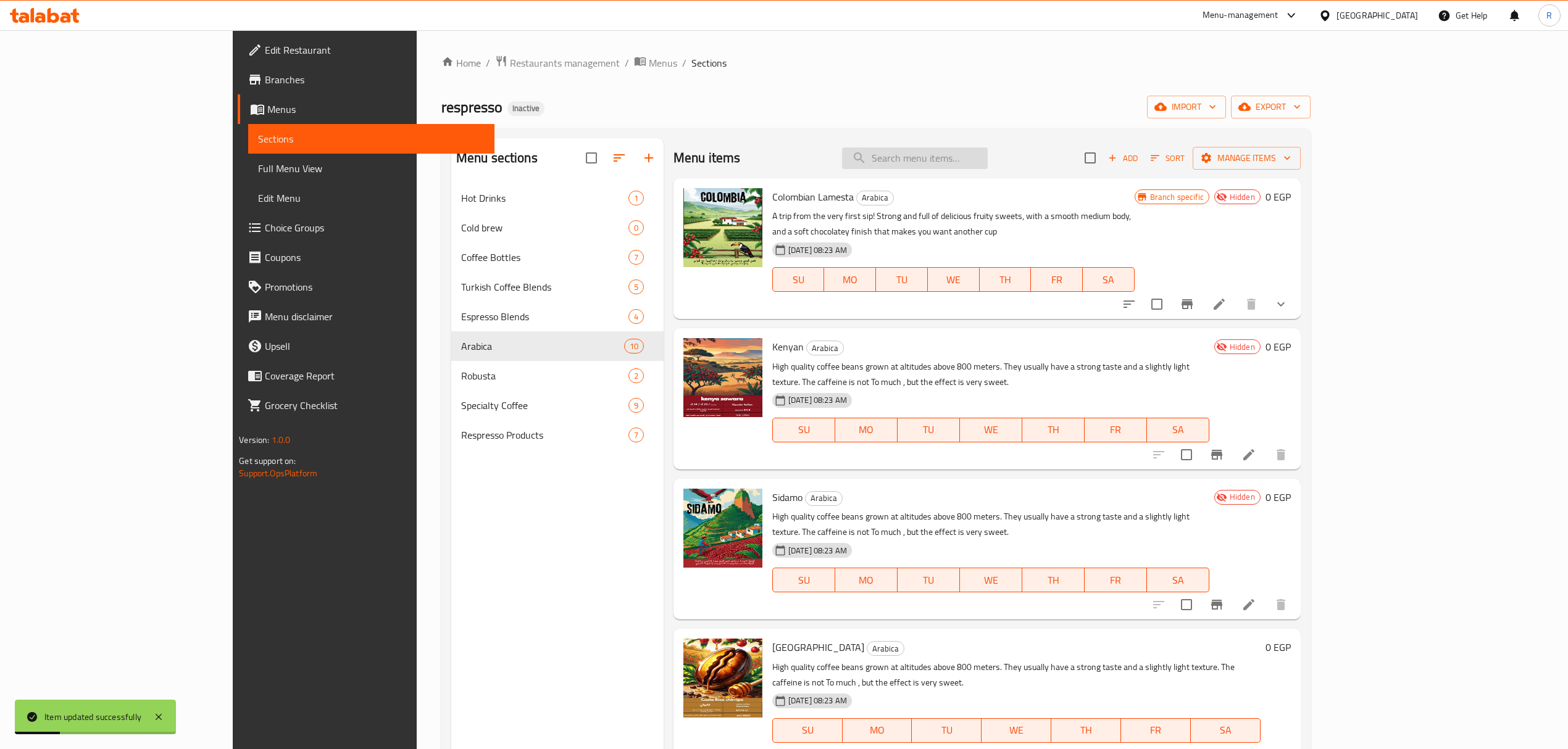
paste input "Kenyan"
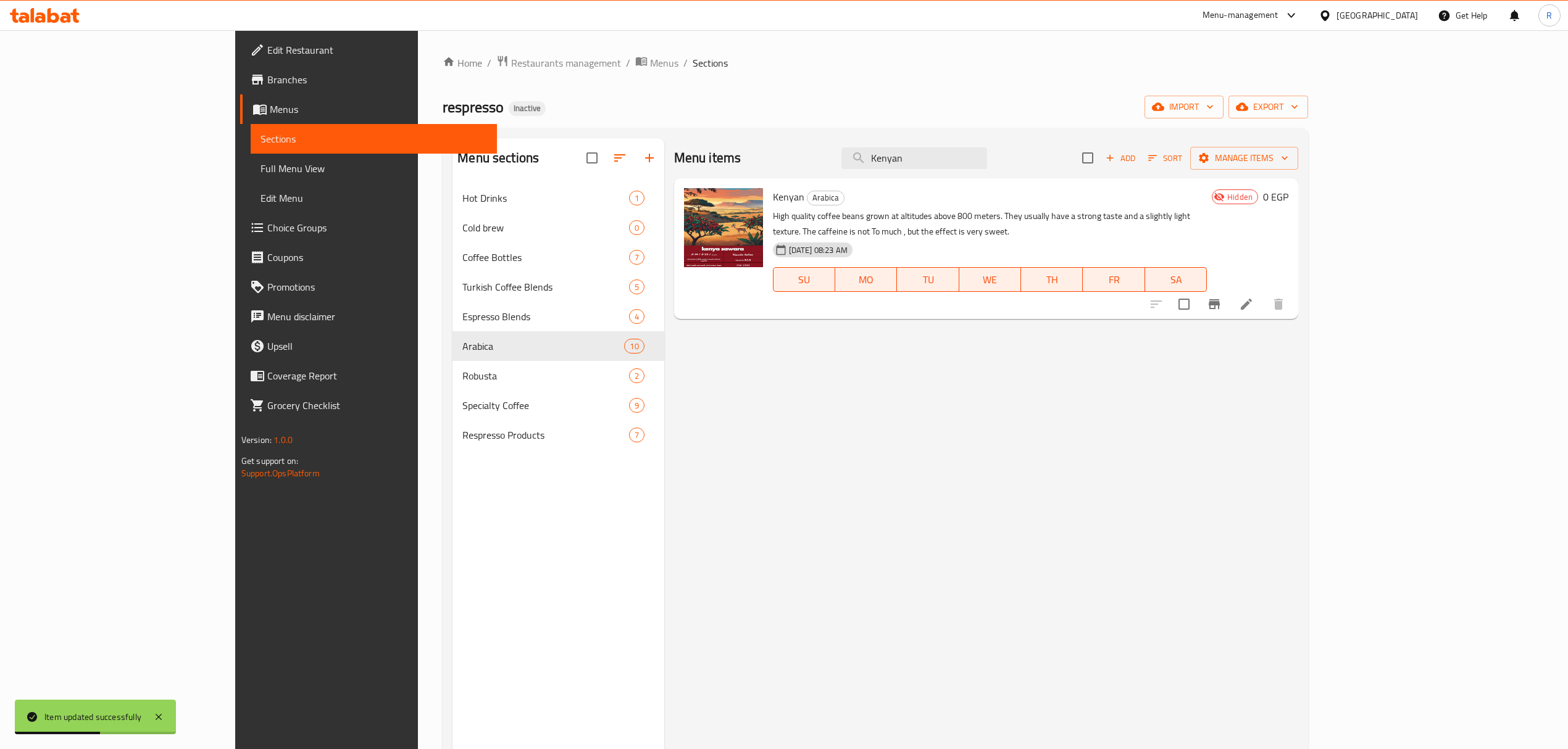
type input "Kenyan"
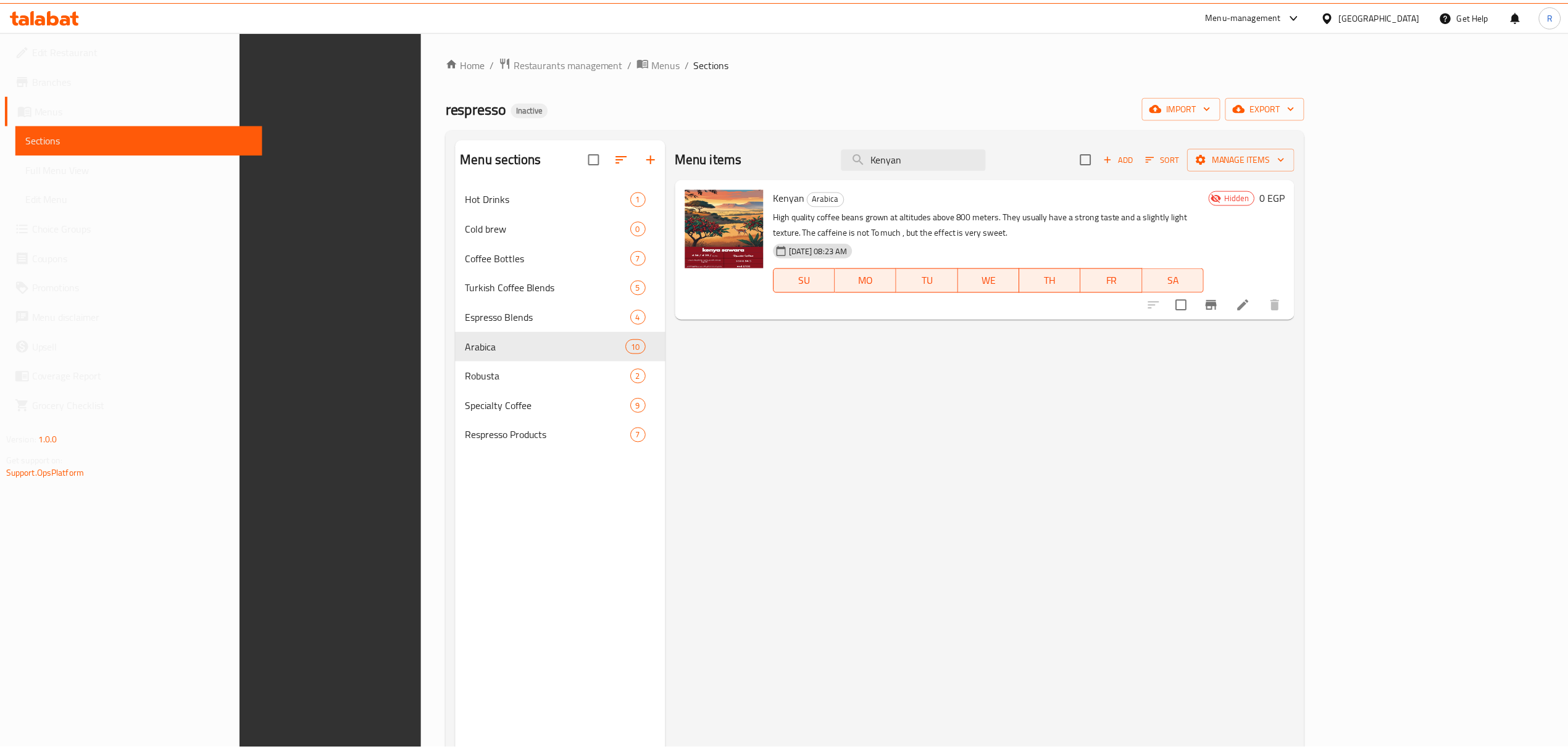
scroll to position [173, 0]
